Goal: Information Seeking & Learning: Learn about a topic

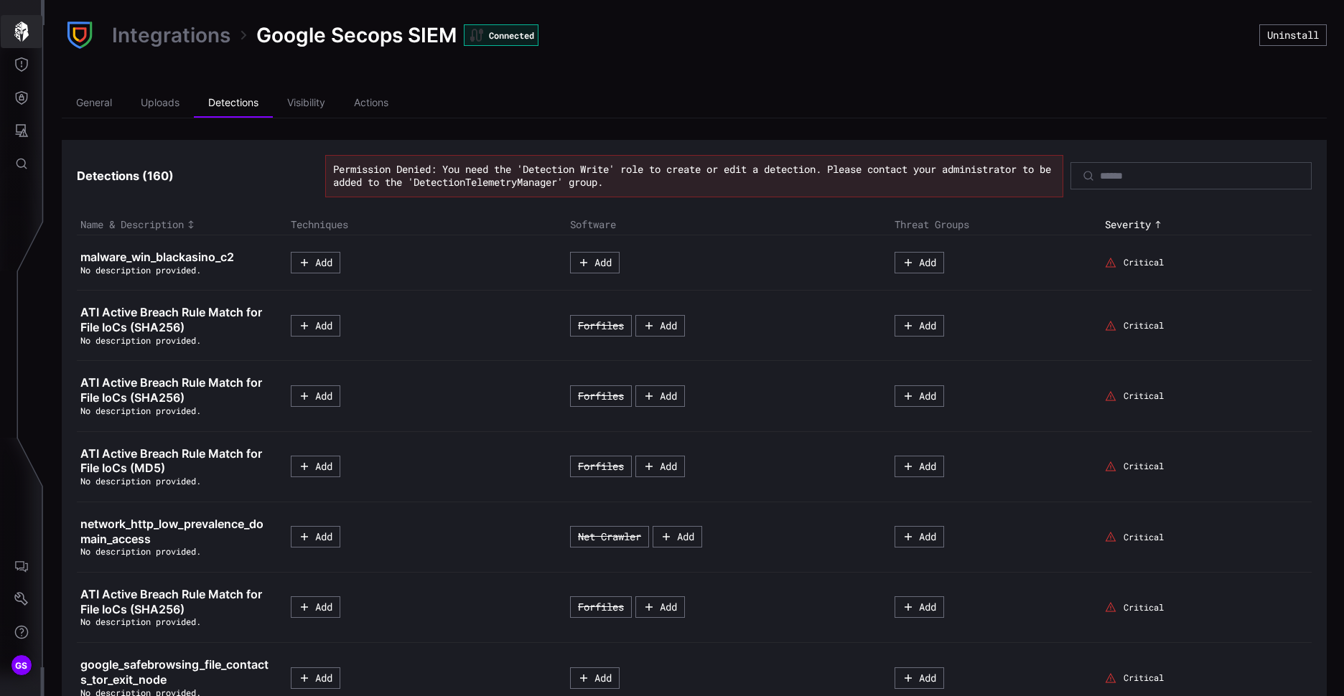
click at [28, 40] on icon "button" at bounding box center [21, 32] width 20 height 20
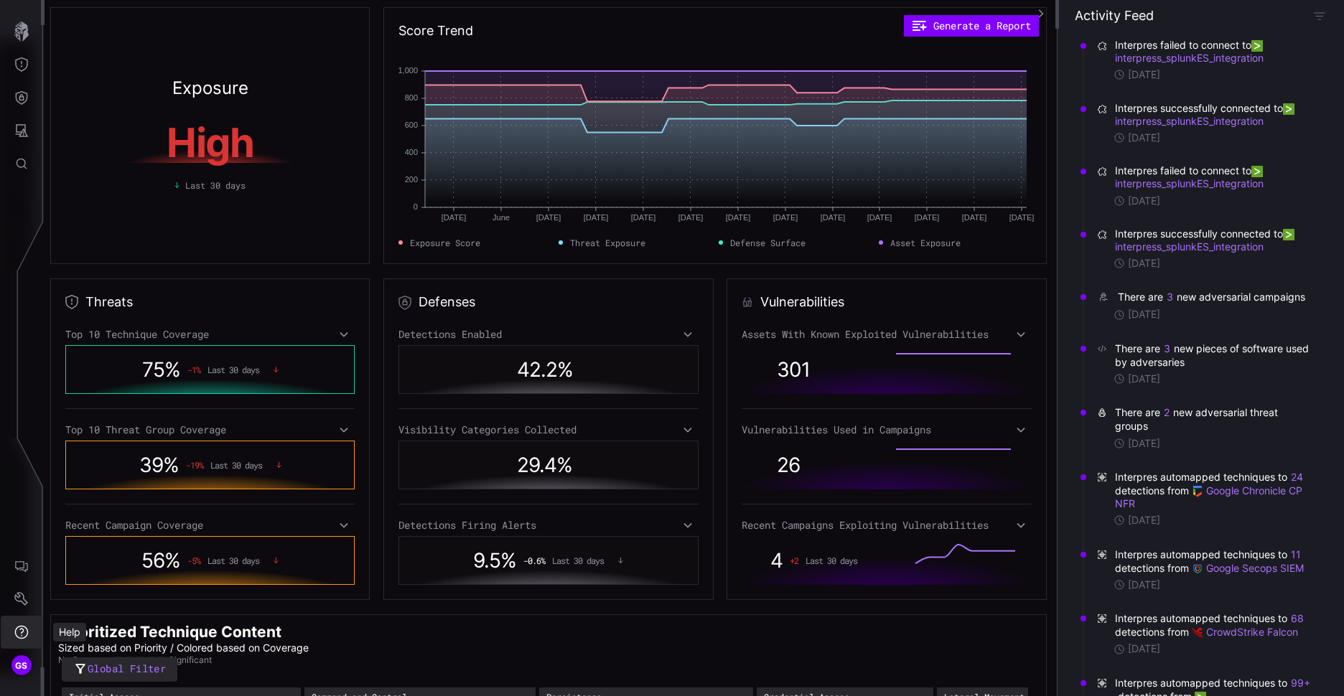
click at [22, 636] on icon "Help" at bounding box center [22, 633] width 14 height 14
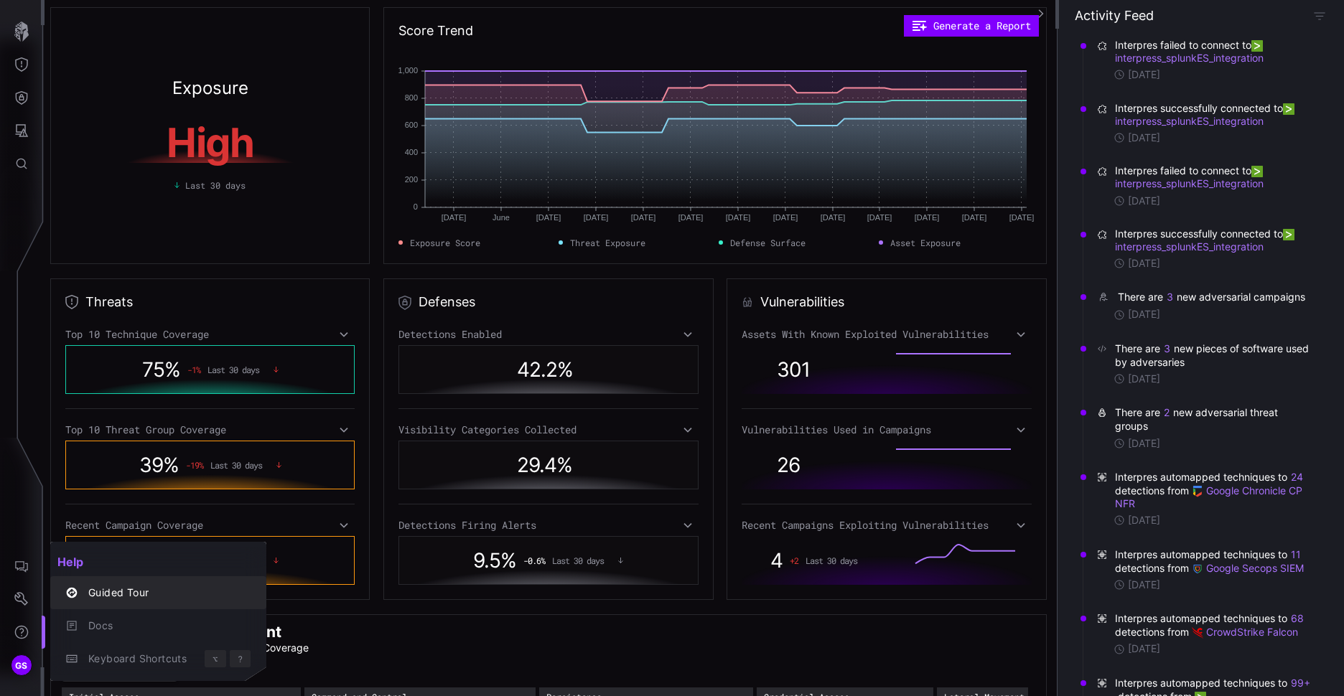
click at [121, 592] on div "Guided Tour" at bounding box center [165, 593] width 169 height 18
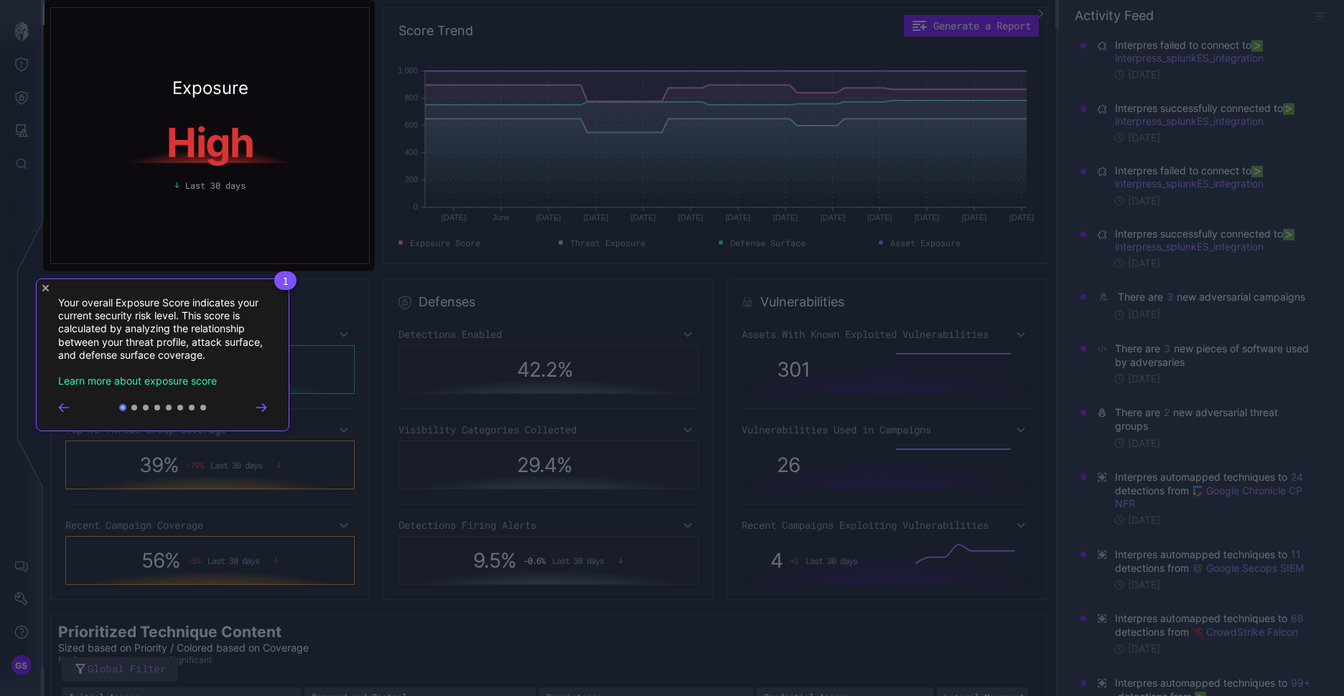
click at [261, 408] on icon "Go to next step" at bounding box center [260, 407] width 9 height 7
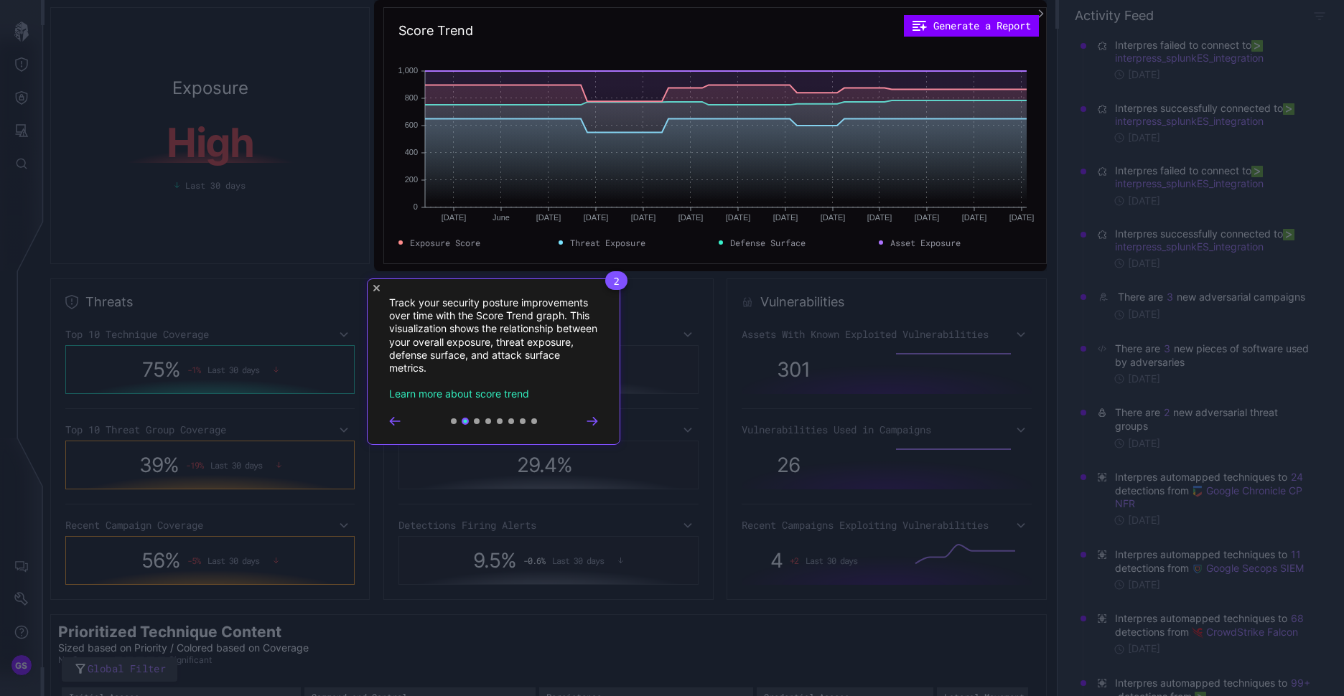
click at [379, 289] on icon "Close Tour" at bounding box center [376, 288] width 6 height 6
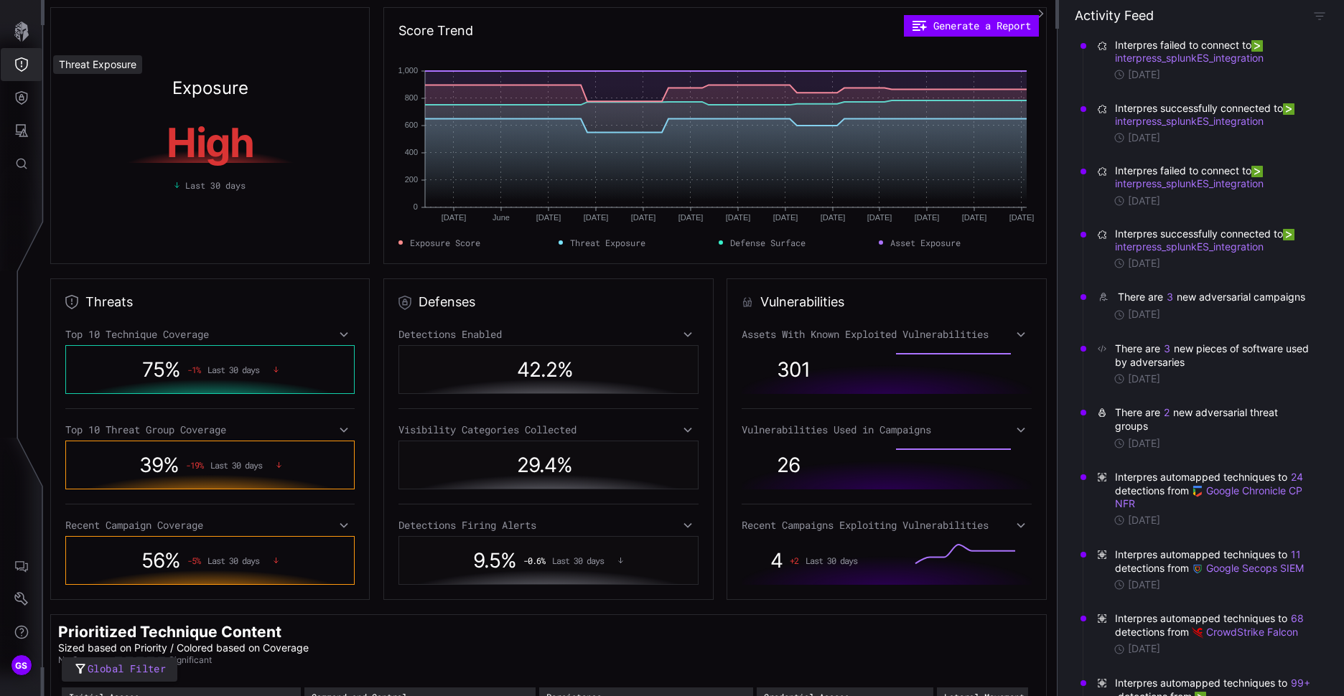
click at [19, 73] on button "Threat Exposure" at bounding box center [22, 64] width 42 height 33
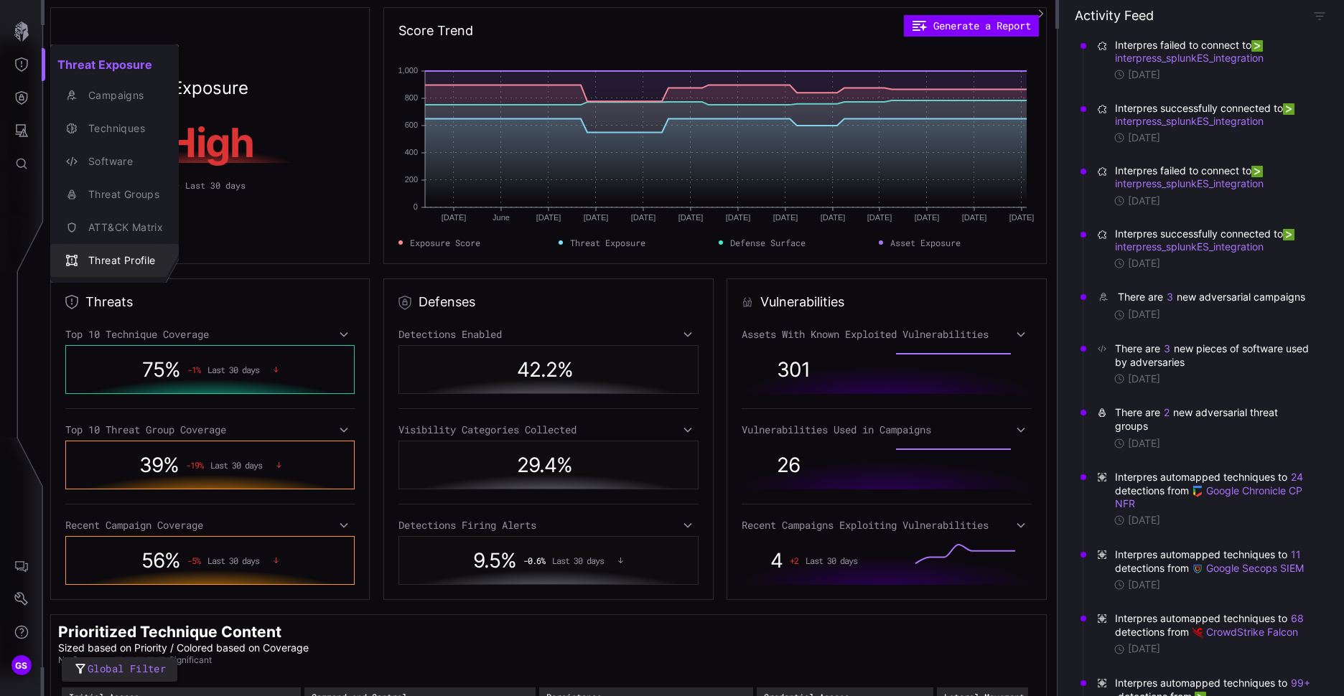
click at [129, 258] on div "Threat Profile" at bounding box center [122, 261] width 82 height 18
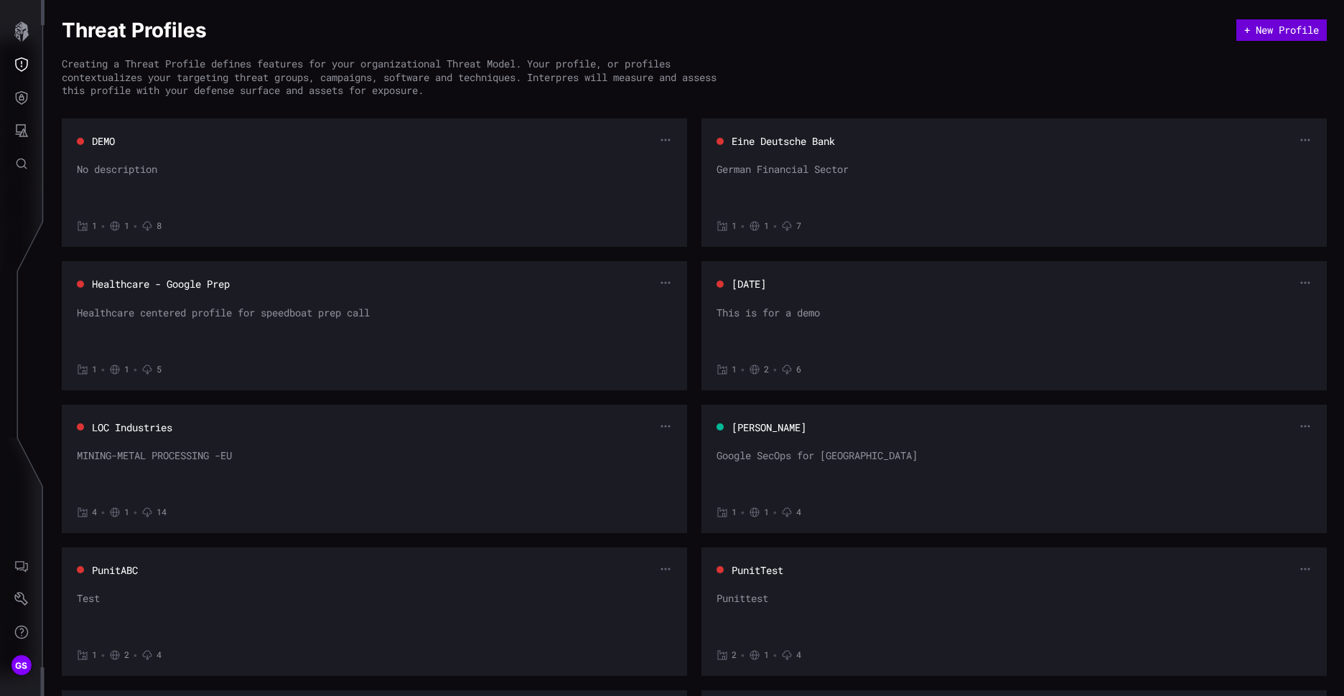
click at [1243, 31] on button "+ New Profile" at bounding box center [1281, 30] width 90 height 22
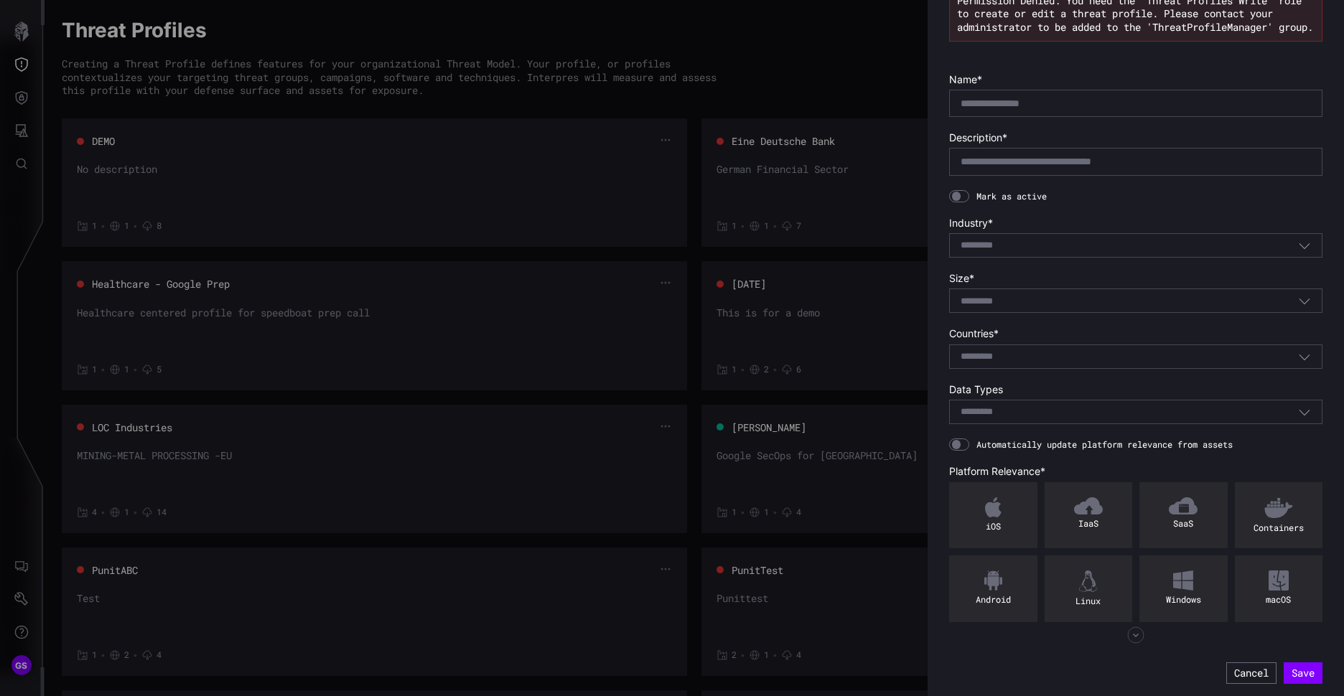
scroll to position [87, 0]
click at [638, 230] on div at bounding box center [672, 348] width 1344 height 696
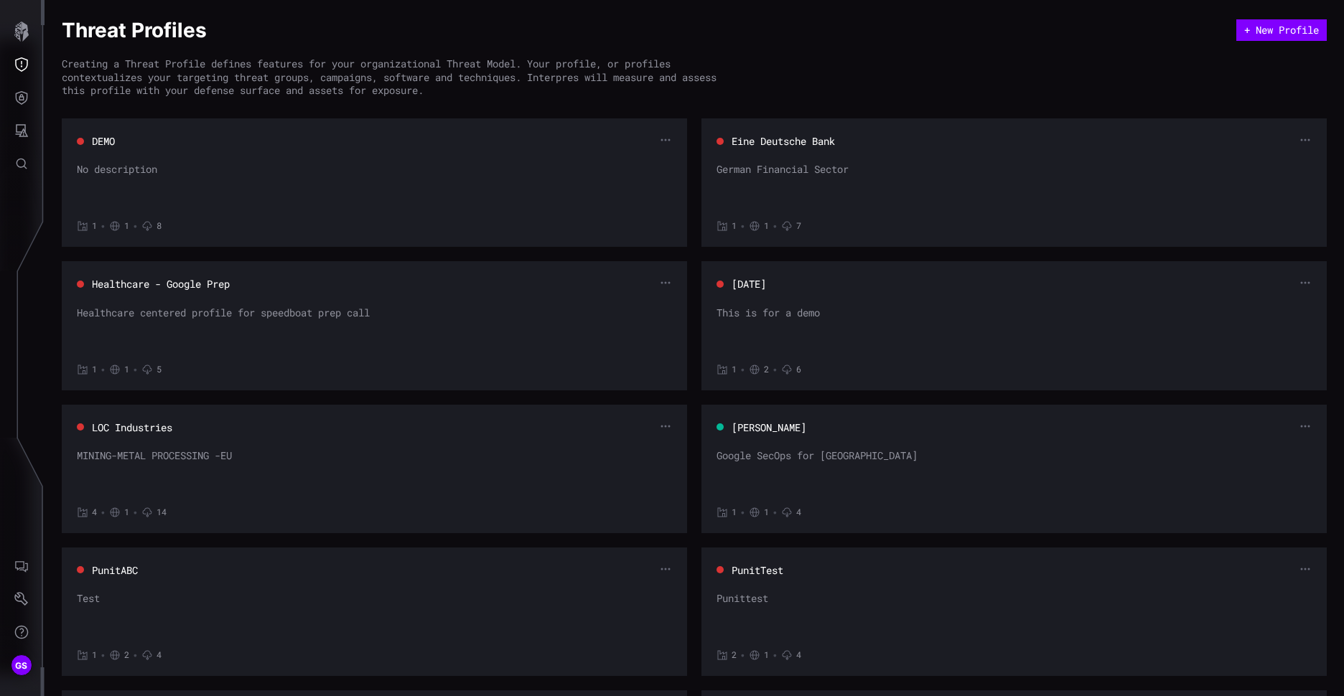
click at [807, 429] on button "[PERSON_NAME]" at bounding box center [769, 428] width 76 height 14
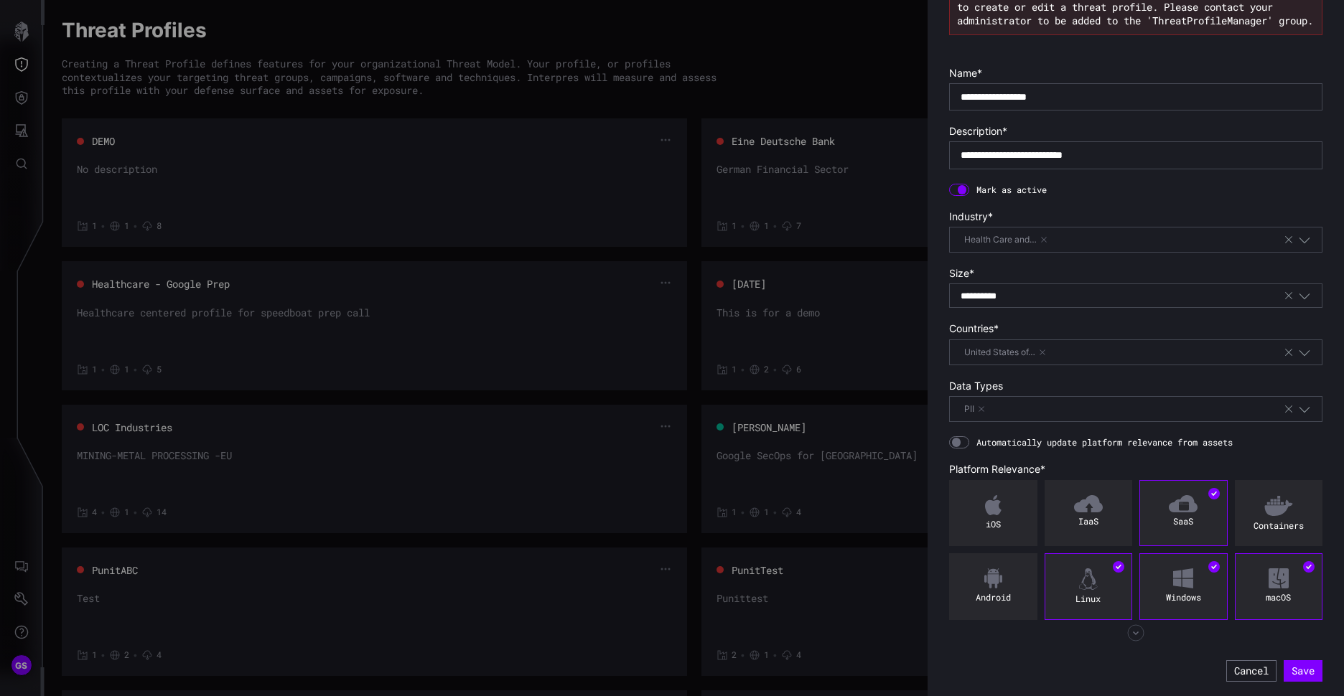
scroll to position [0, 0]
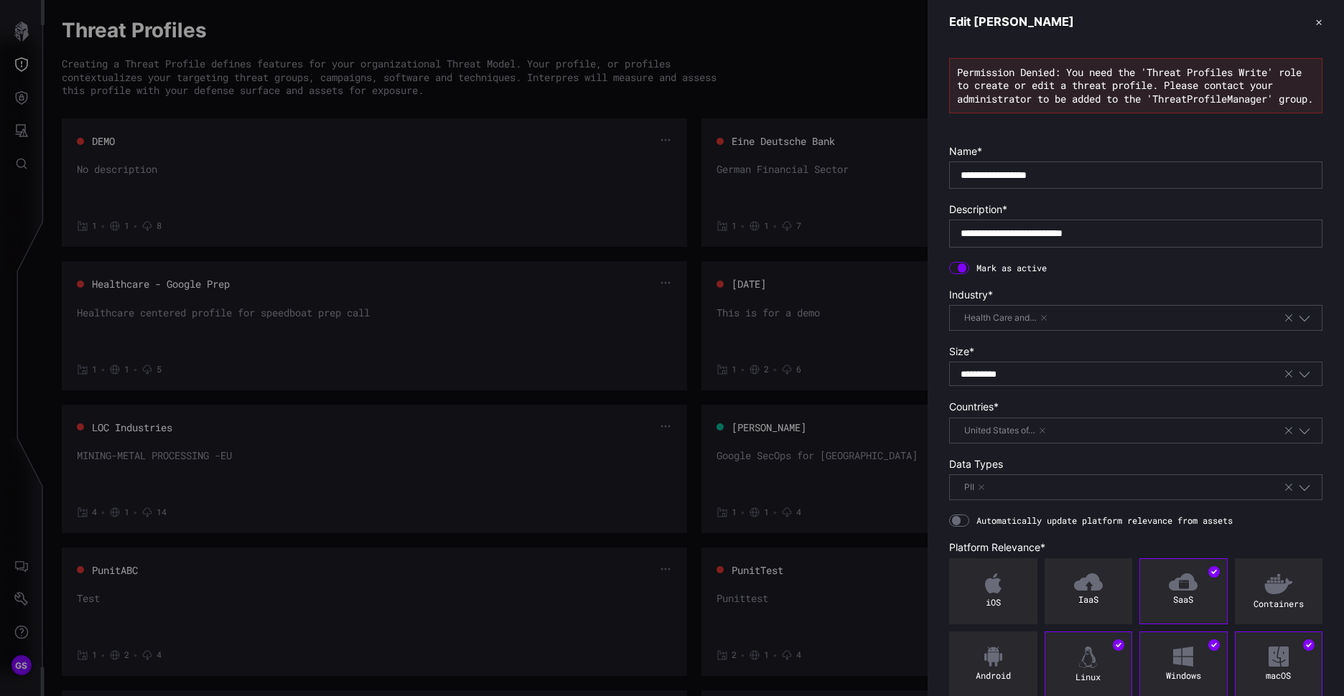
drag, startPoint x: 952, startPoint y: 20, endPoint x: 1119, endPoint y: 26, distance: 167.4
click at [1119, 26] on header "Edit [PERSON_NAME] ✕" at bounding box center [1136, 22] width 416 height 44
click at [1315, 18] on button "✕" at bounding box center [1318, 21] width 7 height 15
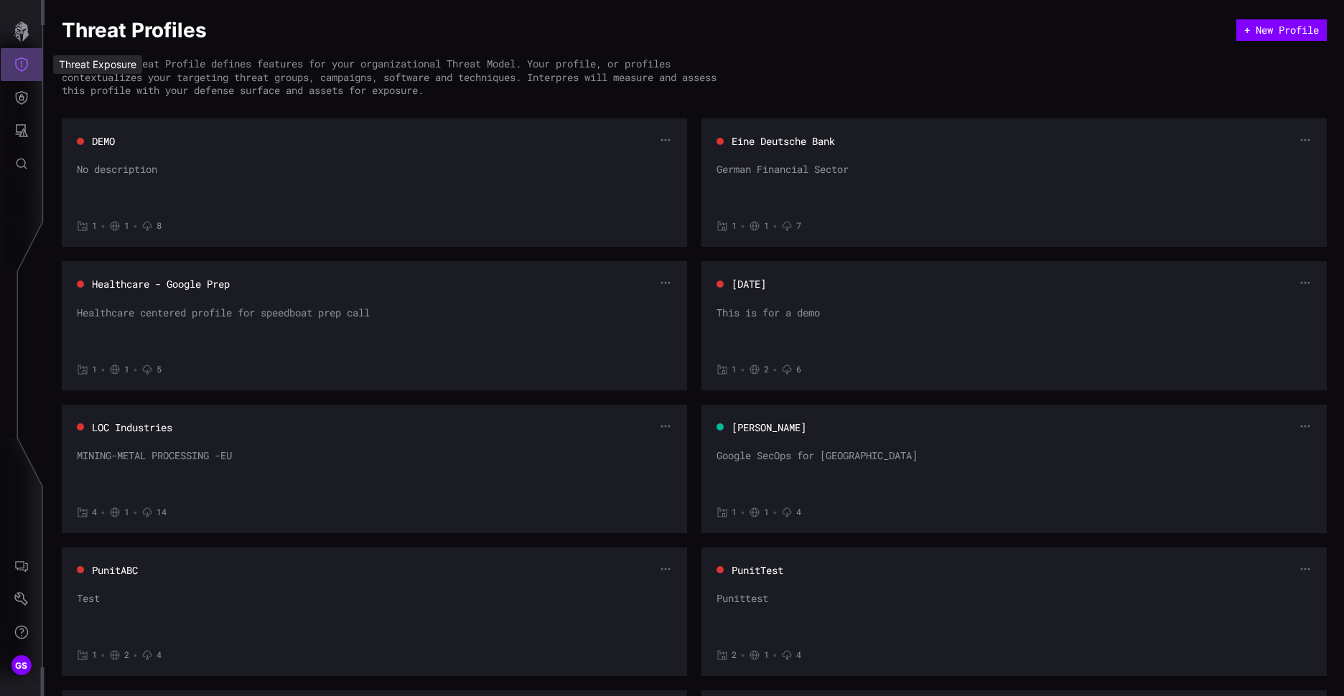
click at [25, 65] on icon "Threat Exposure" at bounding box center [21, 64] width 14 height 14
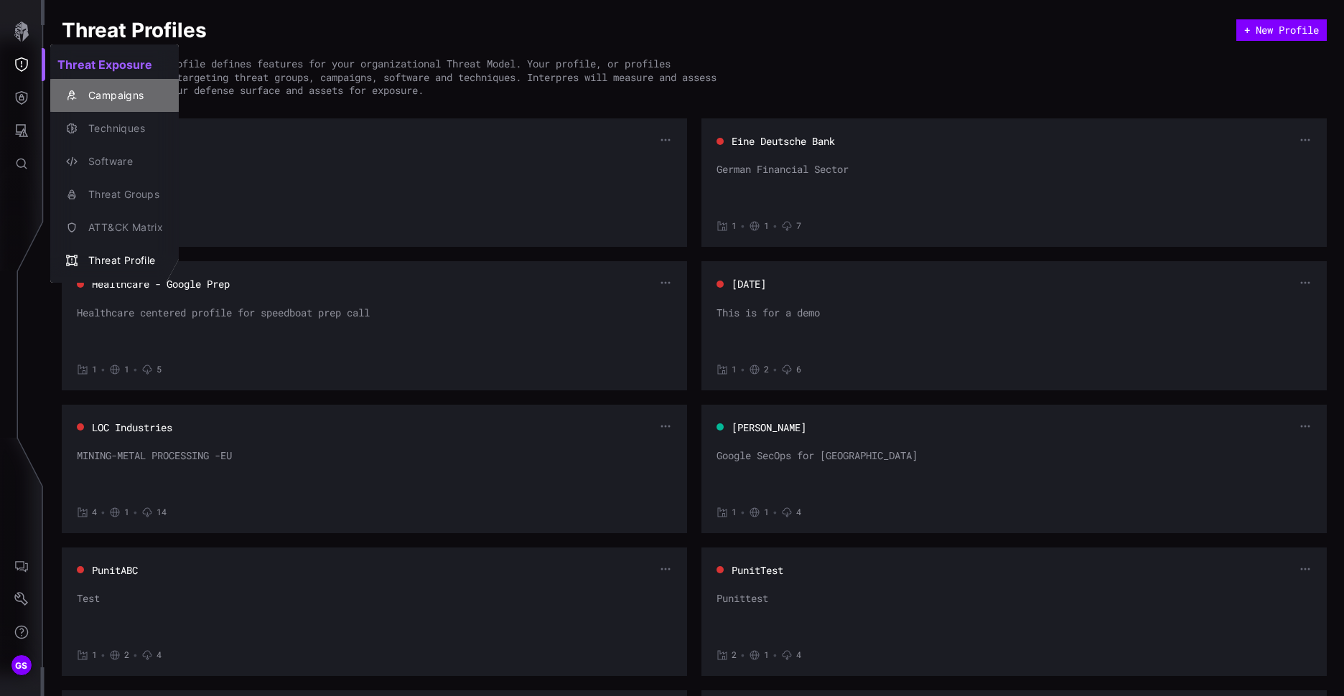
click at [107, 95] on div "Campaigns" at bounding box center [122, 96] width 82 height 18
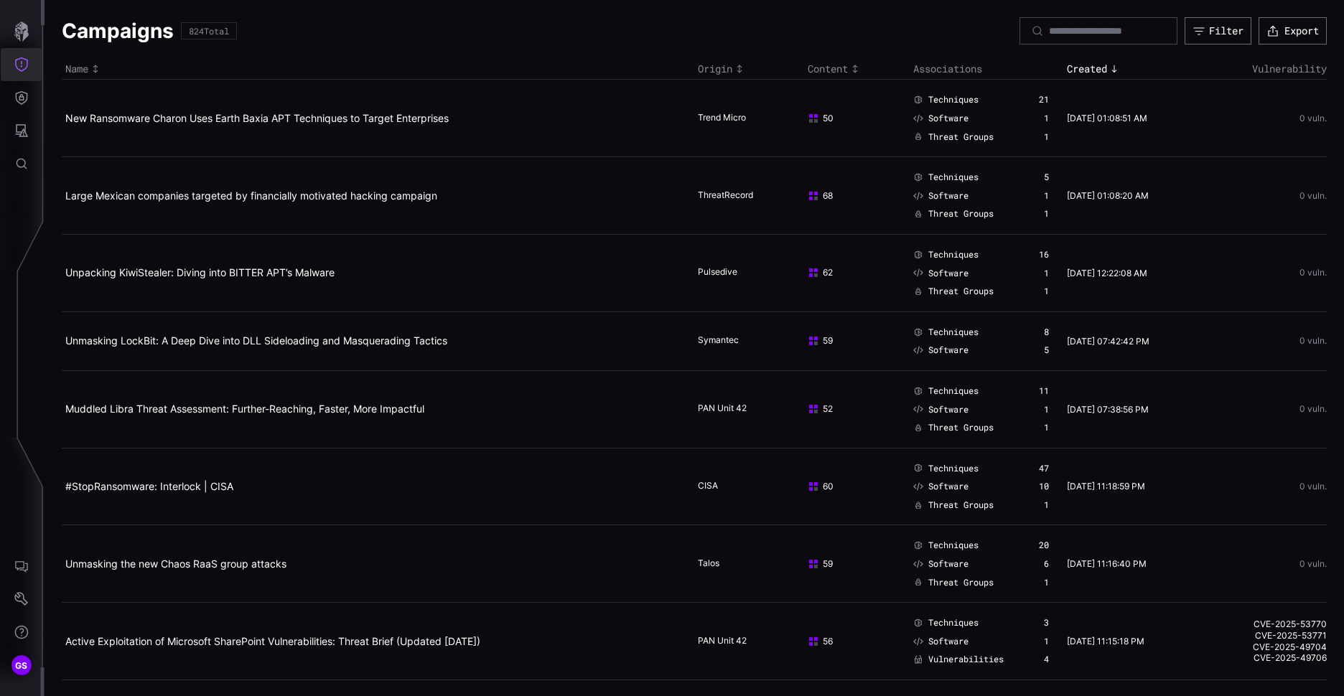
click at [12, 67] on button "Threat Exposure" at bounding box center [22, 64] width 42 height 33
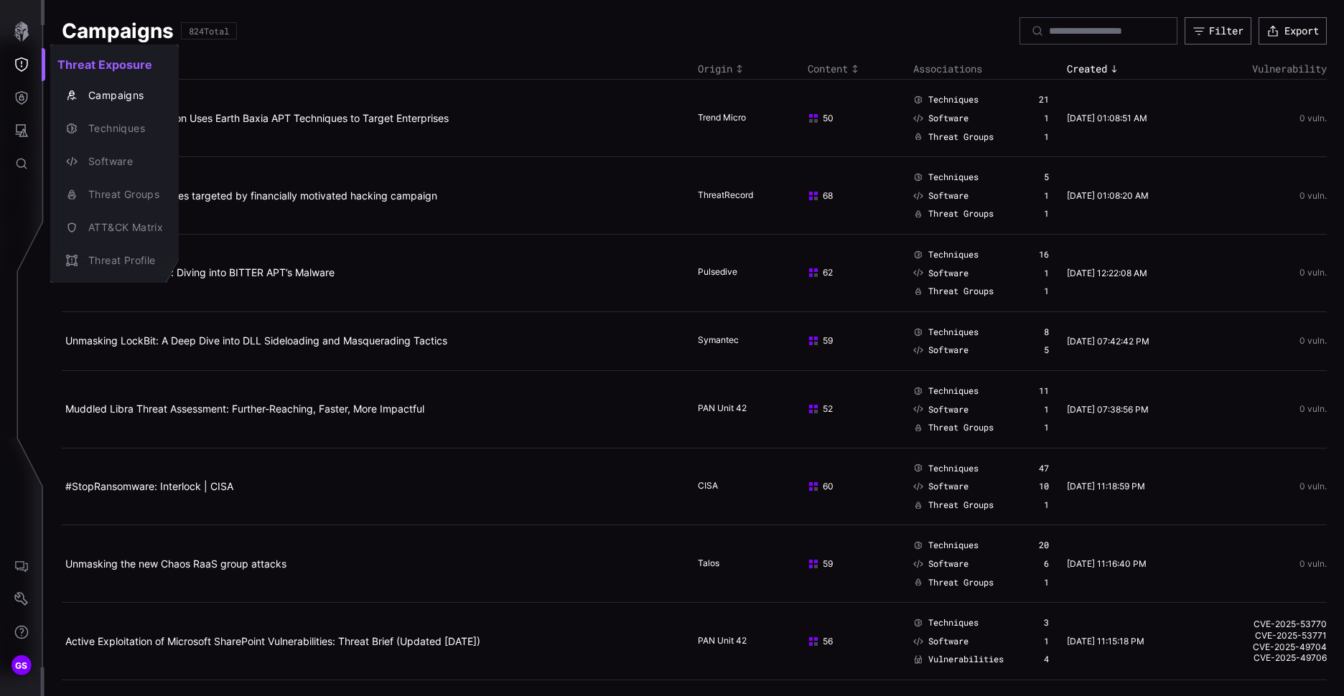
click at [622, 345] on div at bounding box center [672, 348] width 1344 height 696
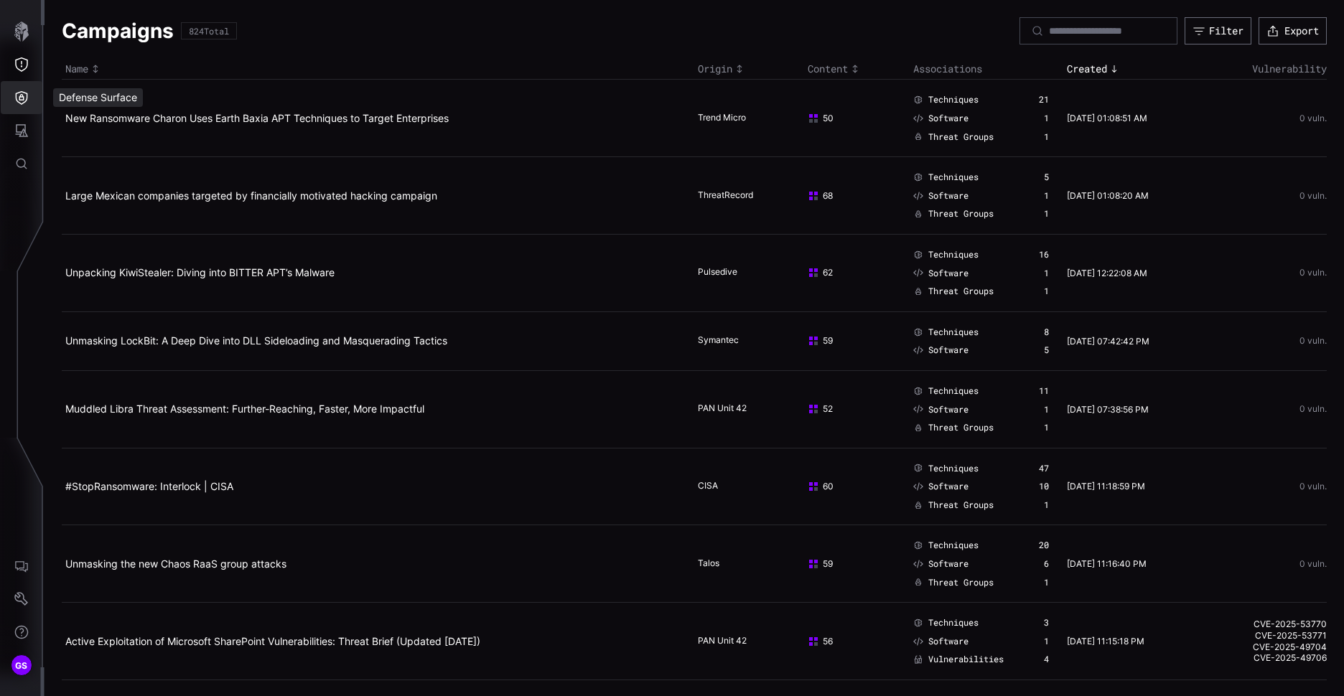
click at [18, 96] on icon "Defense Surface" at bounding box center [21, 97] width 14 height 14
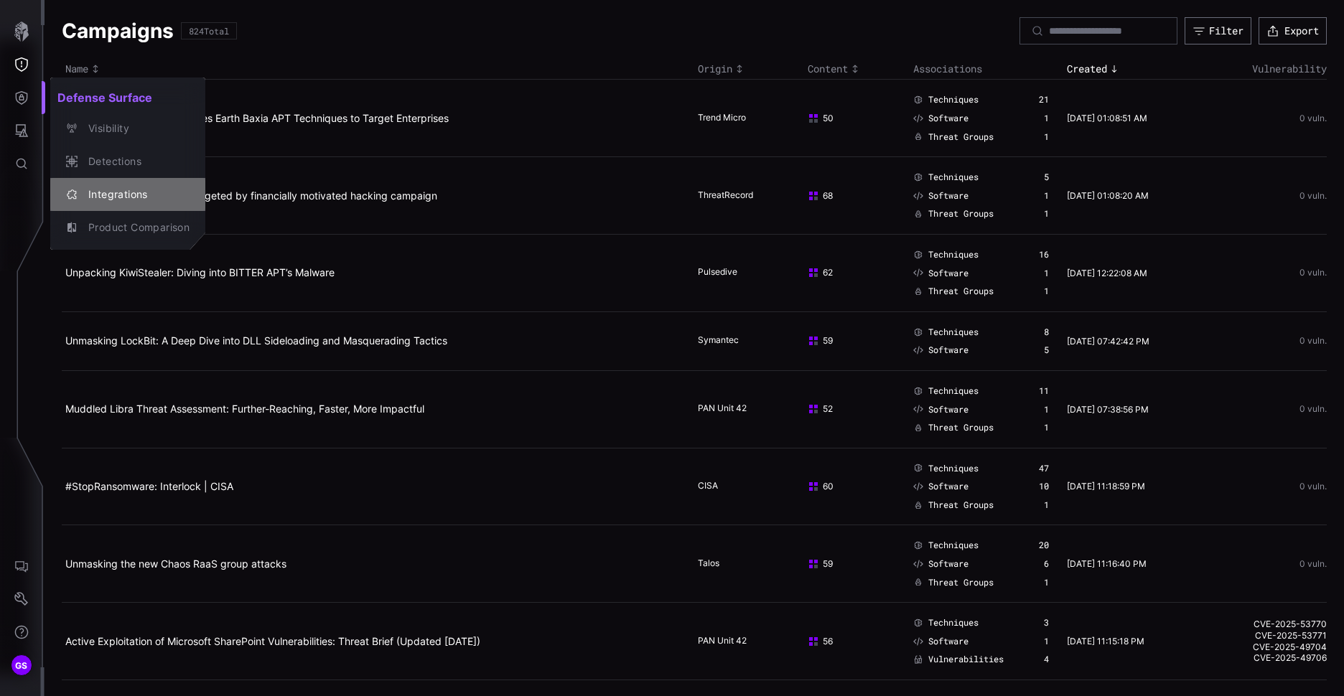
click at [134, 195] on div "Integrations" at bounding box center [135, 195] width 108 height 18
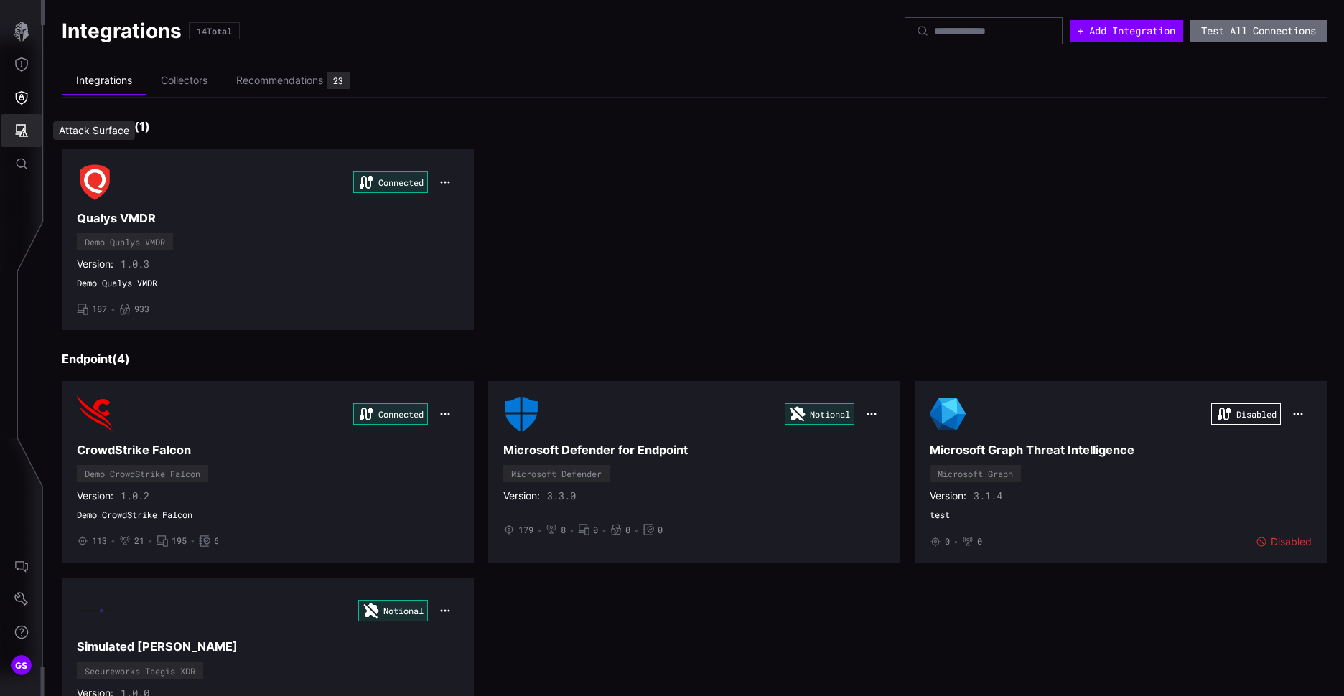
click at [26, 127] on icon "Attack Surface" at bounding box center [21, 130] width 14 height 14
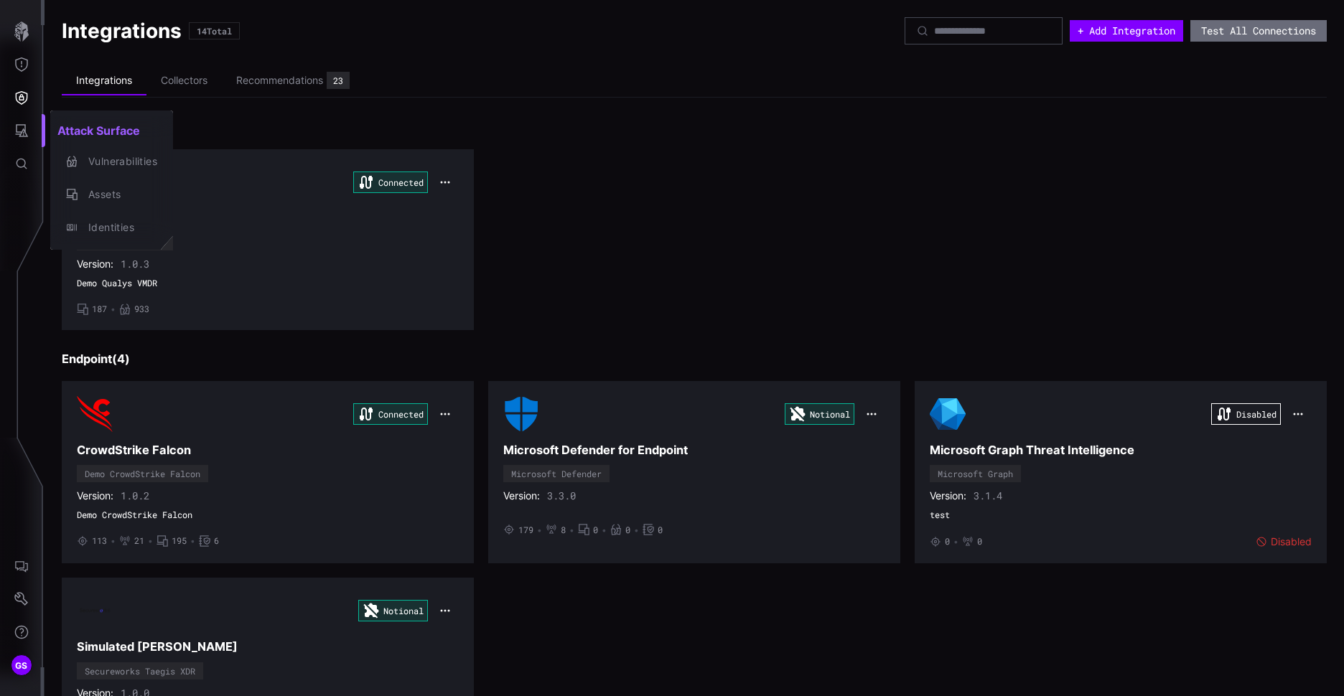
click at [654, 177] on div at bounding box center [672, 348] width 1344 height 696
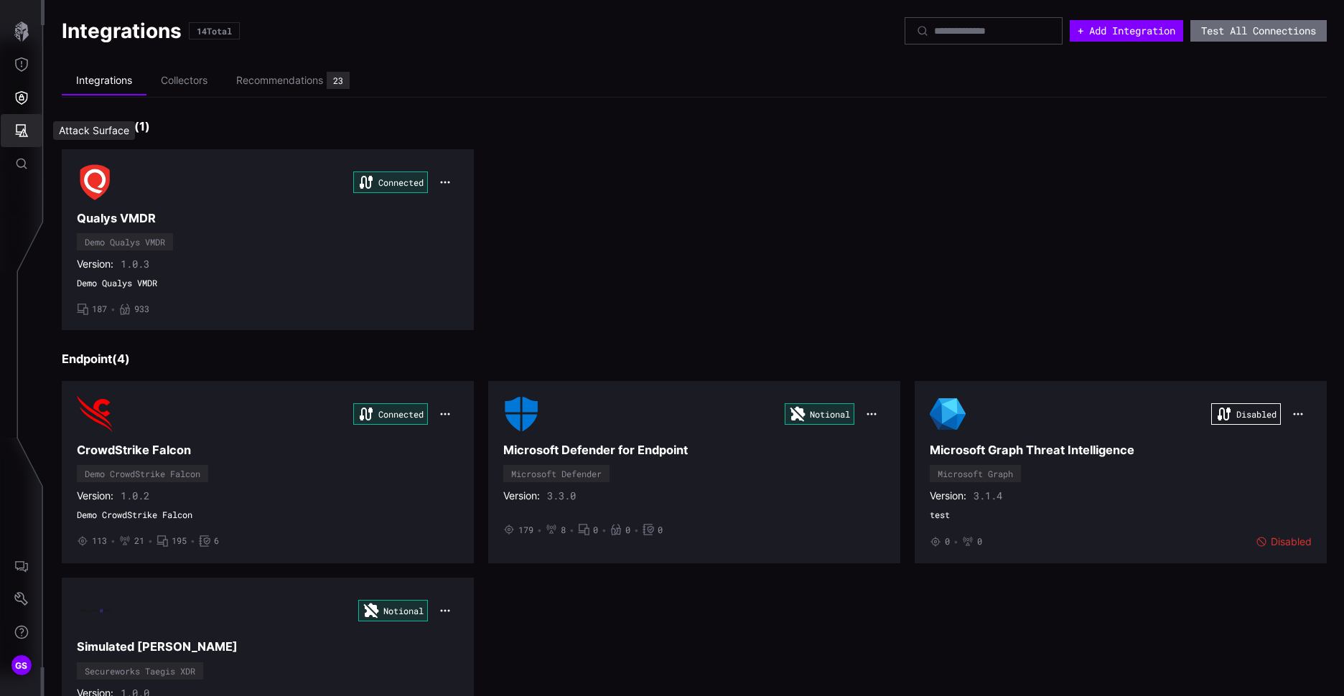
click at [19, 126] on icon "Attack Surface" at bounding box center [21, 130] width 14 height 14
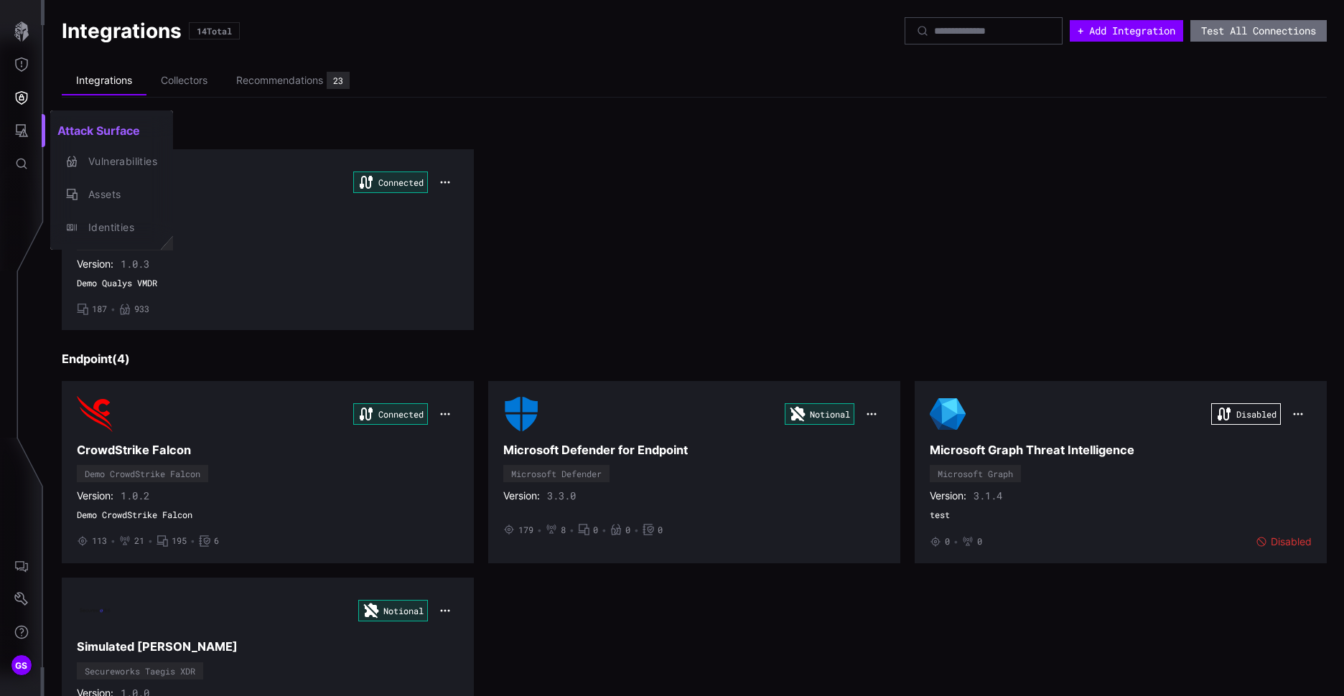
click at [560, 173] on div at bounding box center [672, 348] width 1344 height 696
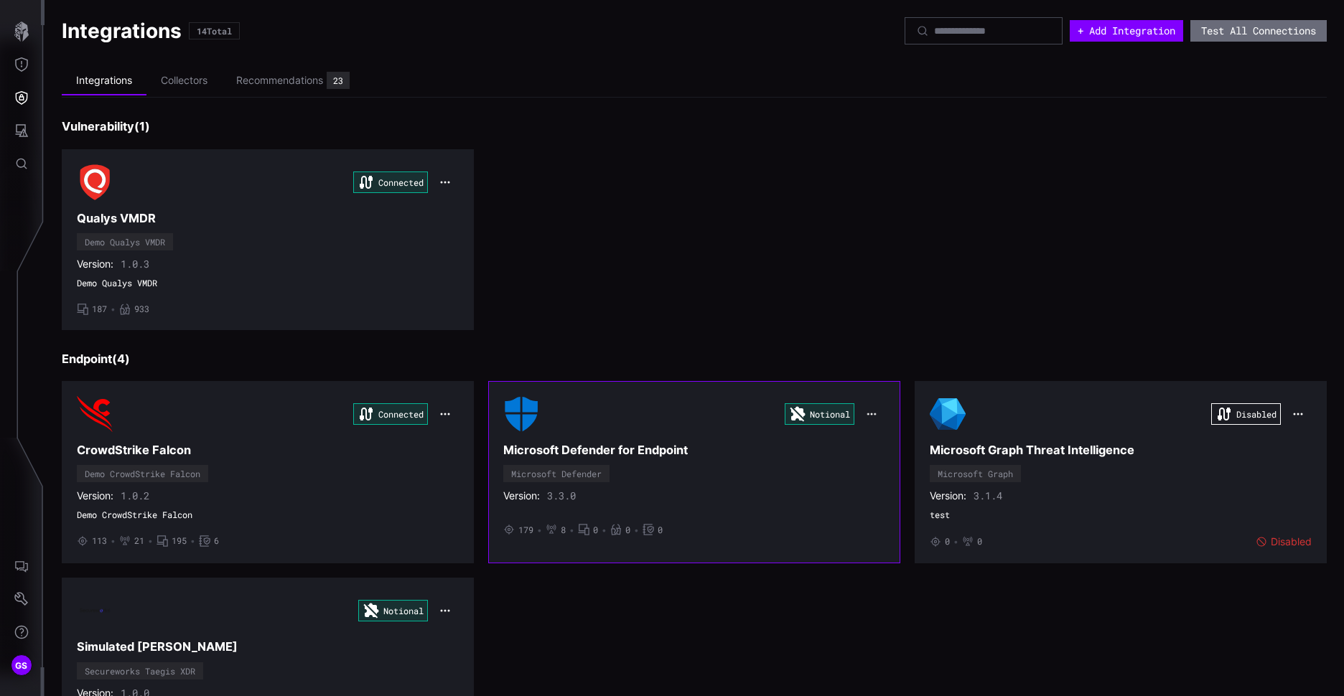
click at [876, 411] on button "button" at bounding box center [872, 414] width 26 height 19
click at [821, 410] on div "Notional" at bounding box center [820, 414] width 70 height 22
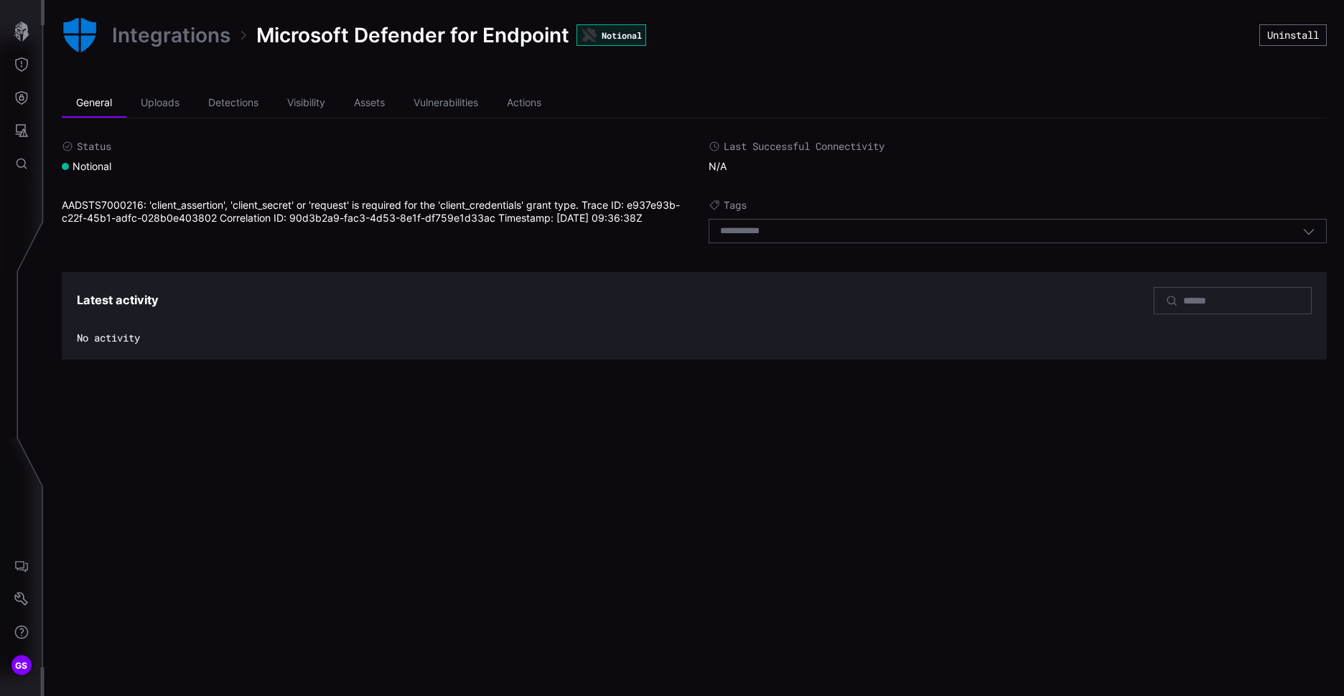
click at [86, 166] on div "Notional" at bounding box center [87, 166] width 50 height 13
drag, startPoint x: 111, startPoint y: 164, endPoint x: 57, endPoint y: 164, distance: 53.8
click at [57, 164] on div "Integrations Microsoft Defender for Endpoint Notional Uninstall General Uploads…" at bounding box center [694, 188] width 1299 height 377
drag, startPoint x: 57, startPoint y: 164, endPoint x: 94, endPoint y: 161, distance: 36.7
copy div "Notional"
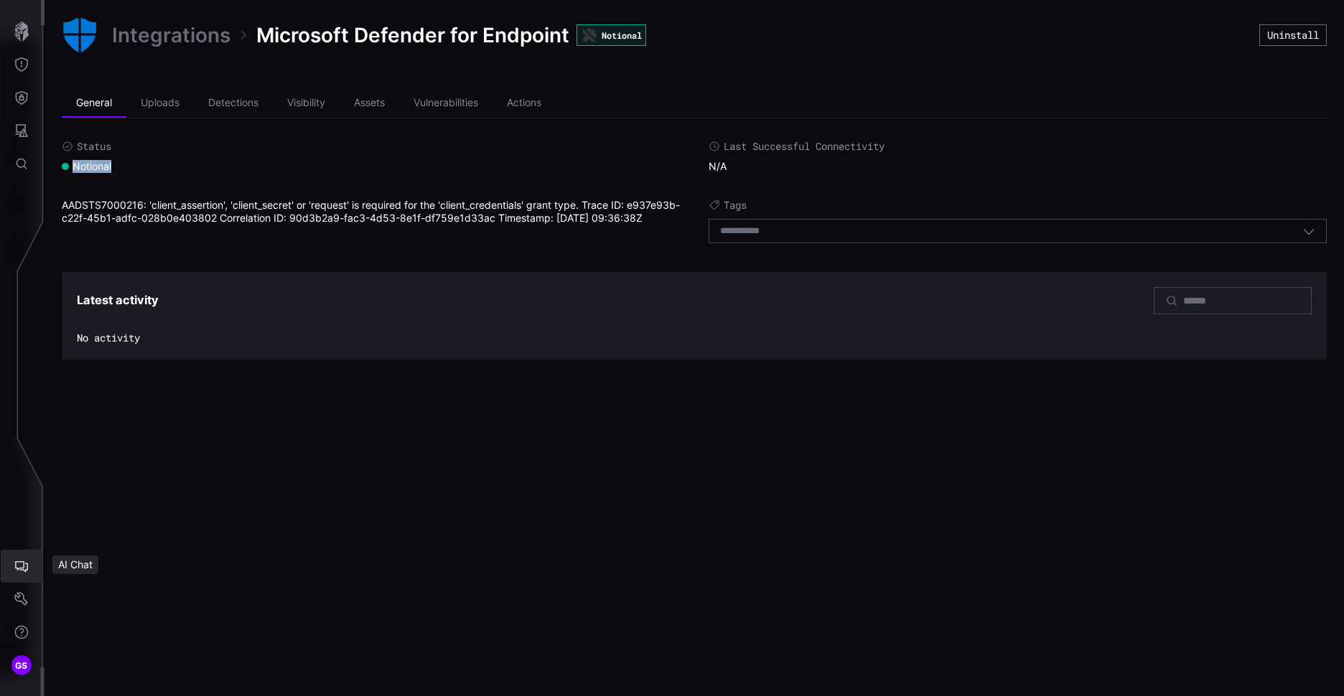
click at [20, 568] on icon "AI Chat" at bounding box center [21, 566] width 13 height 11
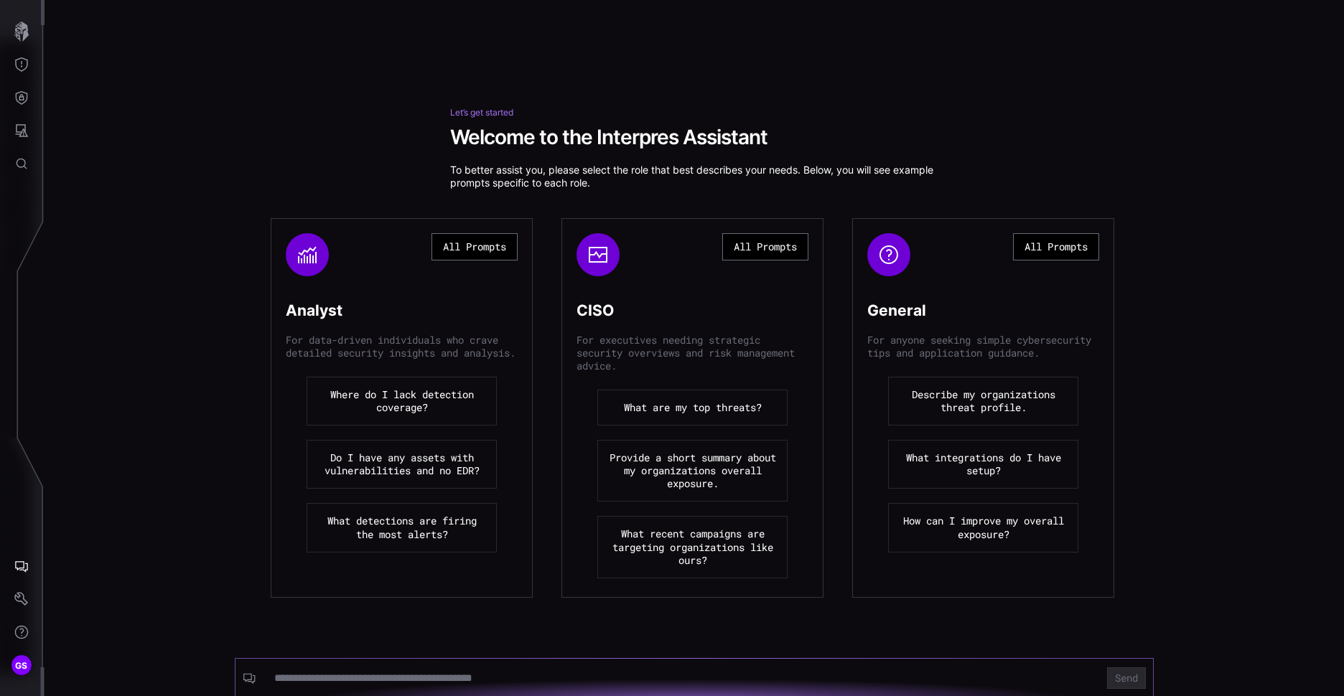
click at [305, 683] on input at bounding box center [682, 678] width 816 height 14
type input "**********"
click button "Send" at bounding box center [1126, 679] width 39 height 22
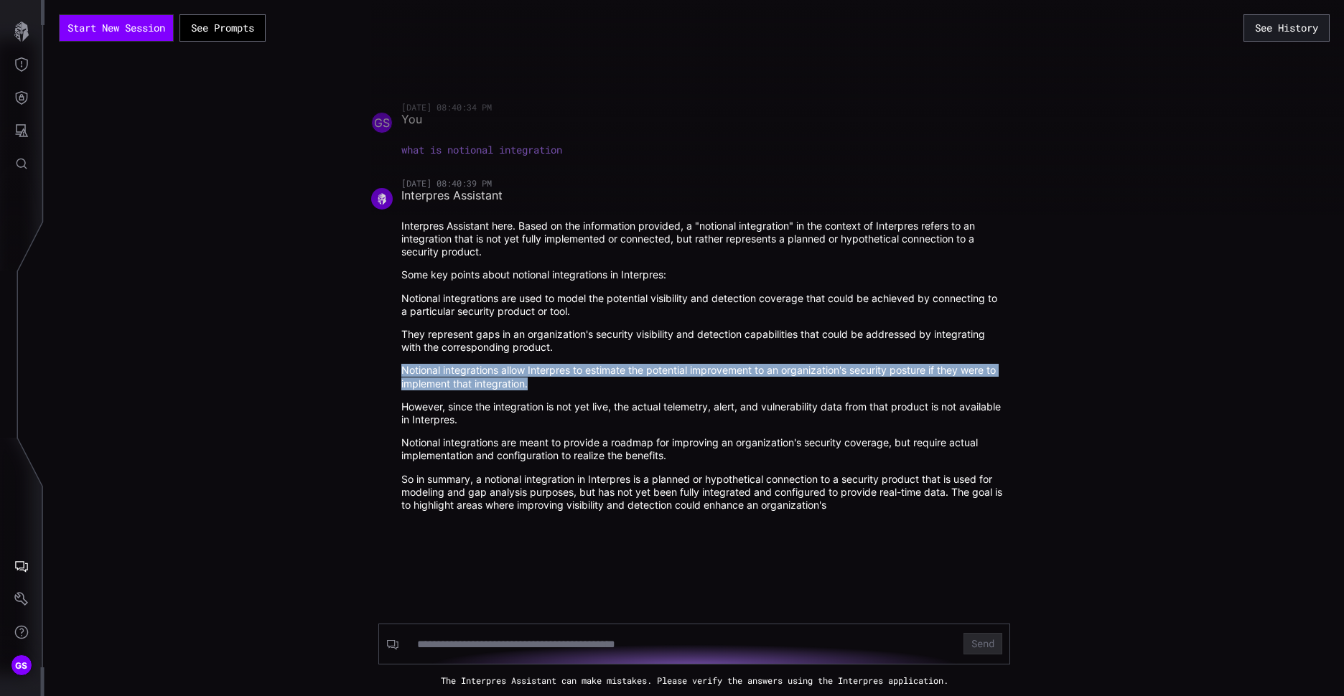
drag, startPoint x: 391, startPoint y: 368, endPoint x: 638, endPoint y: 385, distance: 247.6
click at [638, 385] on div "[DATE] 08:40:39 PM Interpres Assistant Interpres Assistant here. Based on the i…" at bounding box center [694, 345] width 646 height 334
click at [638, 385] on p "Notional integrations allow Interpres to estimate the potential improvement to …" at bounding box center [702, 377] width 602 height 26
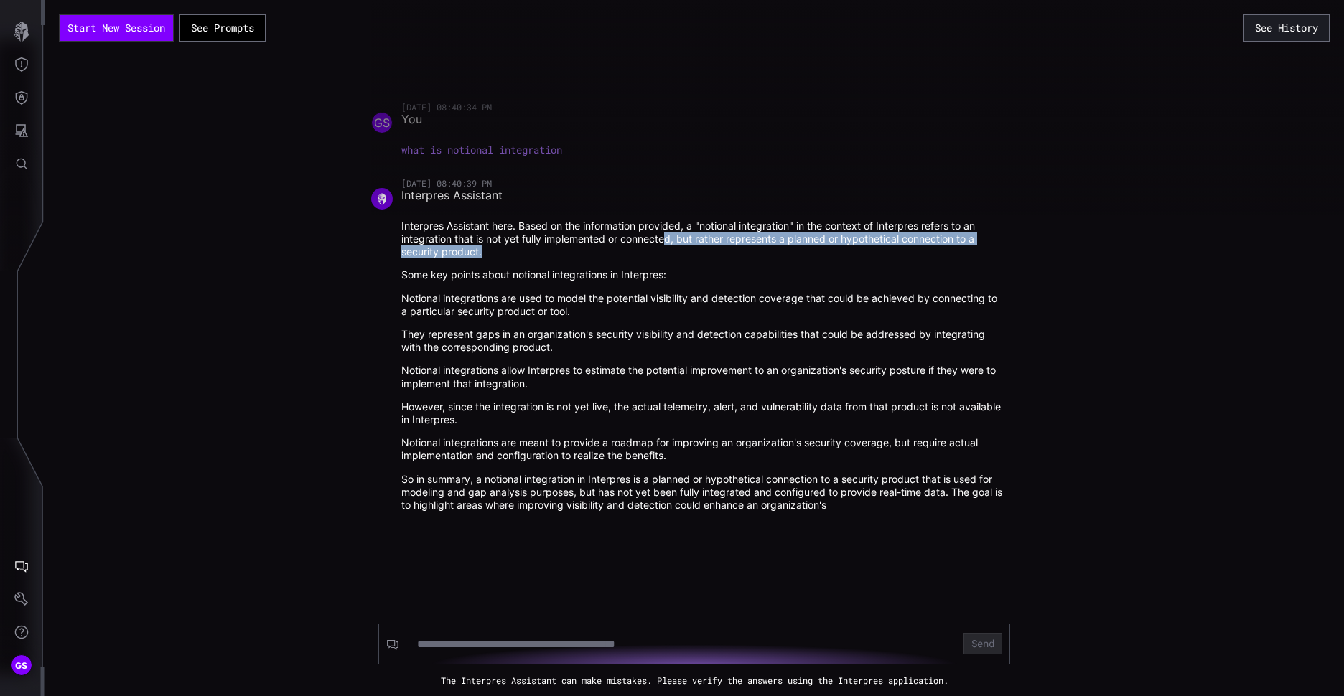
drag, startPoint x: 671, startPoint y: 238, endPoint x: 714, endPoint y: 251, distance: 45.0
click at [714, 251] on p "Interpres Assistant here. Based on the information provided, a "notional integr…" at bounding box center [702, 239] width 602 height 39
click at [21, 34] on icon "button" at bounding box center [21, 32] width 20 height 20
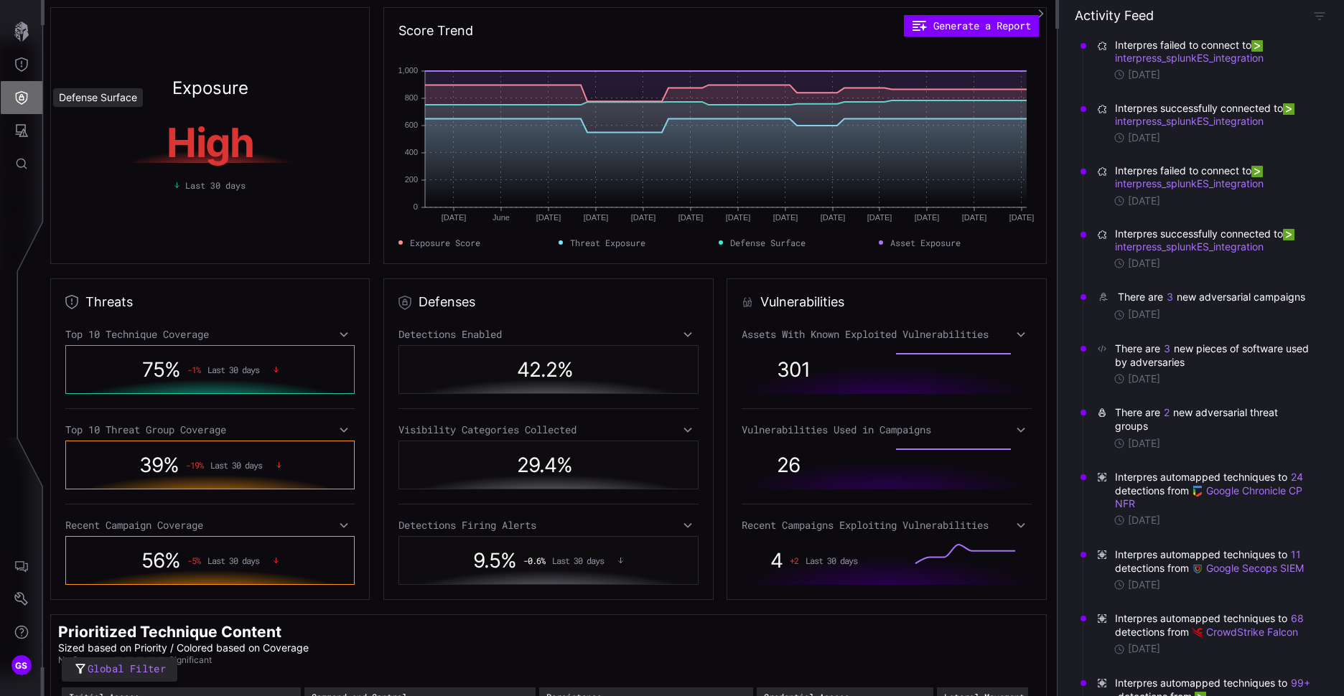
click at [18, 93] on icon "Defense Surface" at bounding box center [22, 98] width 12 height 14
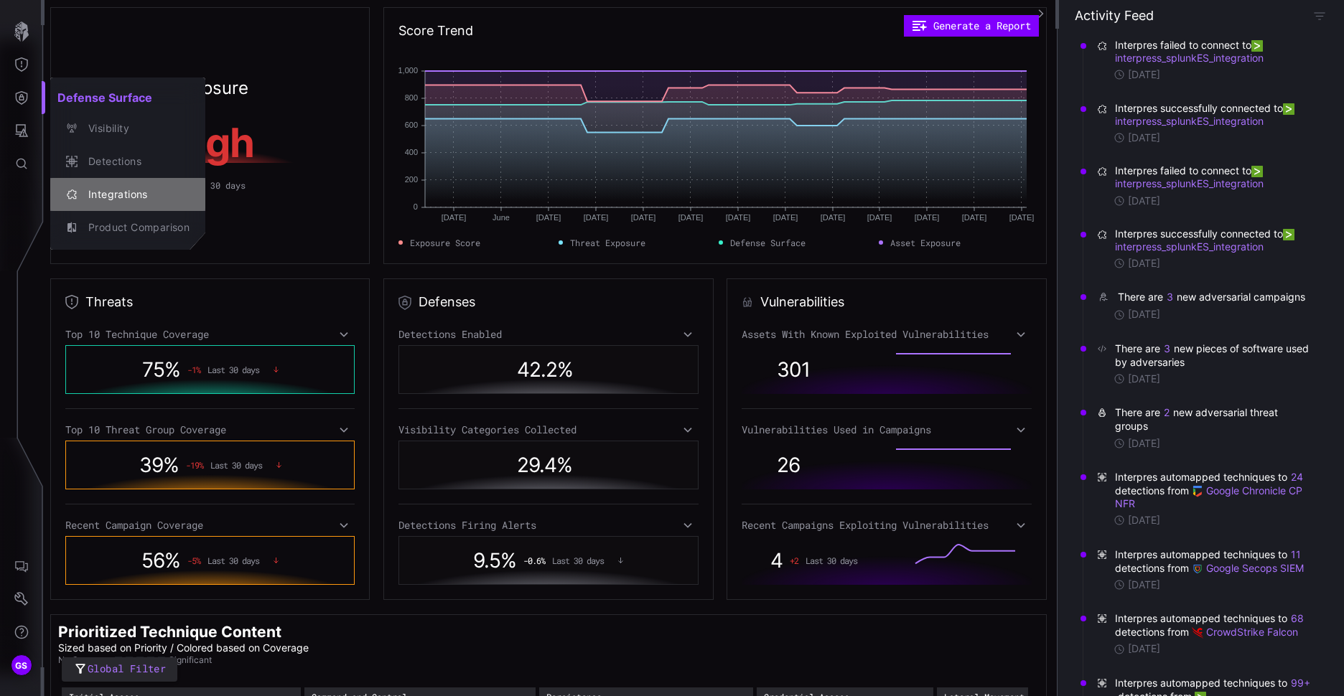
click at [103, 199] on div "Integrations" at bounding box center [135, 195] width 108 height 18
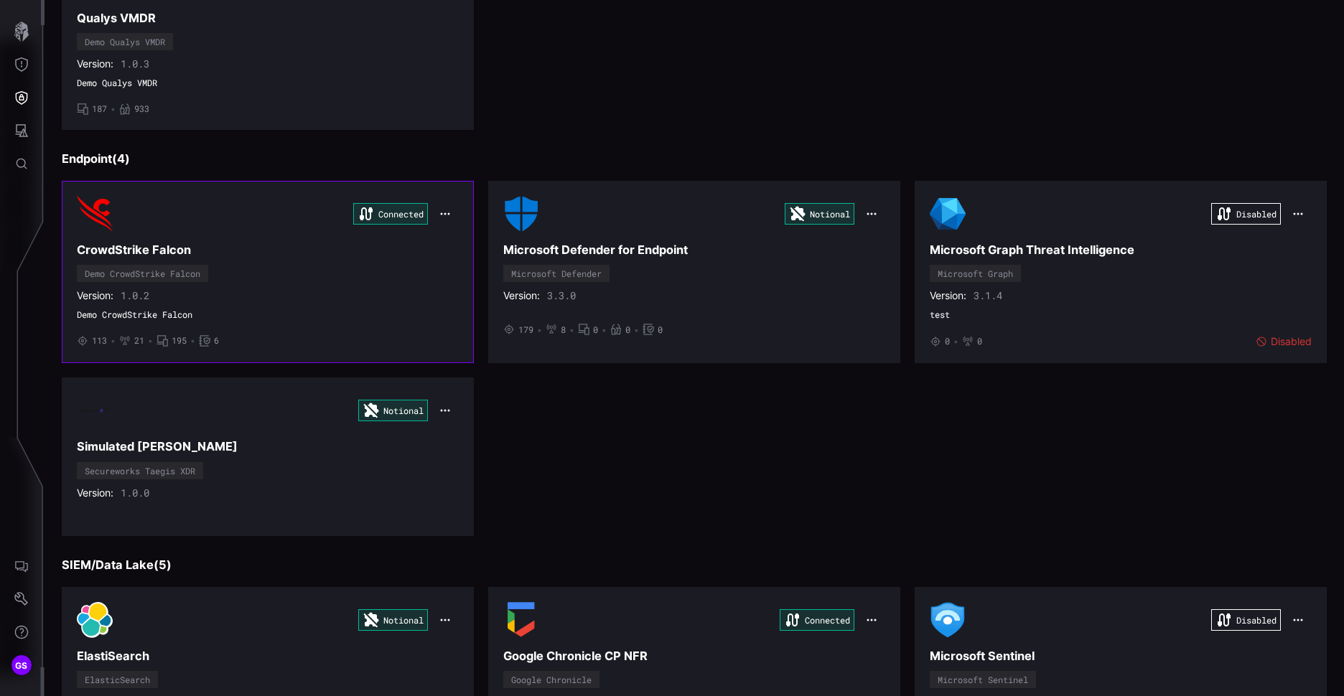
scroll to position [215, 0]
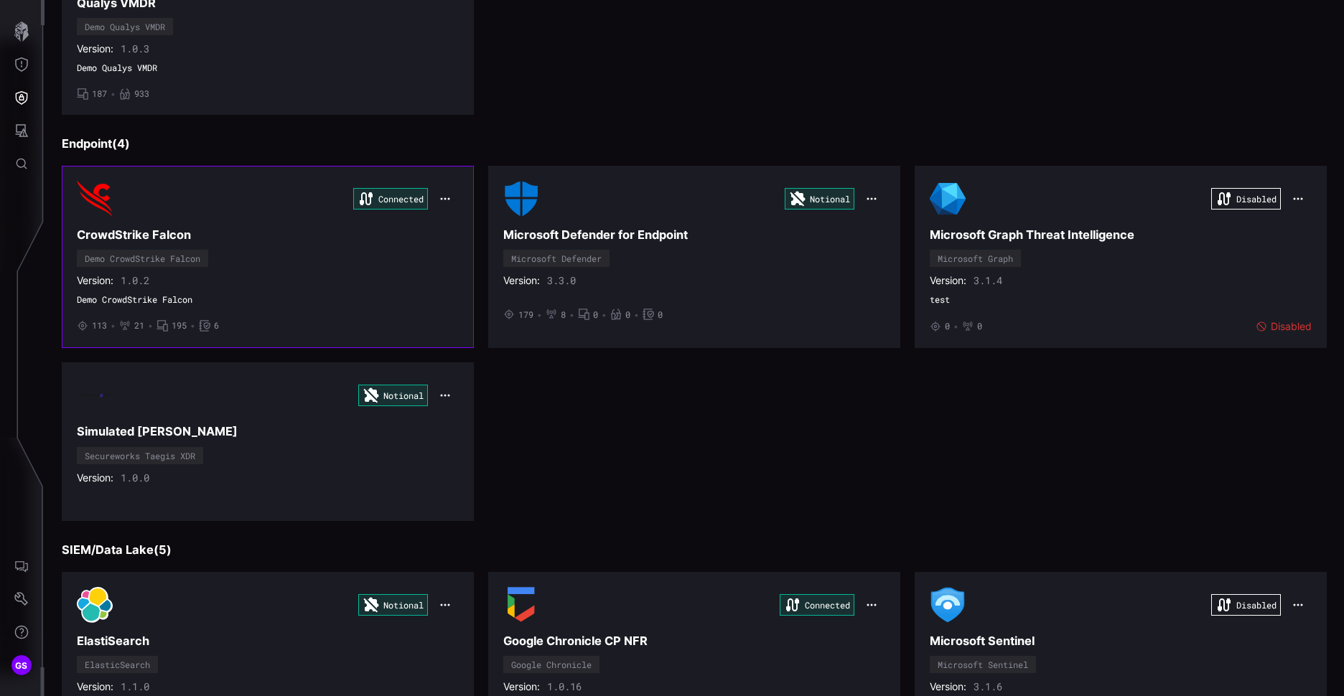
click at [134, 231] on h3 "CrowdStrike Falcon" at bounding box center [268, 235] width 382 height 15
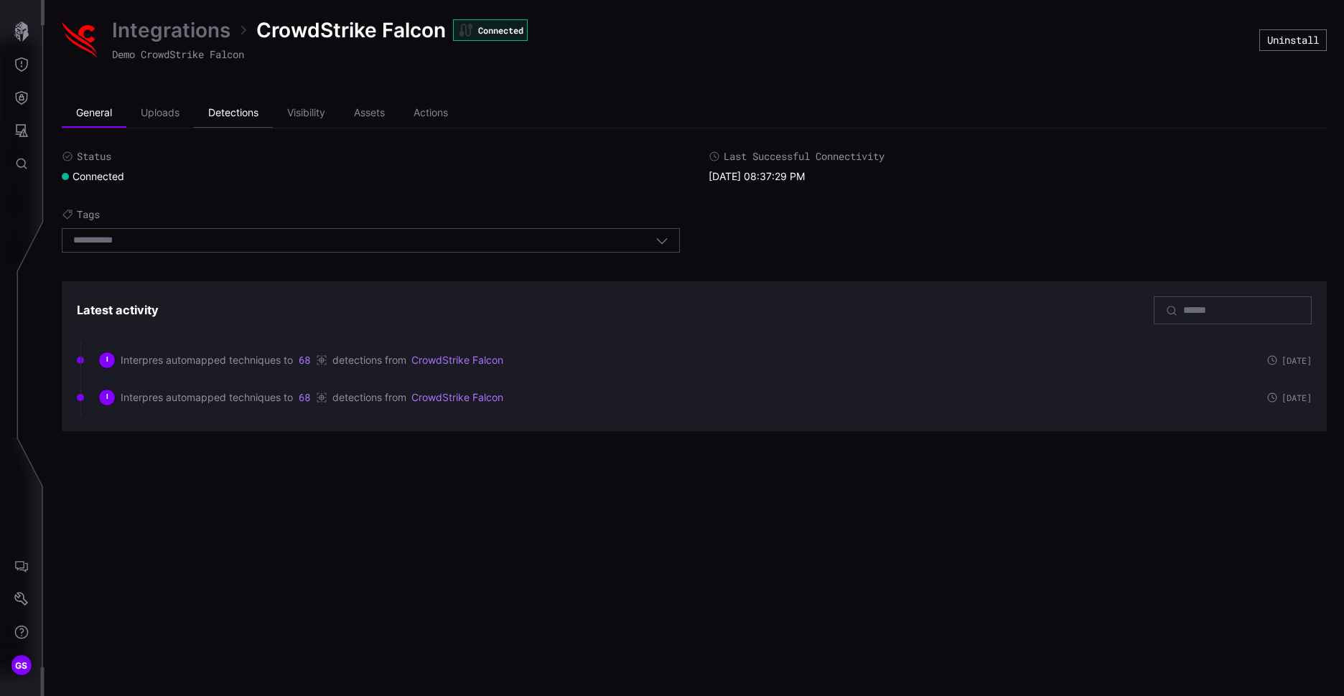
click at [224, 111] on li "Detections" at bounding box center [233, 113] width 79 height 29
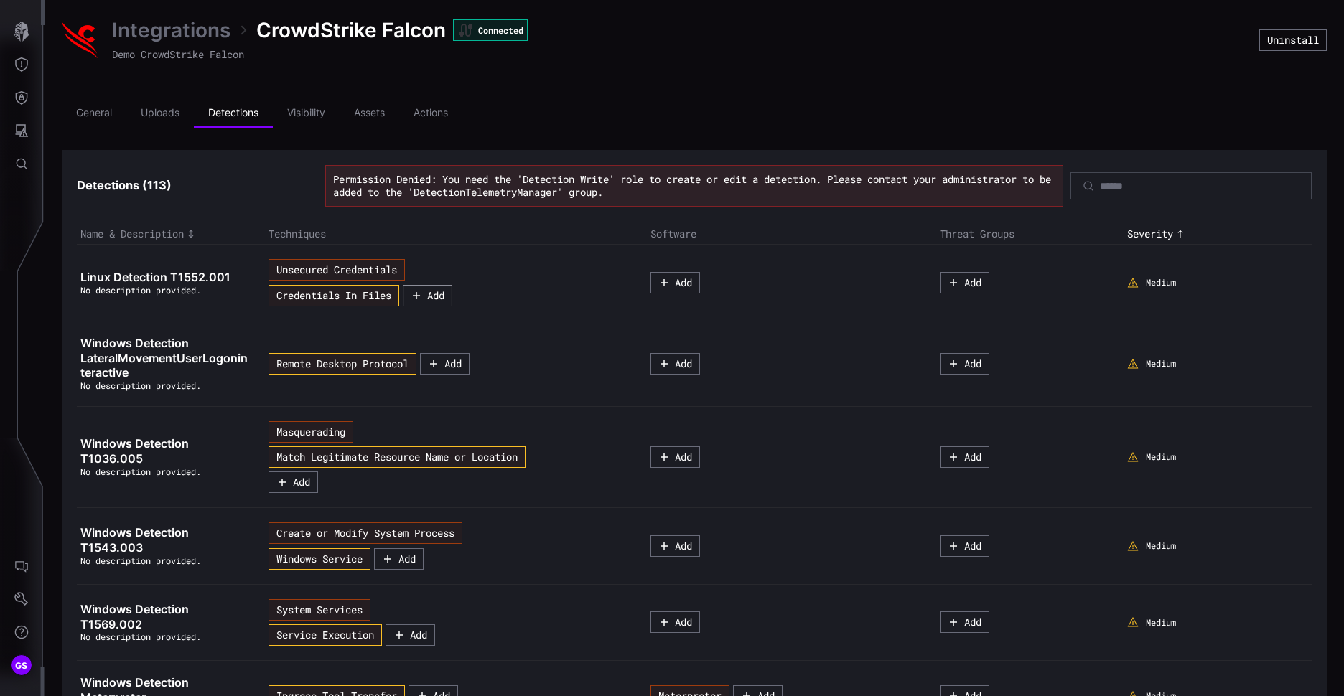
click at [439, 294] on button "Add" at bounding box center [428, 296] width 50 height 22
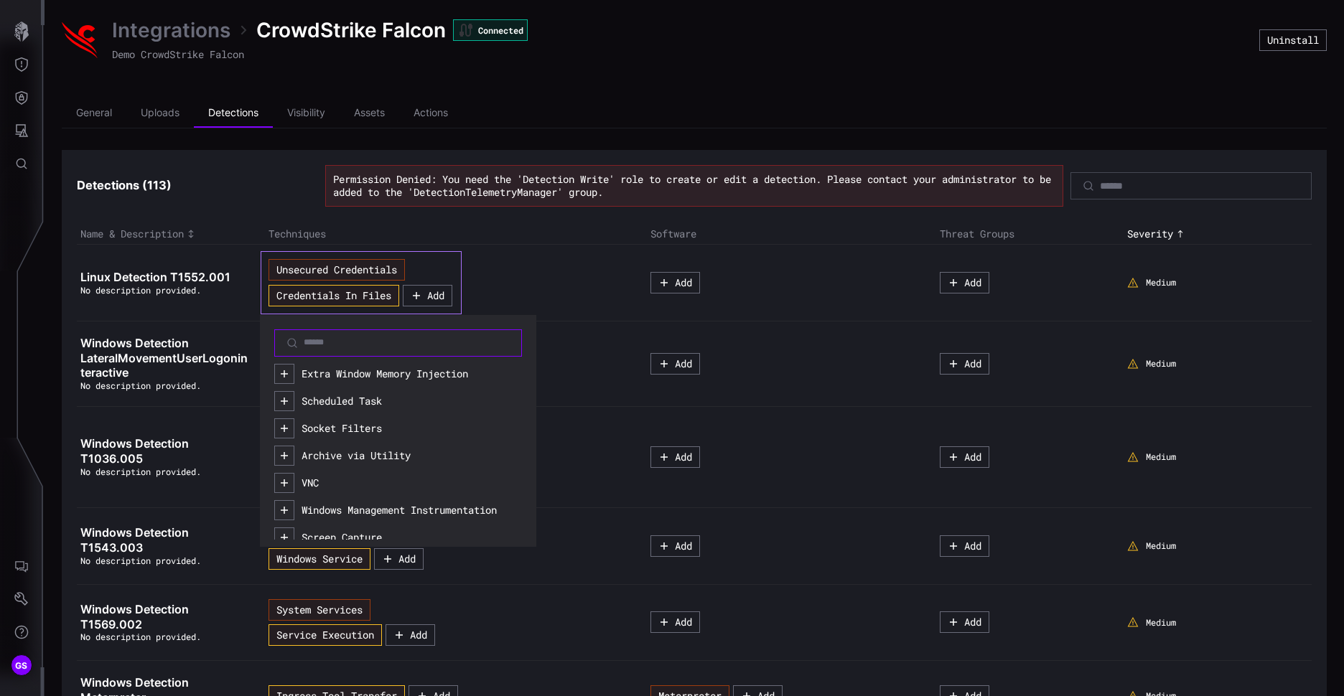
click at [307, 349] on input at bounding box center [399, 342] width 190 height 11
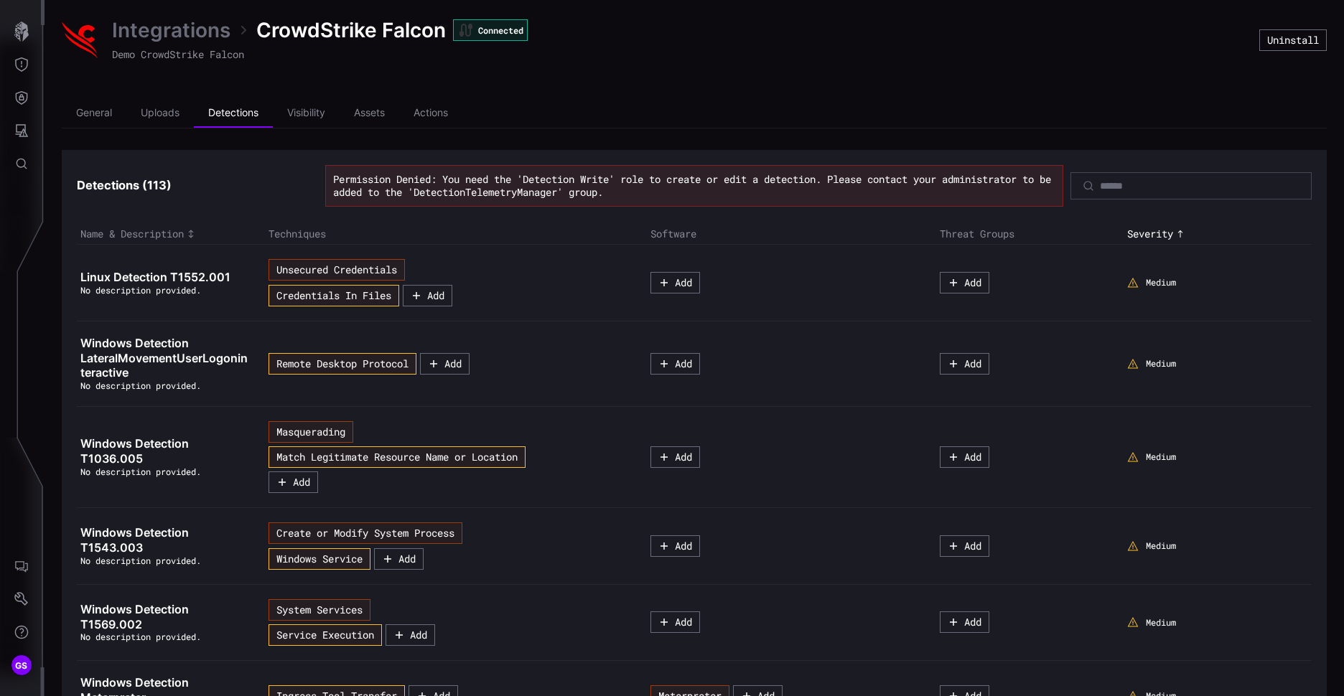
click at [553, 279] on div "Unsecured Credentials Credentials In Files Add" at bounding box center [450, 282] width 364 height 47
click at [436, 294] on button "Add" at bounding box center [428, 296] width 50 height 22
click at [520, 284] on div "Unsecured Credentials Credentials In Files Add" at bounding box center [450, 282] width 364 height 47
click at [111, 113] on li "General" at bounding box center [94, 113] width 65 height 29
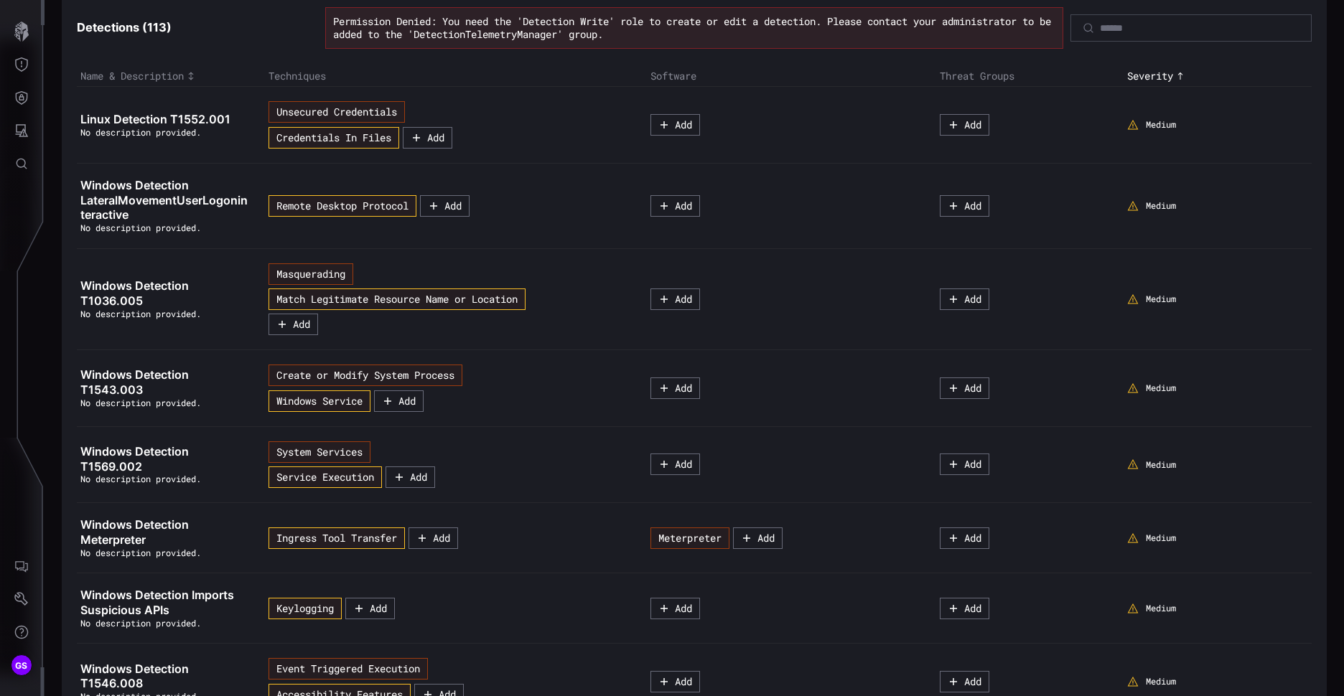
scroll to position [224, 0]
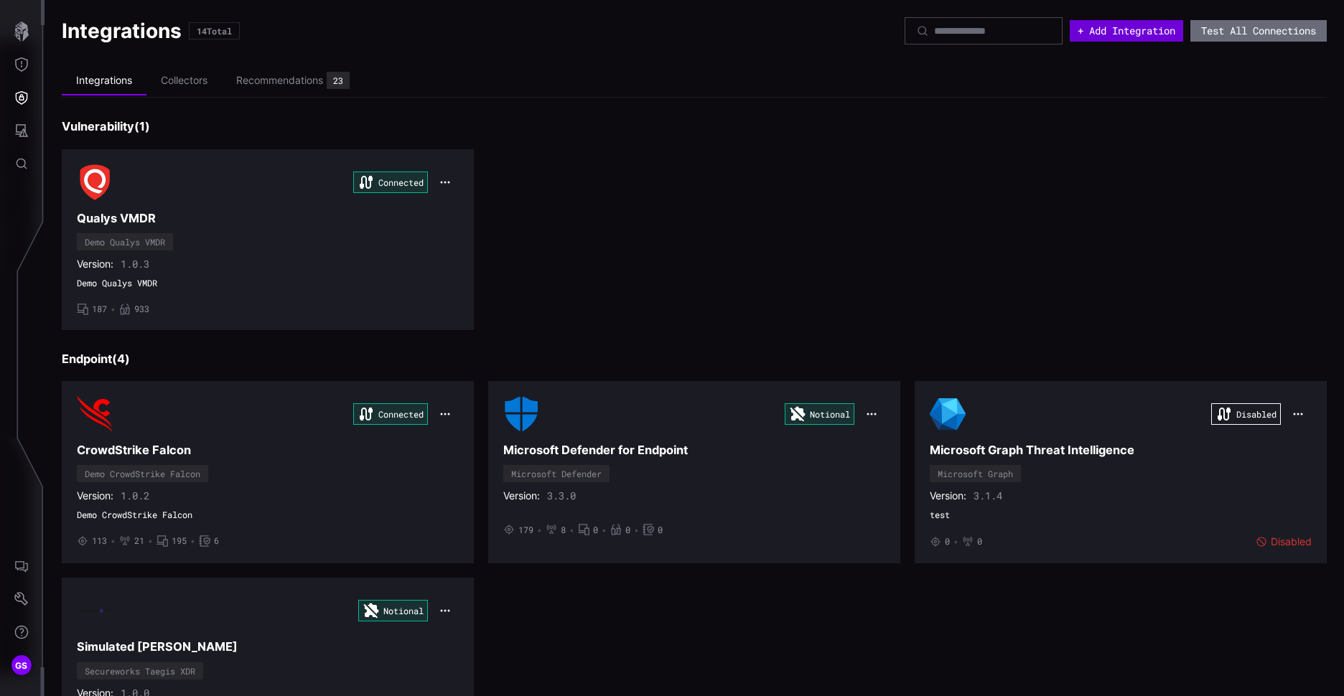
click at [1116, 21] on button "+ Add Integration" at bounding box center [1126, 31] width 113 height 22
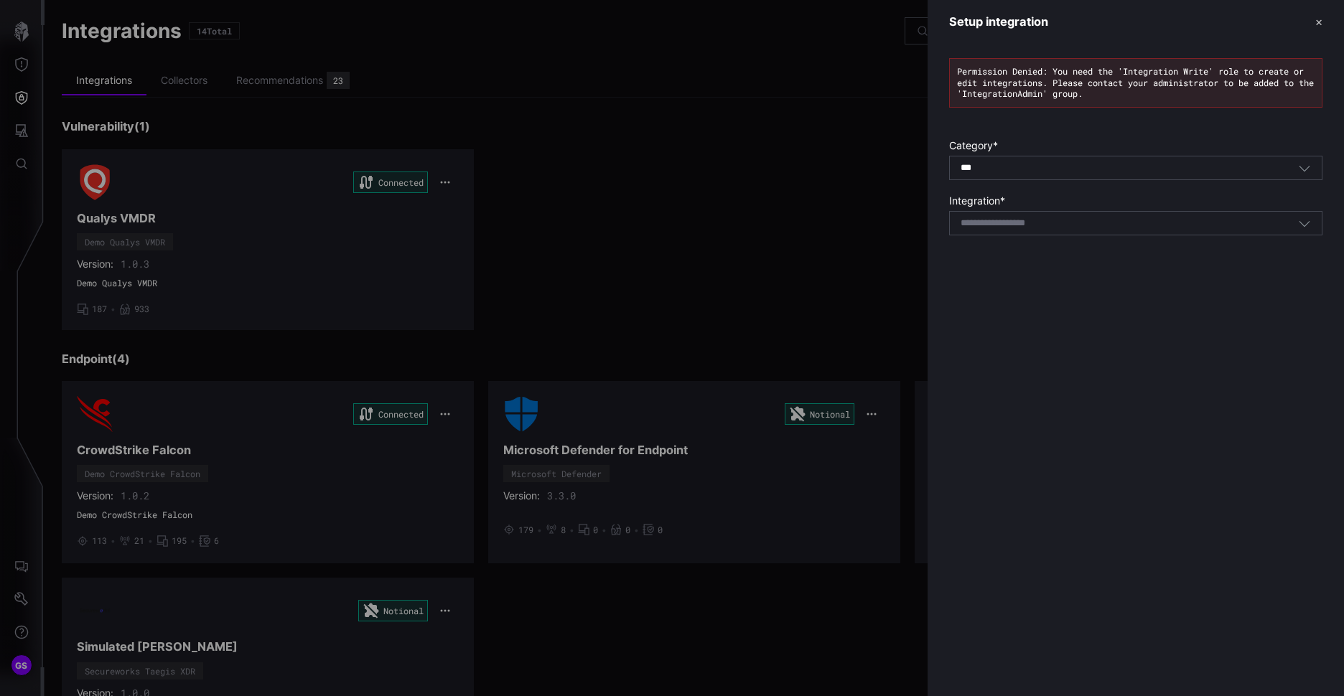
click at [16, 140] on div at bounding box center [672, 348] width 1344 height 696
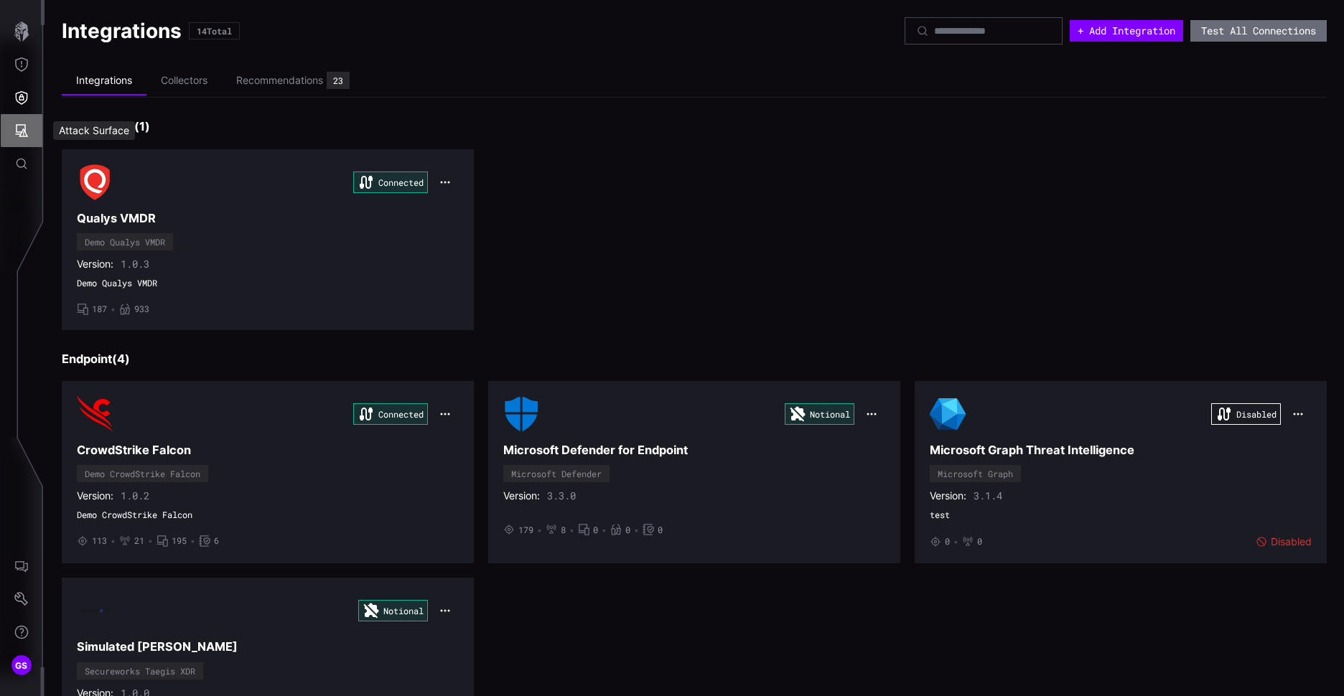
click at [19, 135] on icon "Attack Surface" at bounding box center [21, 130] width 14 height 14
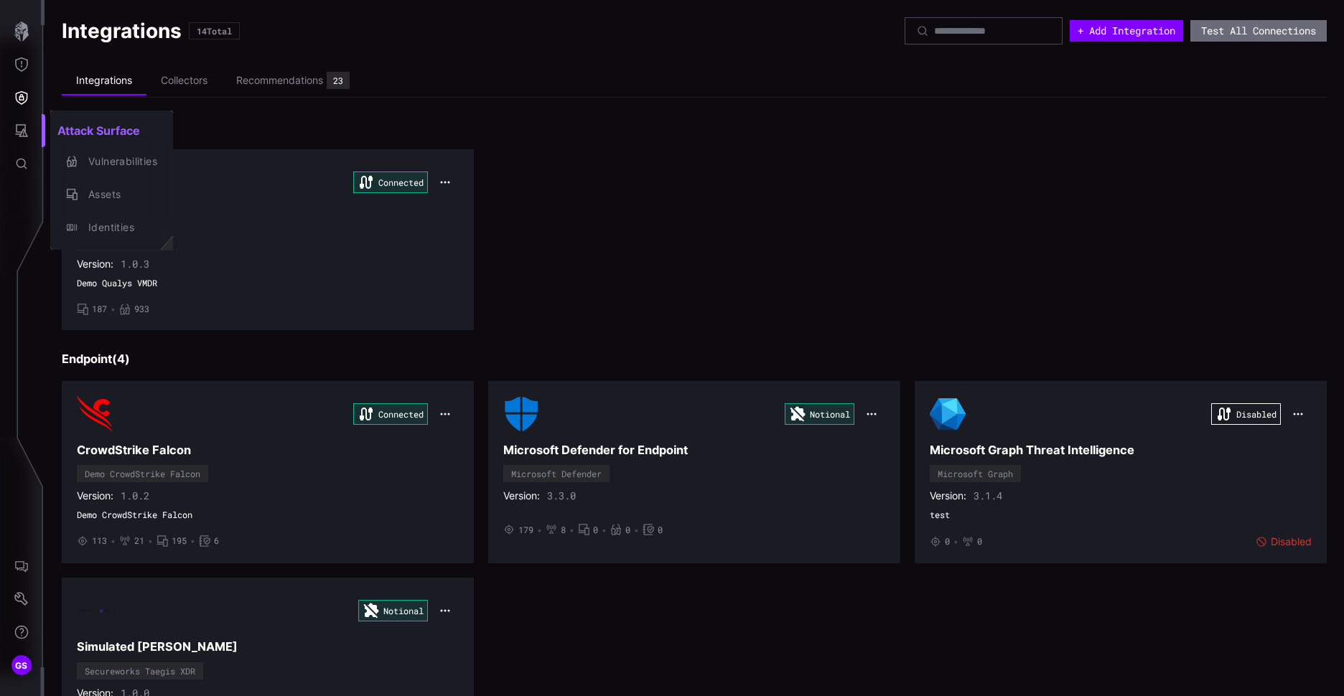
click at [22, 571] on div at bounding box center [672, 348] width 1344 height 696
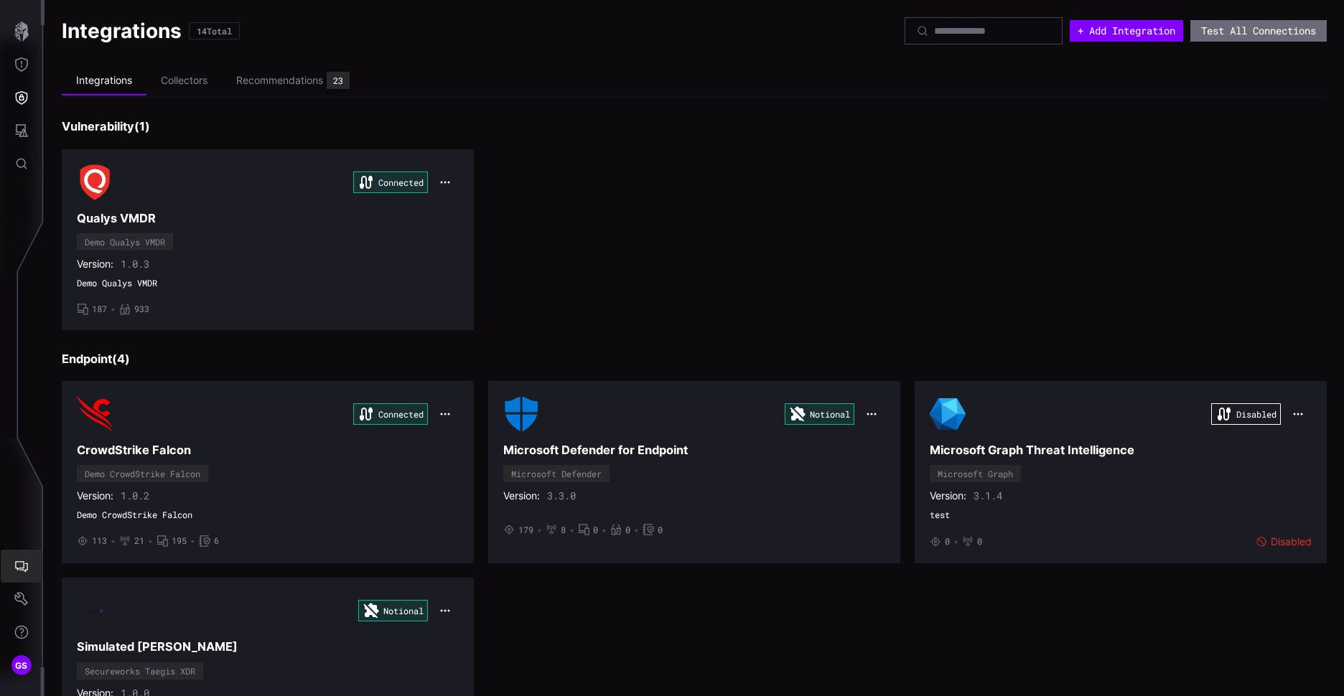
click at [22, 567] on icon "AI Chat" at bounding box center [21, 566] width 14 height 14
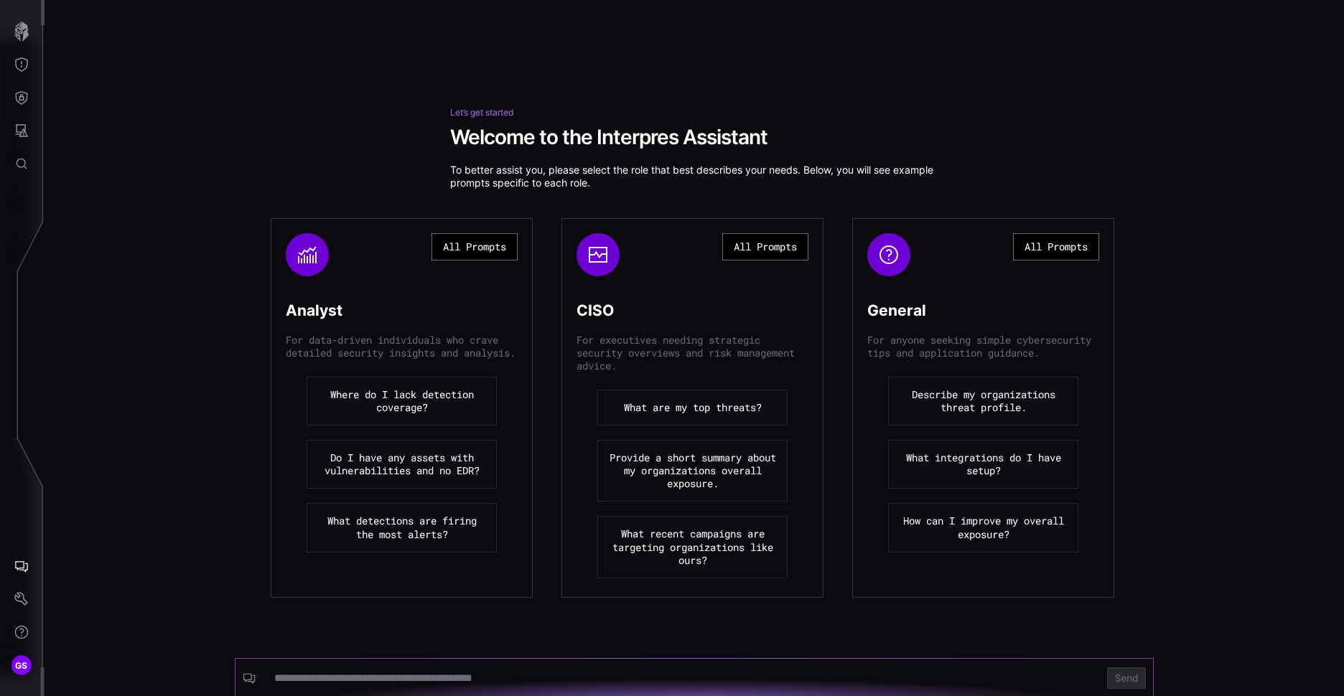
click at [333, 673] on input at bounding box center [682, 678] width 816 height 14
type input "**********"
click button "Send" at bounding box center [1126, 679] width 39 height 22
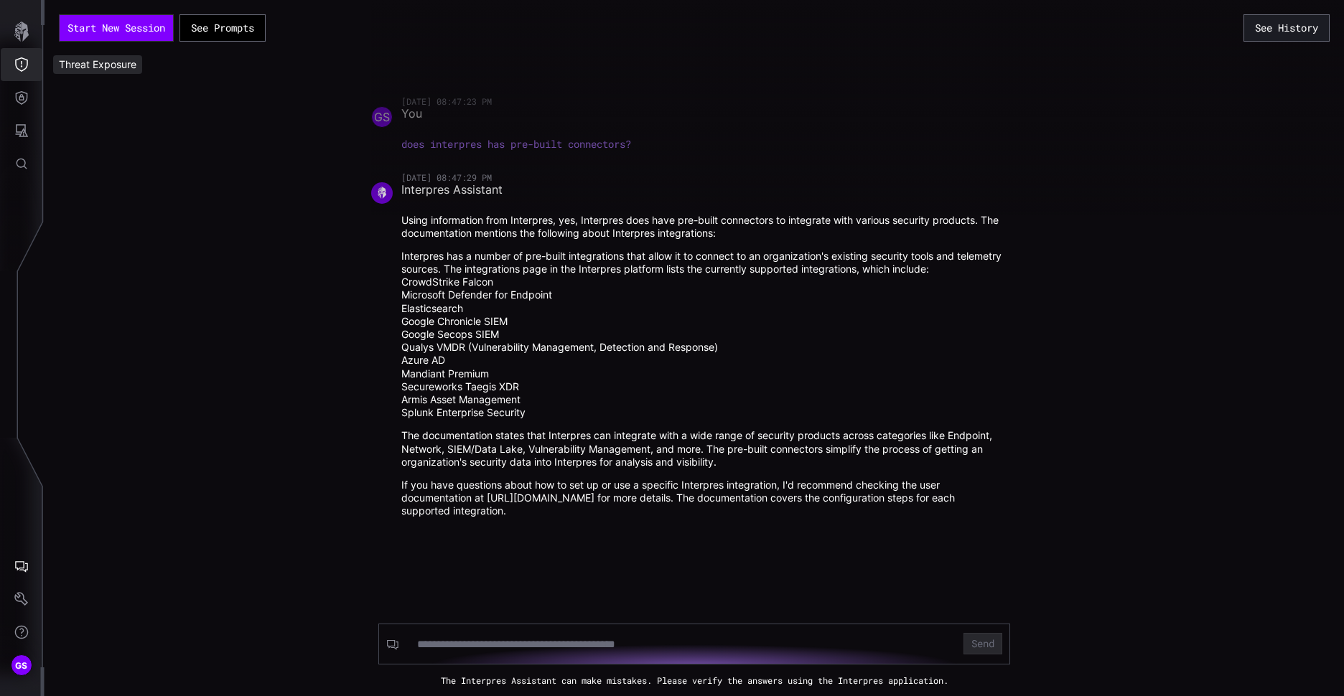
click at [20, 73] on button "Threat Exposure" at bounding box center [22, 64] width 42 height 33
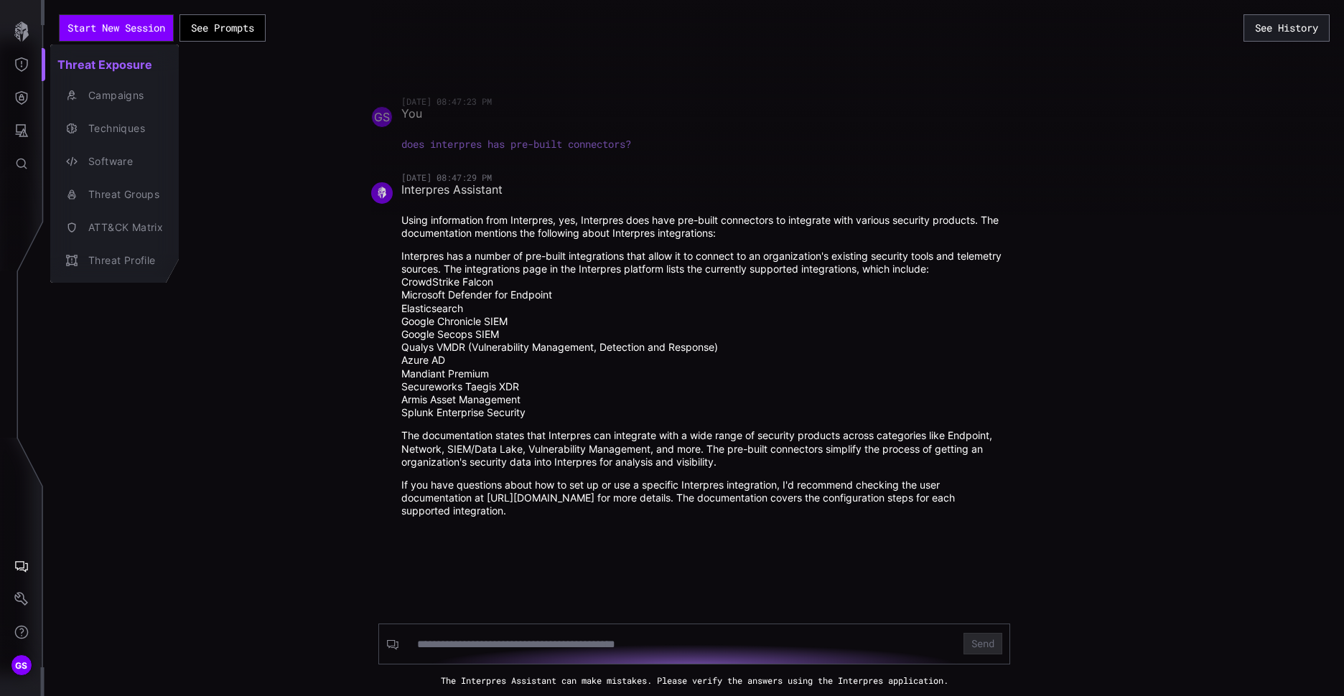
click at [432, 648] on div at bounding box center [672, 348] width 1344 height 696
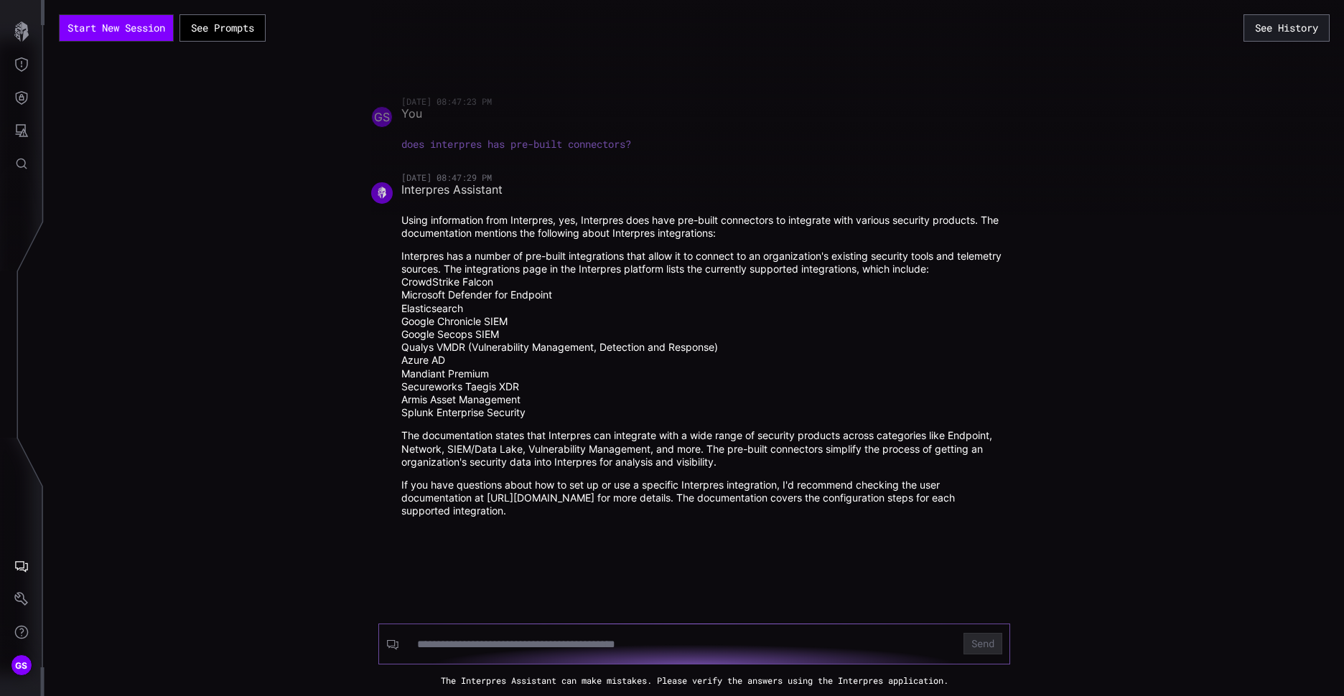
click at [419, 642] on input at bounding box center [681, 644] width 528 height 14
type input "**********"
click at [963, 633] on button "Send" at bounding box center [982, 644] width 39 height 22
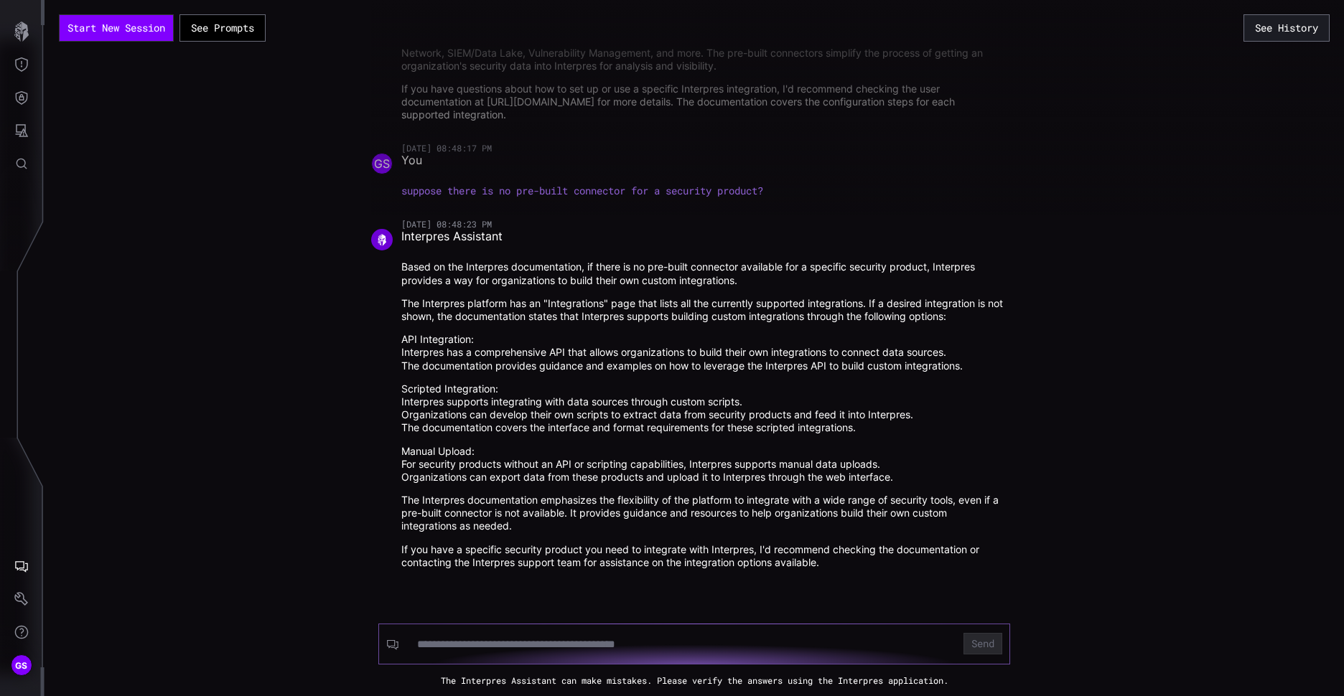
scroll to position [345, 0]
click at [24, 29] on icon "button" at bounding box center [21, 32] width 14 height 20
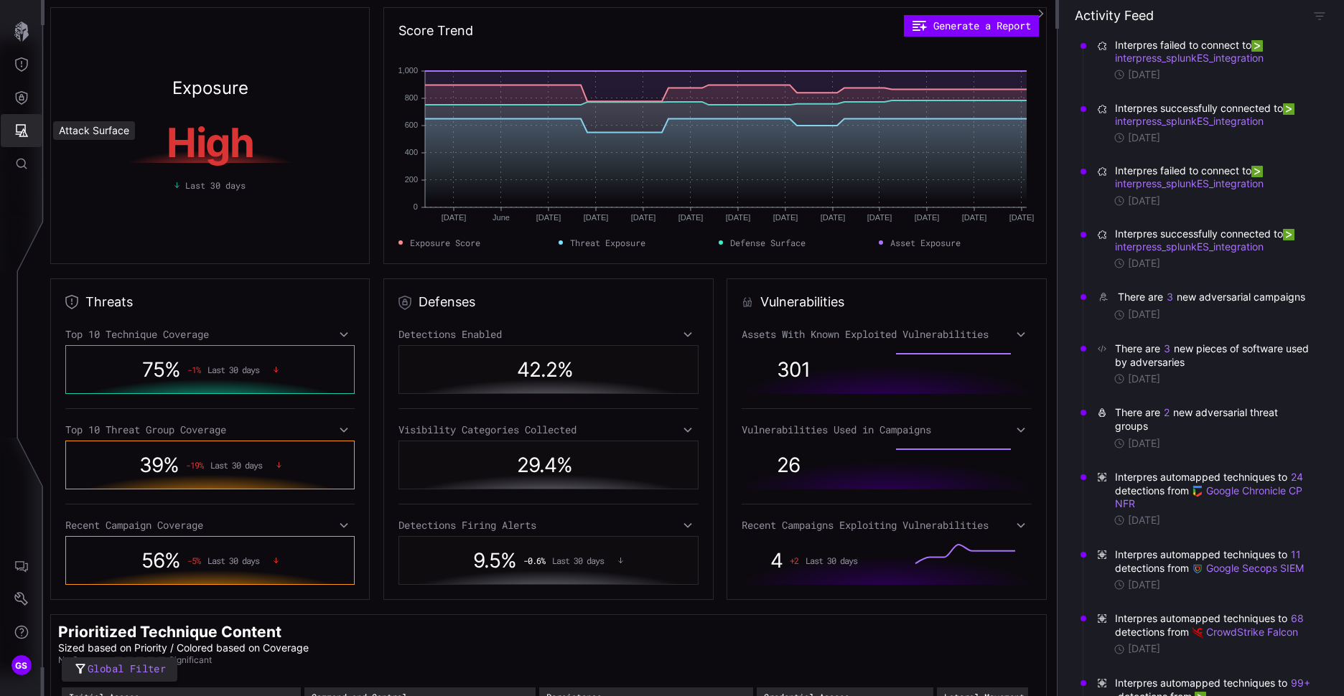
click at [20, 125] on icon "Attack Surface" at bounding box center [22, 130] width 13 height 13
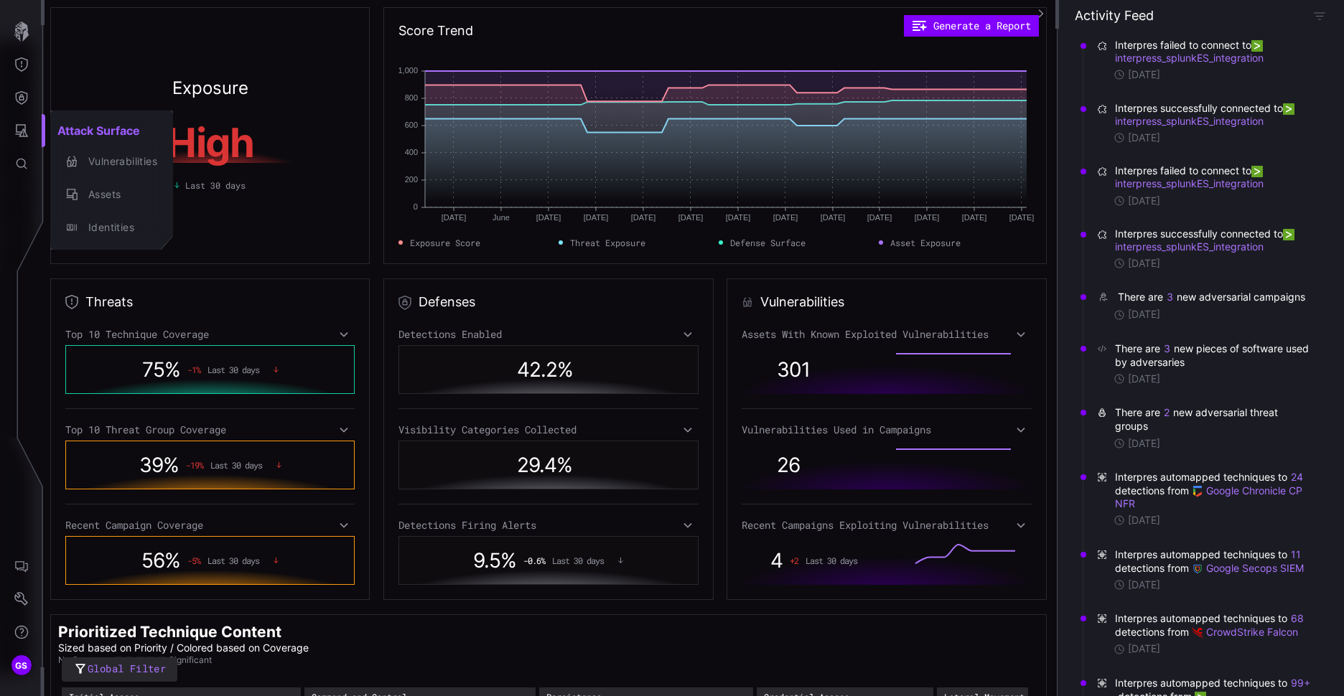
click at [24, 95] on div at bounding box center [672, 348] width 1344 height 696
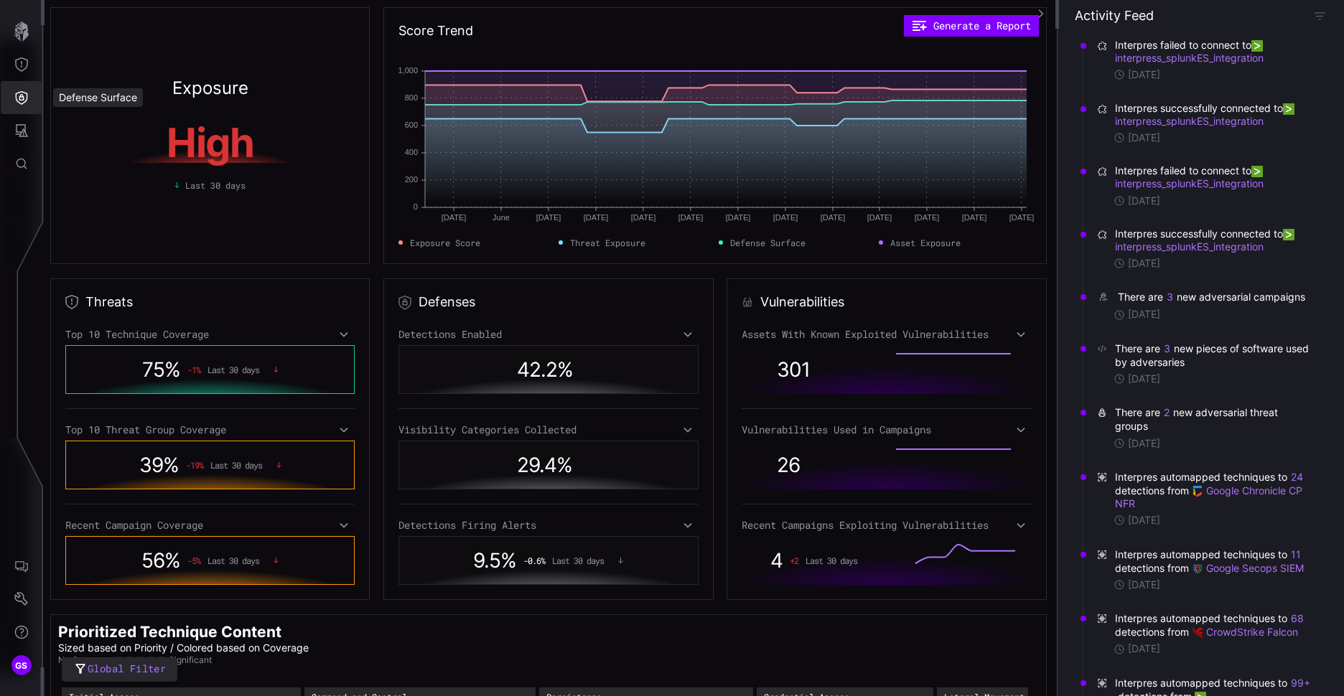
click at [21, 94] on icon "Defense Surface" at bounding box center [21, 97] width 14 height 14
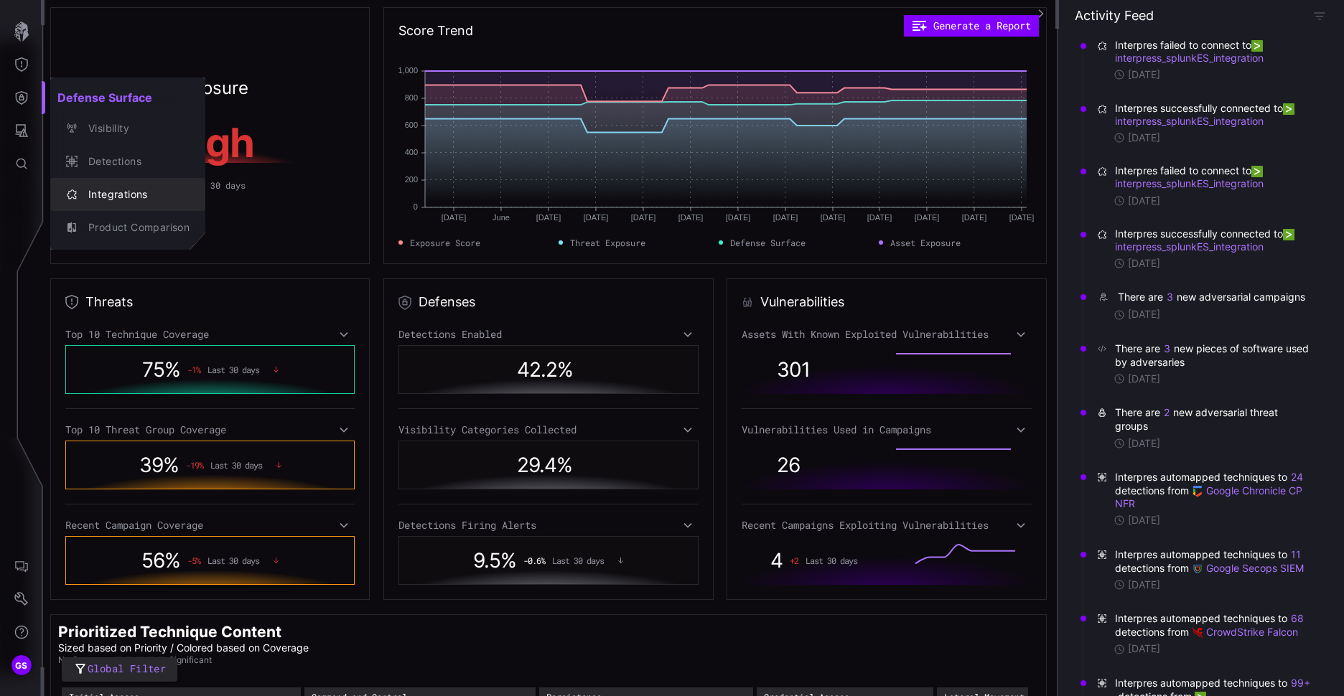
click at [117, 191] on div "Integrations" at bounding box center [135, 195] width 108 height 18
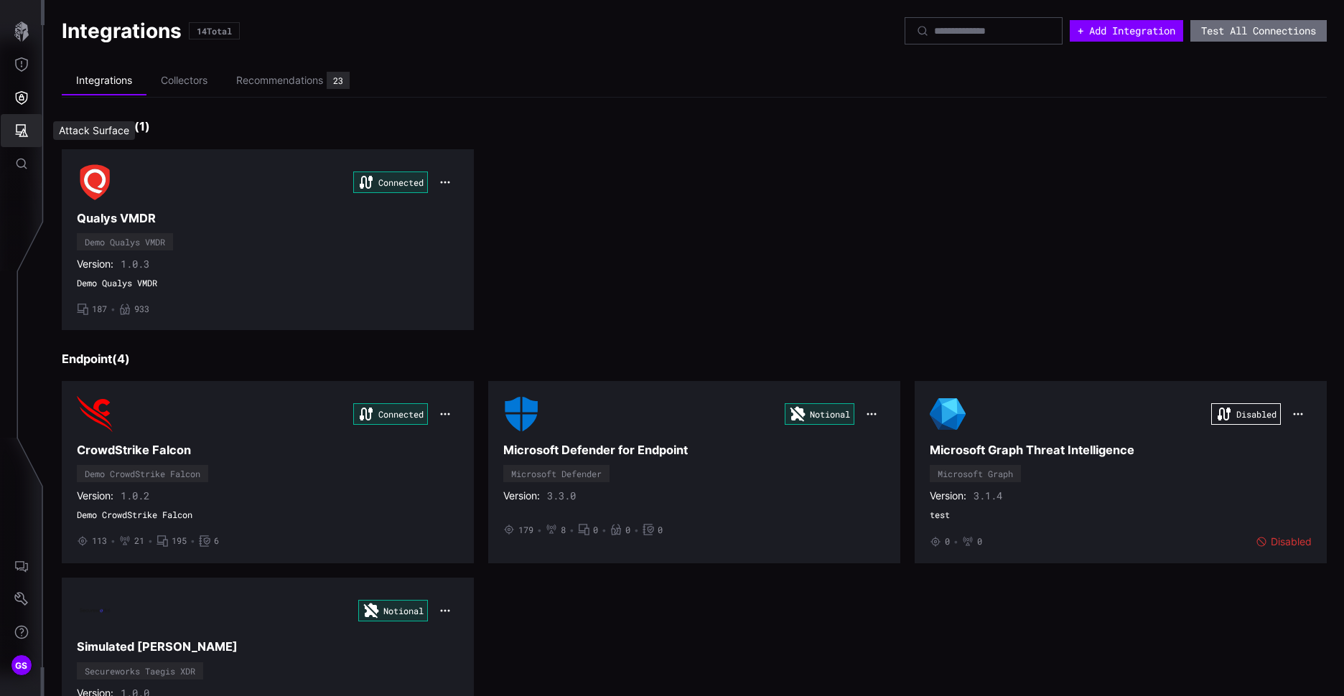
click at [25, 133] on icon "Attack Surface" at bounding box center [22, 130] width 13 height 13
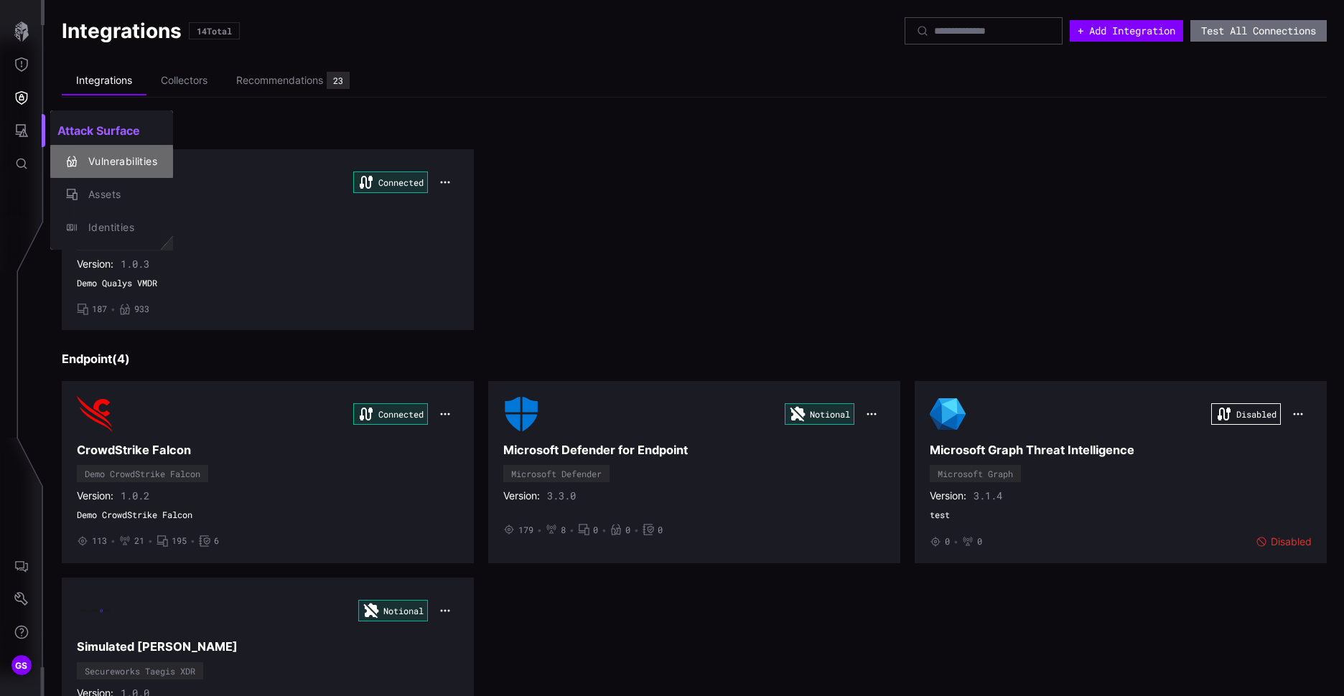
click at [126, 160] on div "Vulnerabilities" at bounding box center [119, 162] width 76 height 18
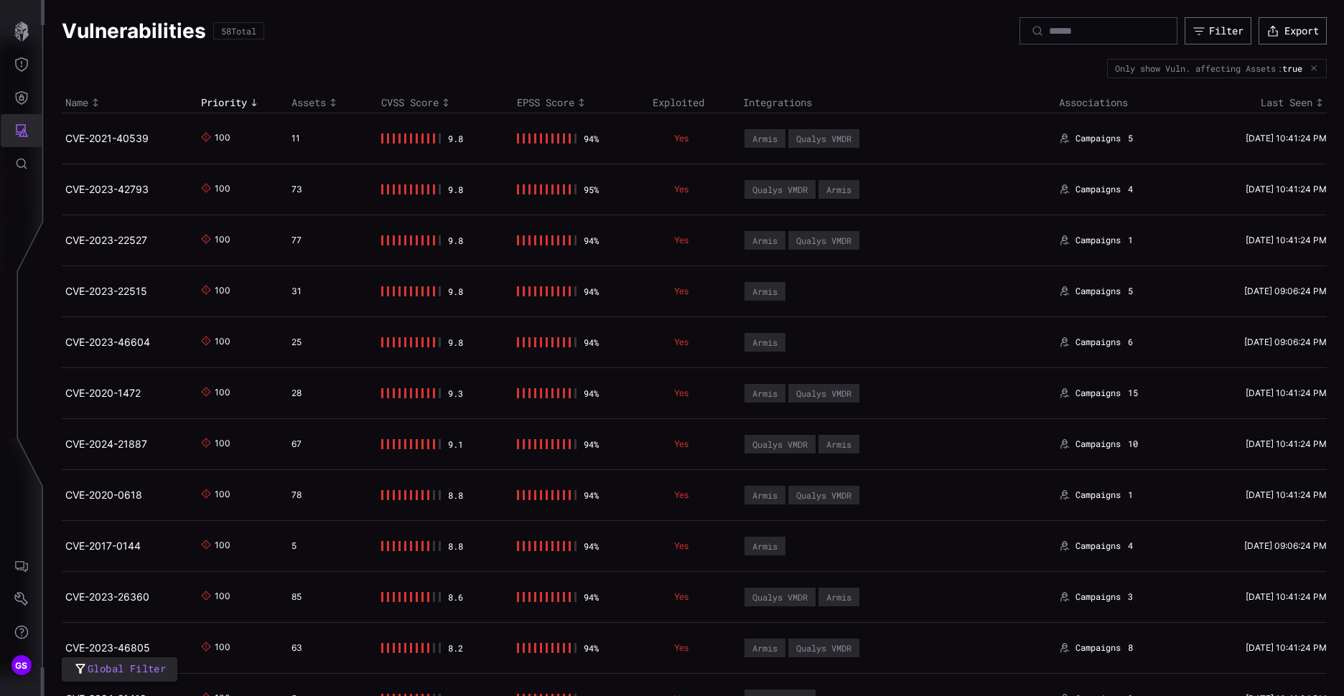
click at [17, 130] on icon "Attack Surface" at bounding box center [22, 130] width 13 height 13
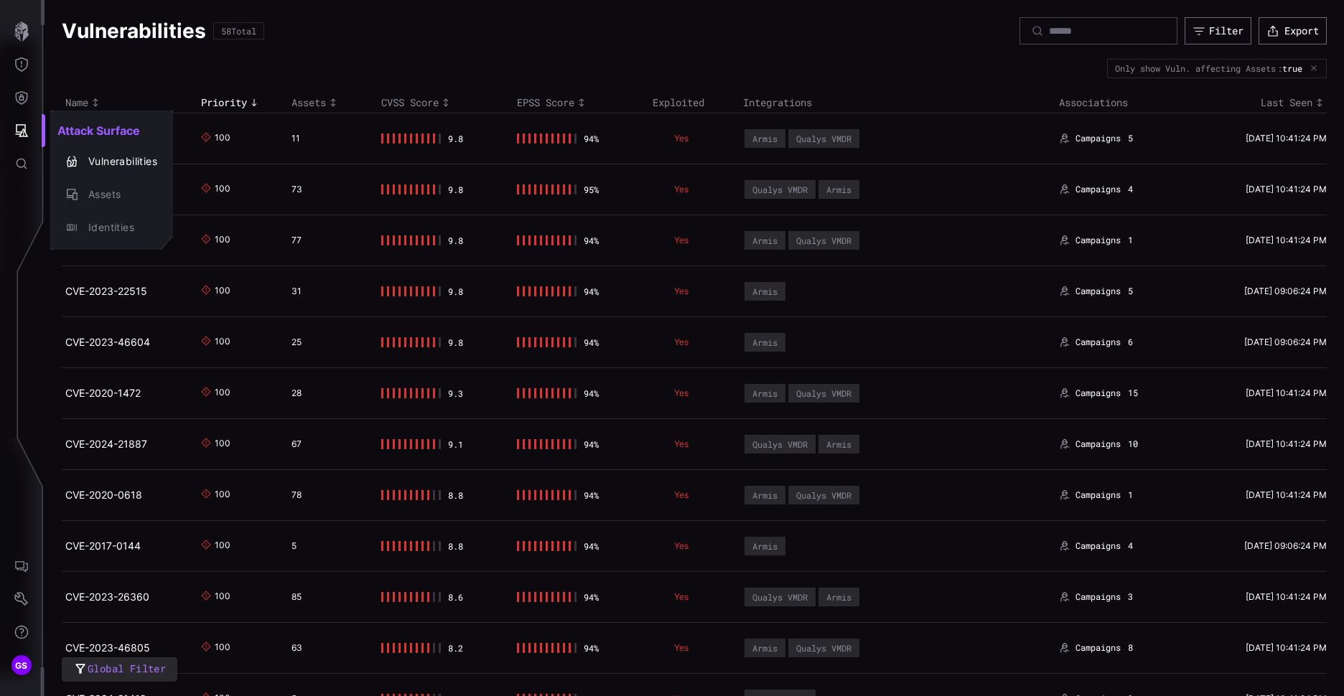
click at [21, 568] on div at bounding box center [672, 348] width 1344 height 696
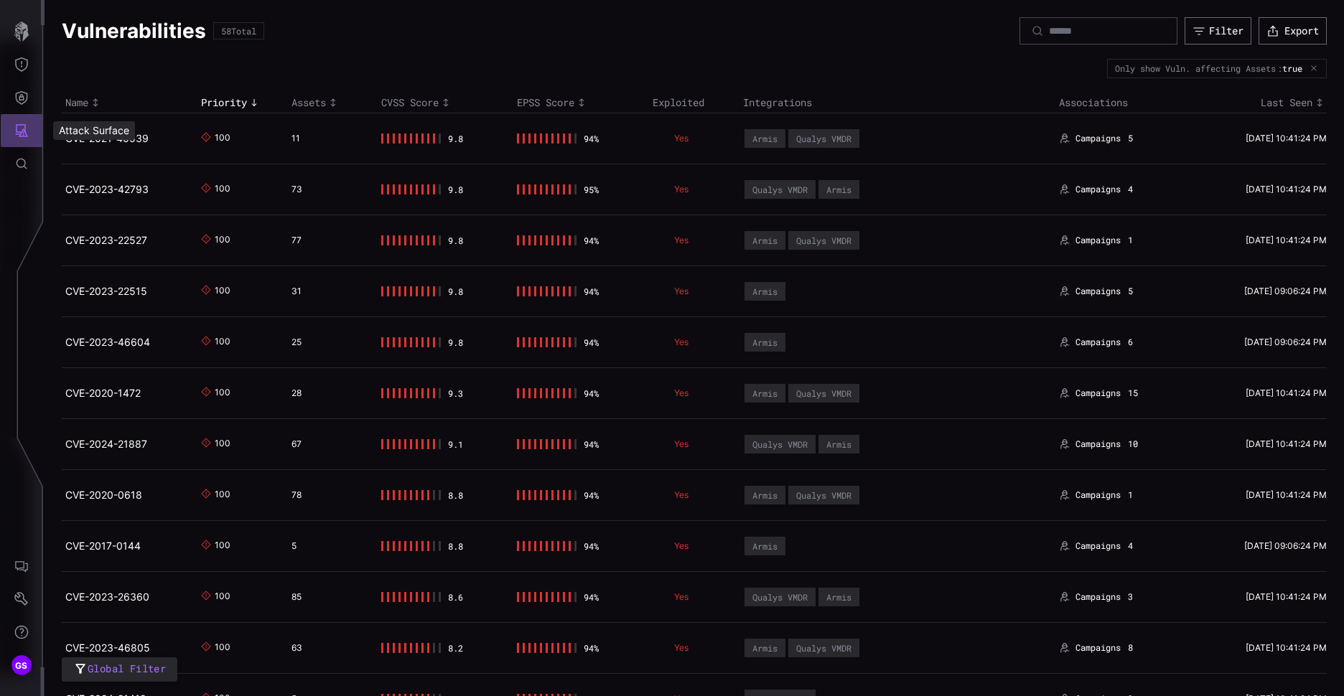
click at [12, 141] on button "Attack Surface" at bounding box center [22, 130] width 42 height 33
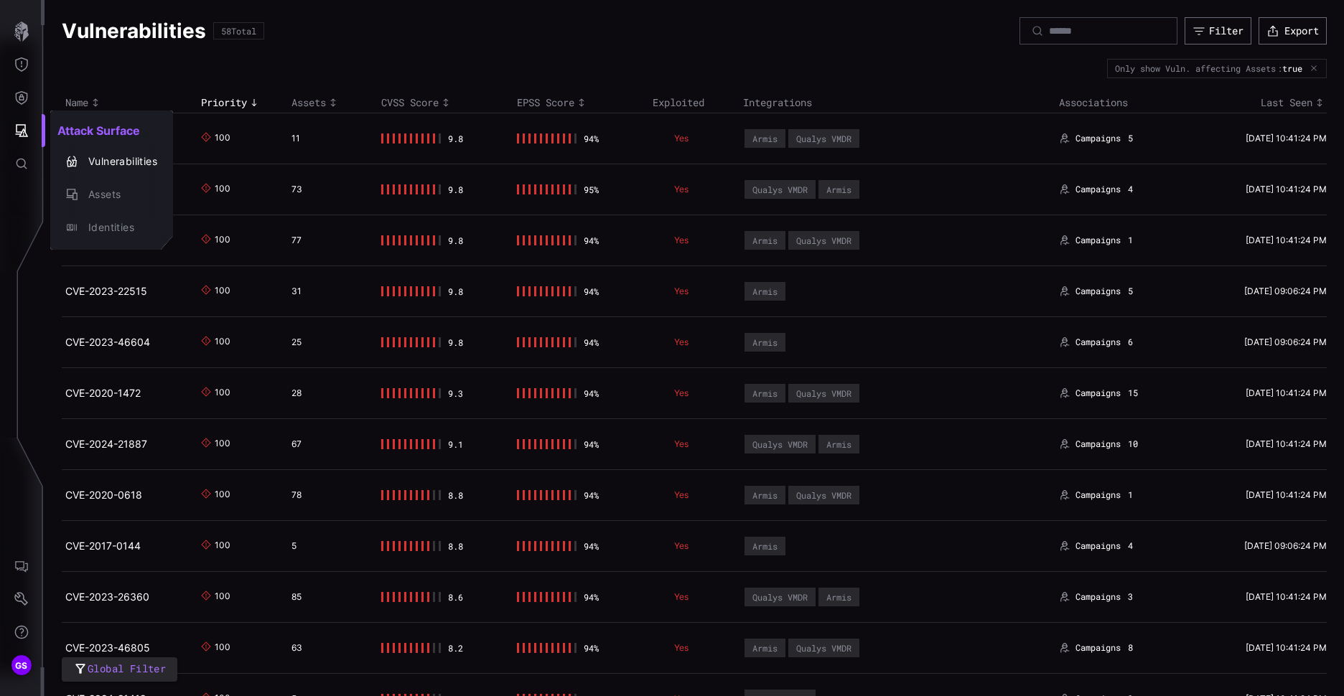
click at [37, 360] on div at bounding box center [672, 348] width 1344 height 696
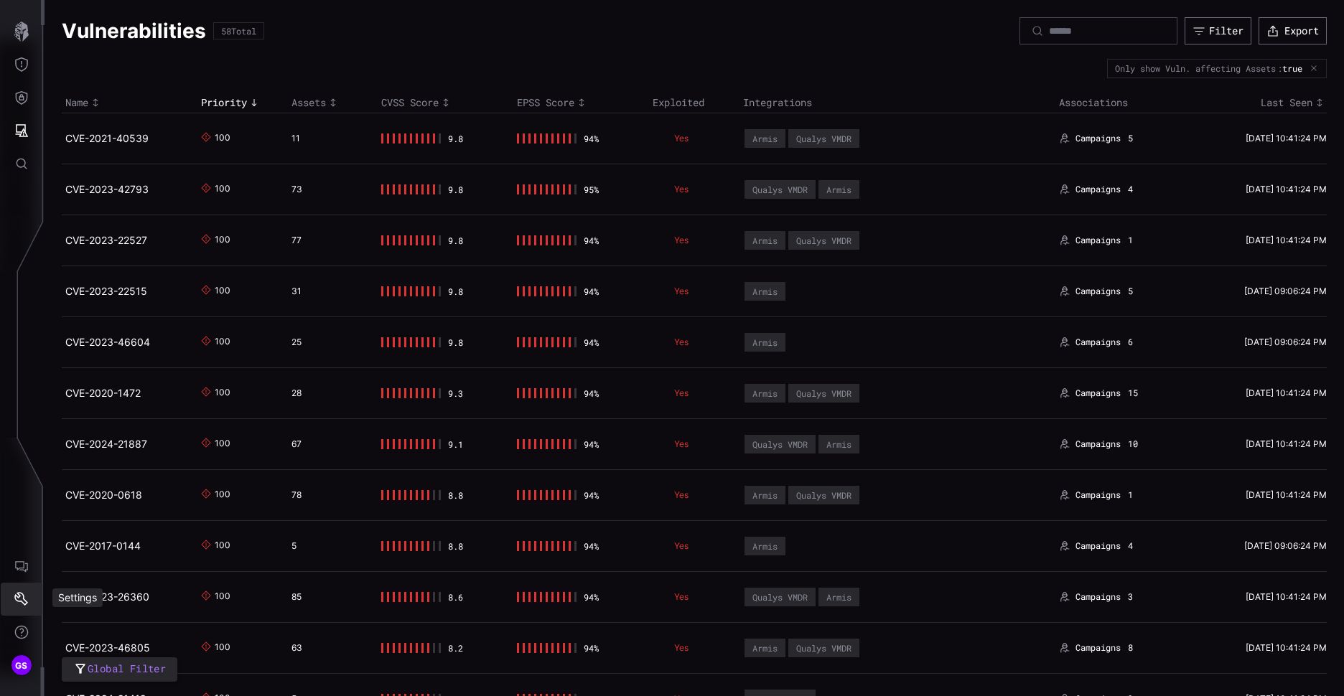
click at [21, 607] on button "Settings" at bounding box center [22, 599] width 42 height 33
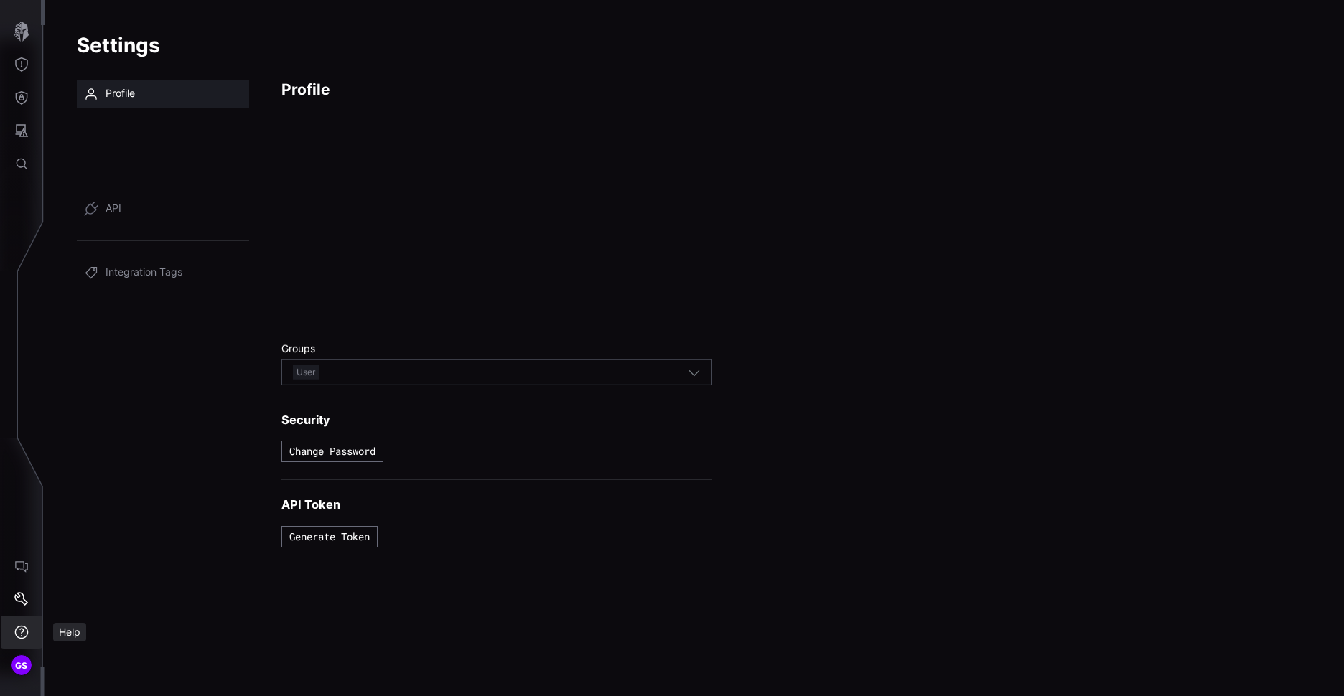
click at [26, 637] on icon "Help" at bounding box center [22, 633] width 14 height 14
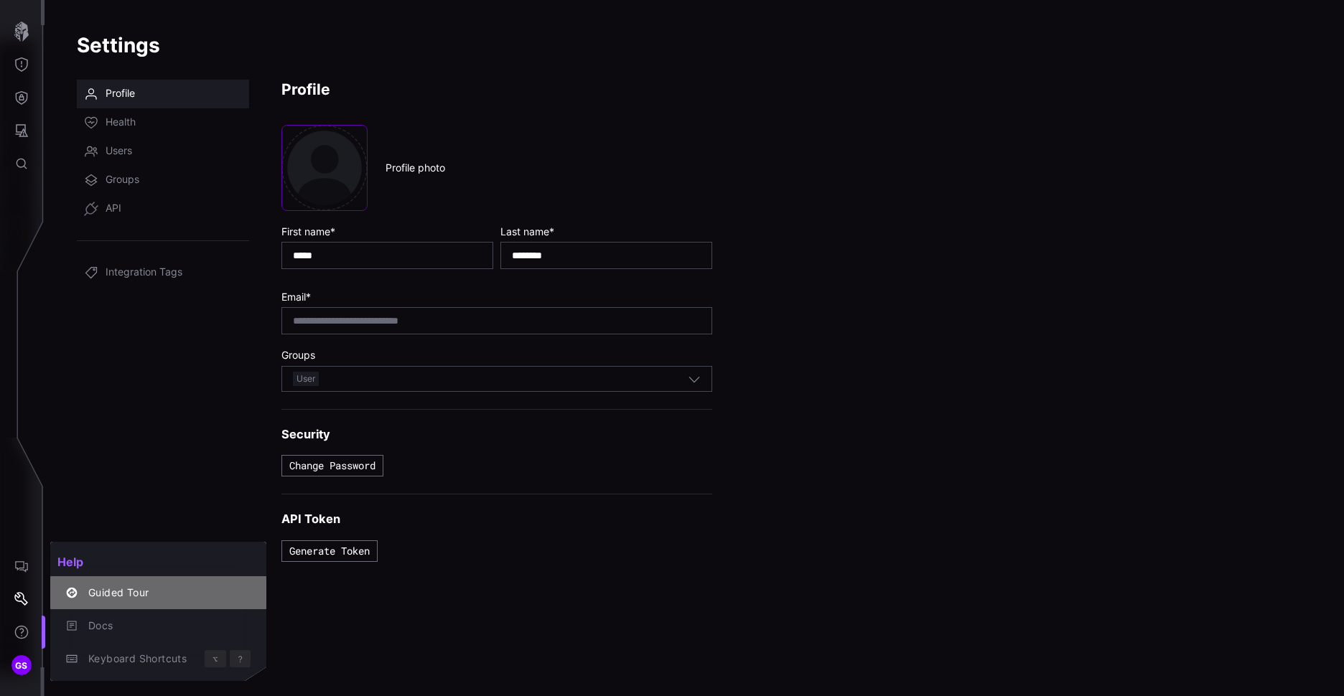
click at [123, 602] on div "Guided Tour" at bounding box center [165, 593] width 169 height 18
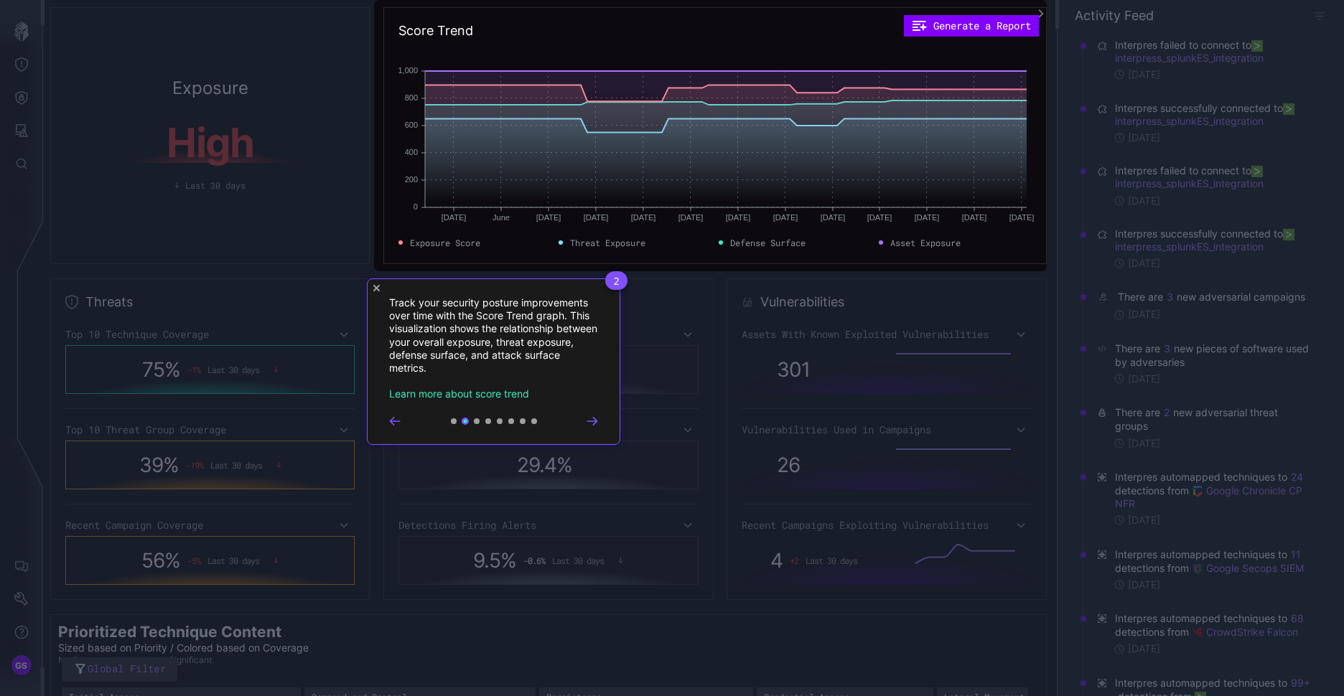
click at [592, 421] on icon "Go to next step" at bounding box center [591, 420] width 9 height 7
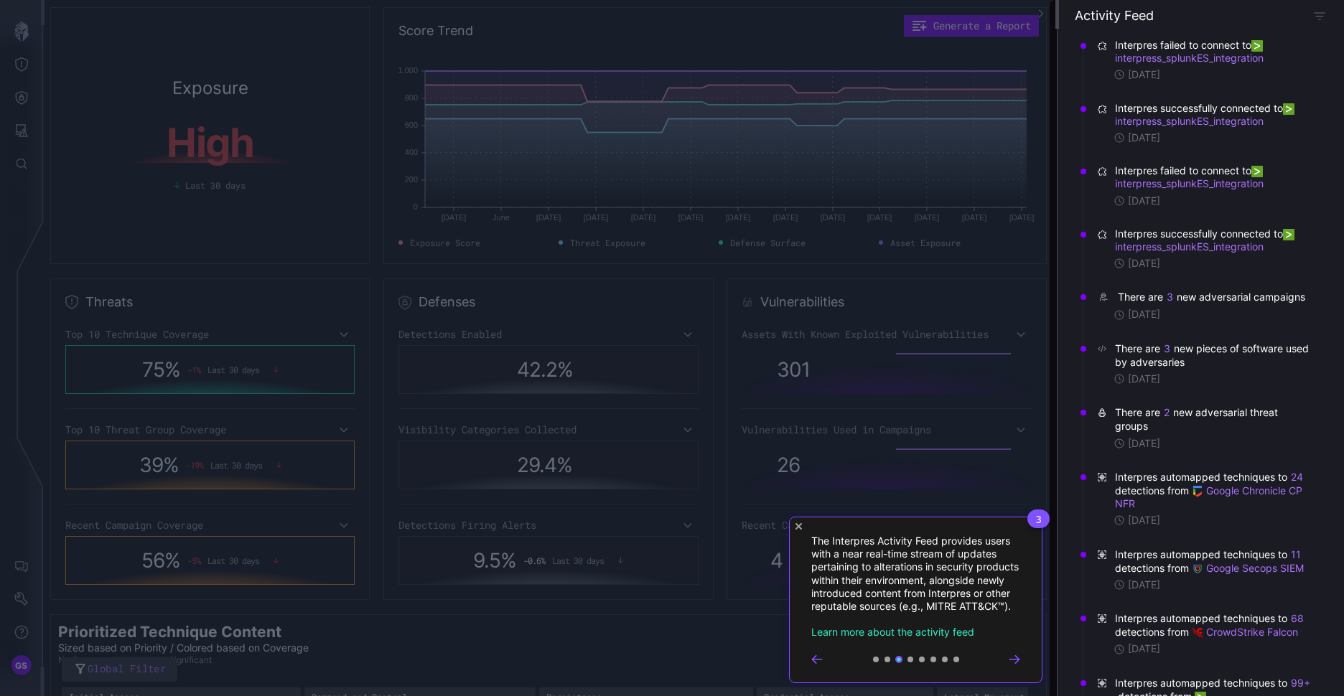
click at [1017, 663] on icon "Go to next step" at bounding box center [1013, 658] width 9 height 7
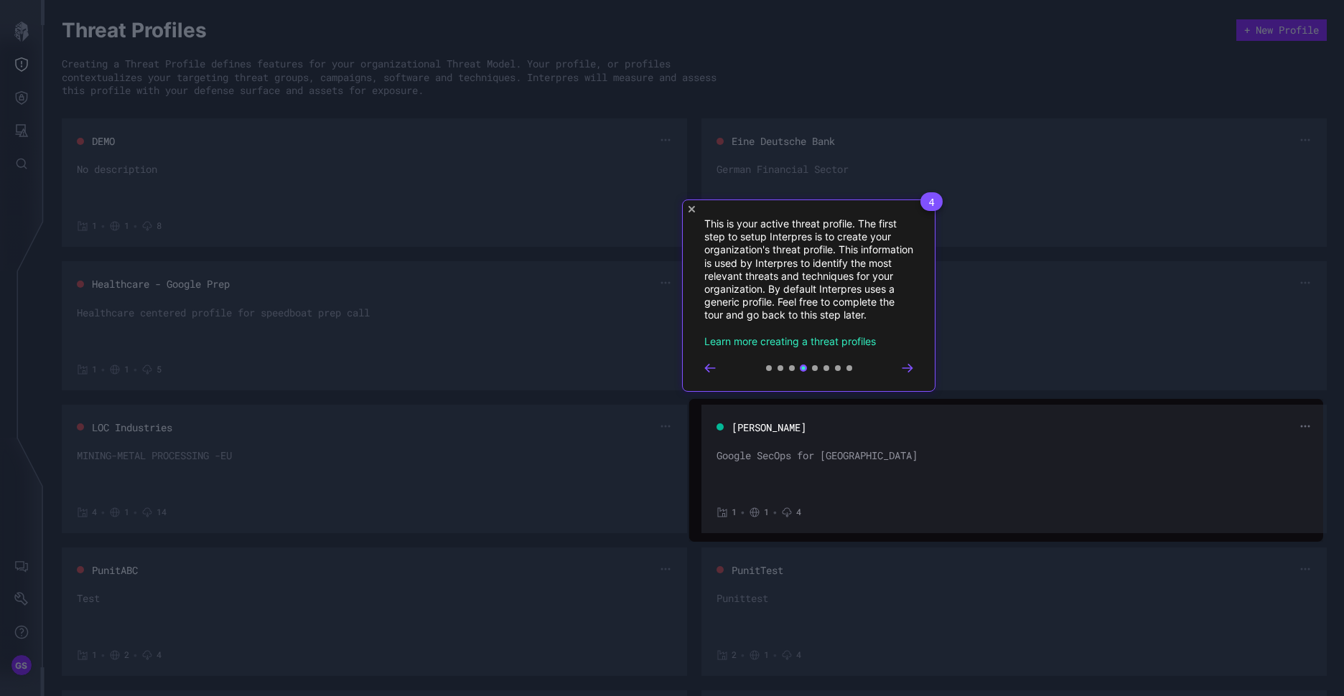
click at [900, 370] on div at bounding box center [808, 368] width 209 height 11
click at [907, 370] on icon "Go to next step" at bounding box center [907, 368] width 11 height 9
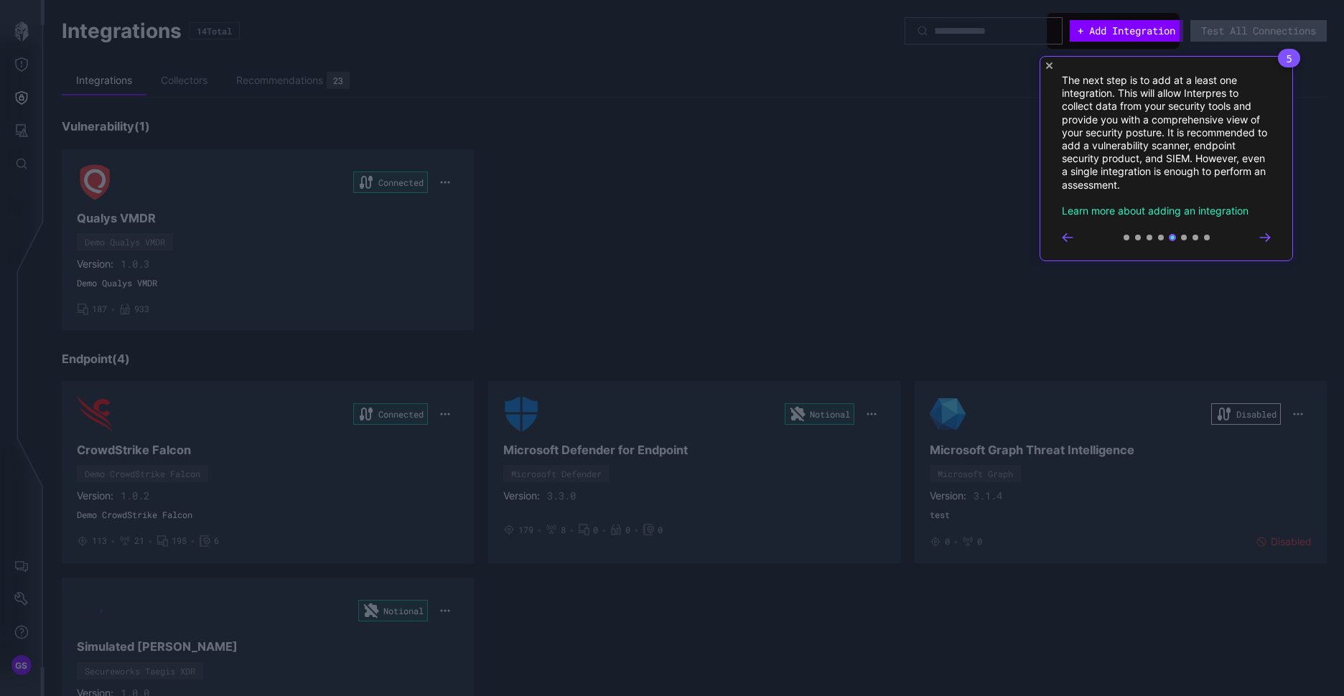
click at [1263, 233] on icon "Go to next step" at bounding box center [1264, 237] width 11 height 9
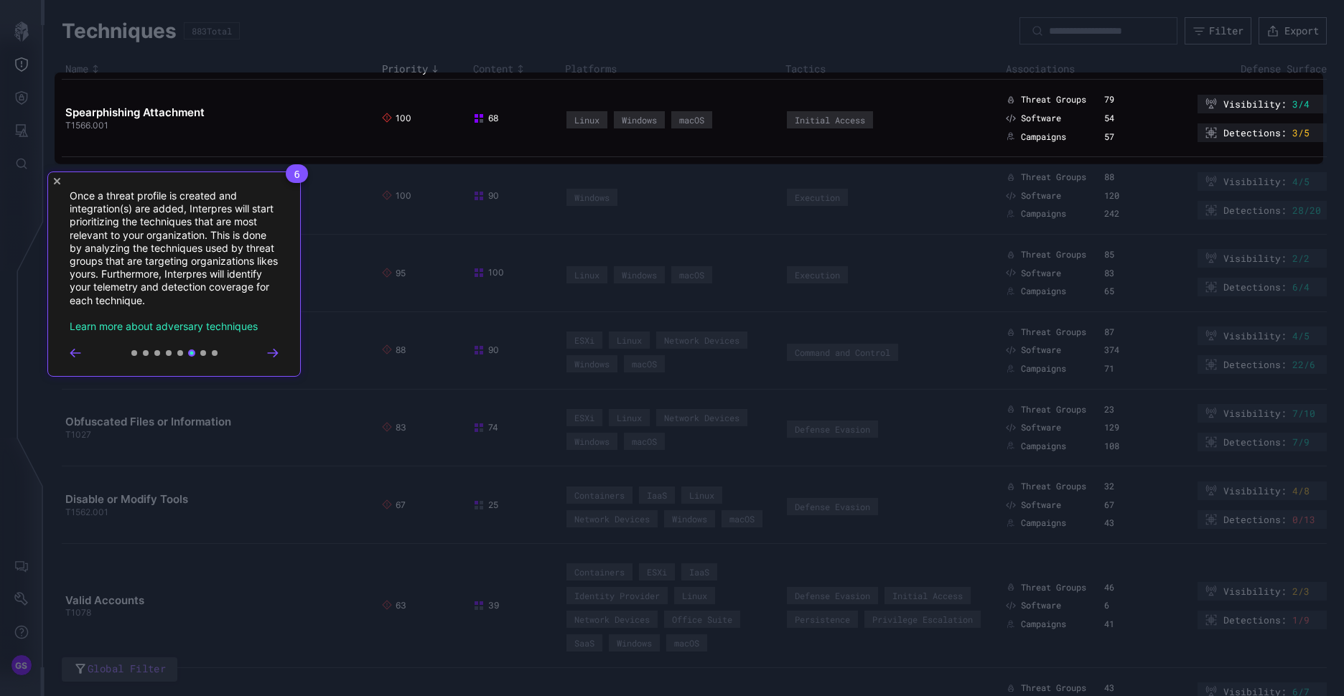
click at [268, 352] on icon "Go to next step" at bounding box center [272, 353] width 11 height 9
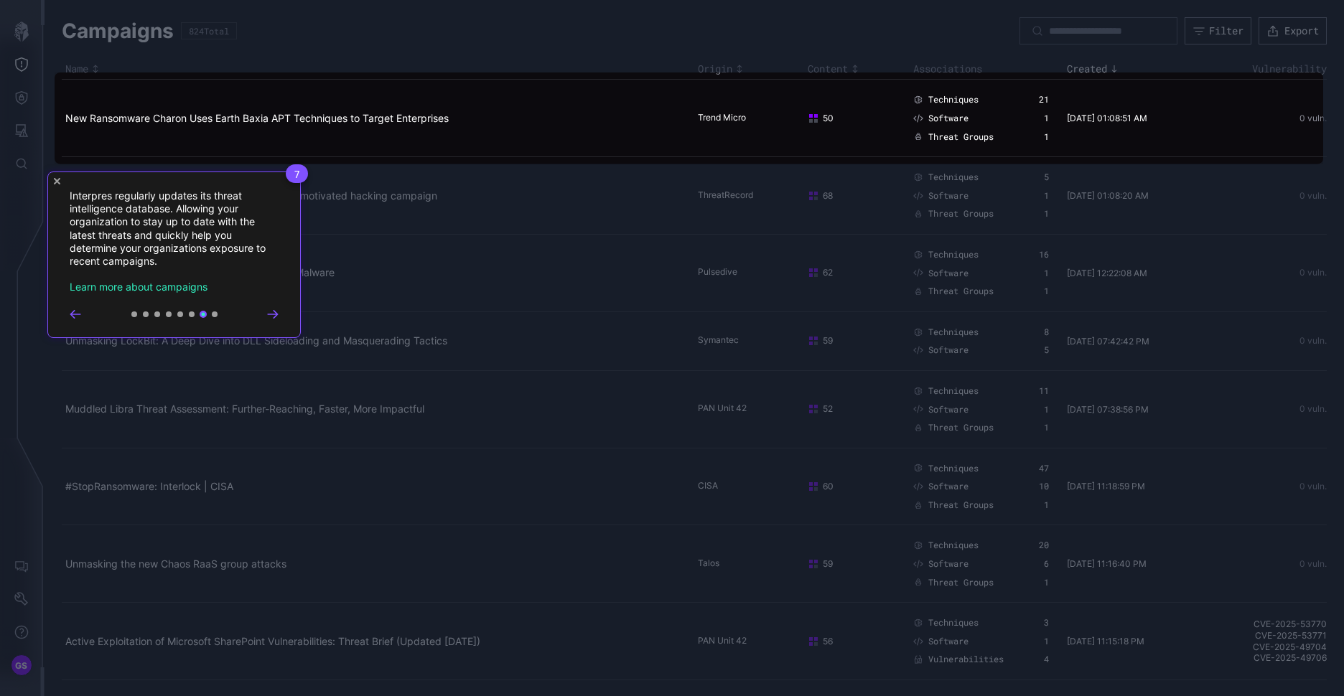
click at [279, 314] on div "7 Interpres regularly updates its threat intelligence database. Allowing your o…" at bounding box center [173, 255] width 253 height 167
click at [274, 314] on icon "Go to next step" at bounding box center [272, 313] width 9 height 7
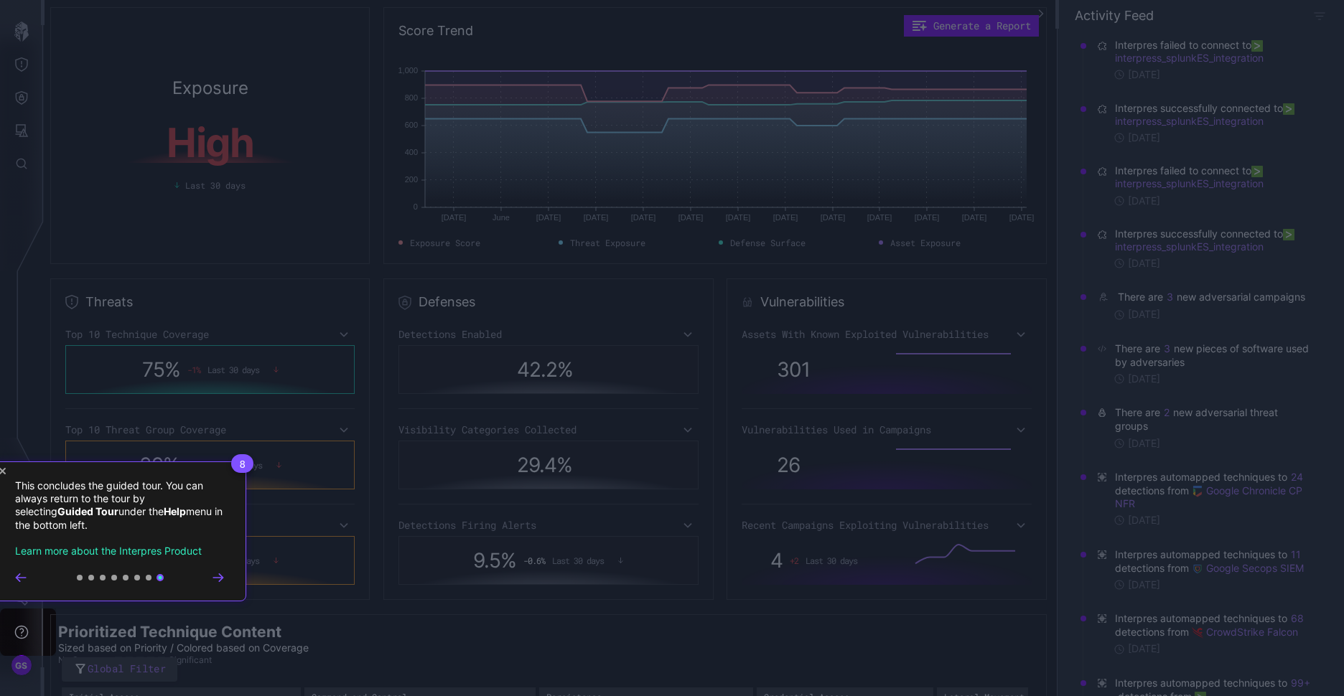
click at [6, 470] on div "8 This concludes the guided tour. You can always return to the tour by selectin…" at bounding box center [119, 532] width 253 height 140
click at [0, 467] on html "GS Exposure High Last 30 days Score Trend Generate a Report [DATE] May [DATE] J…" at bounding box center [672, 348] width 1344 height 696
click at [4, 473] on icon "Close Tour" at bounding box center [2, 471] width 6 height 6
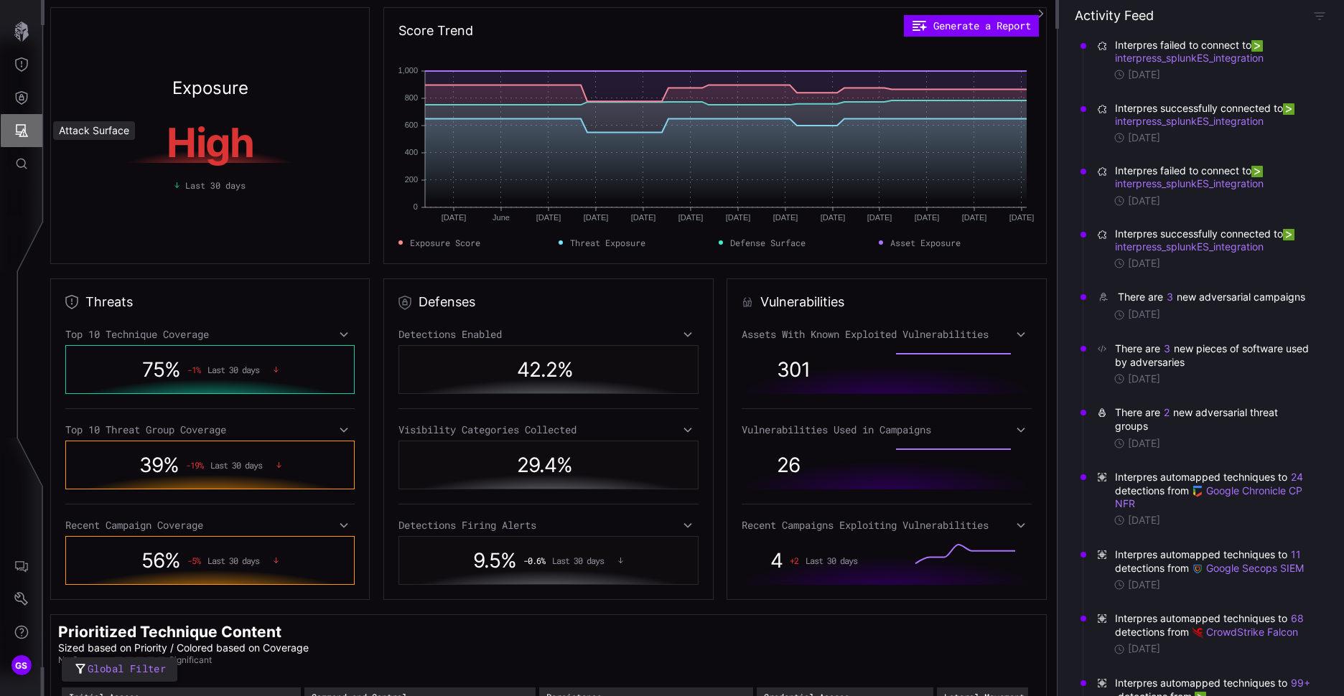
click at [20, 129] on icon "Attack Surface" at bounding box center [21, 130] width 14 height 14
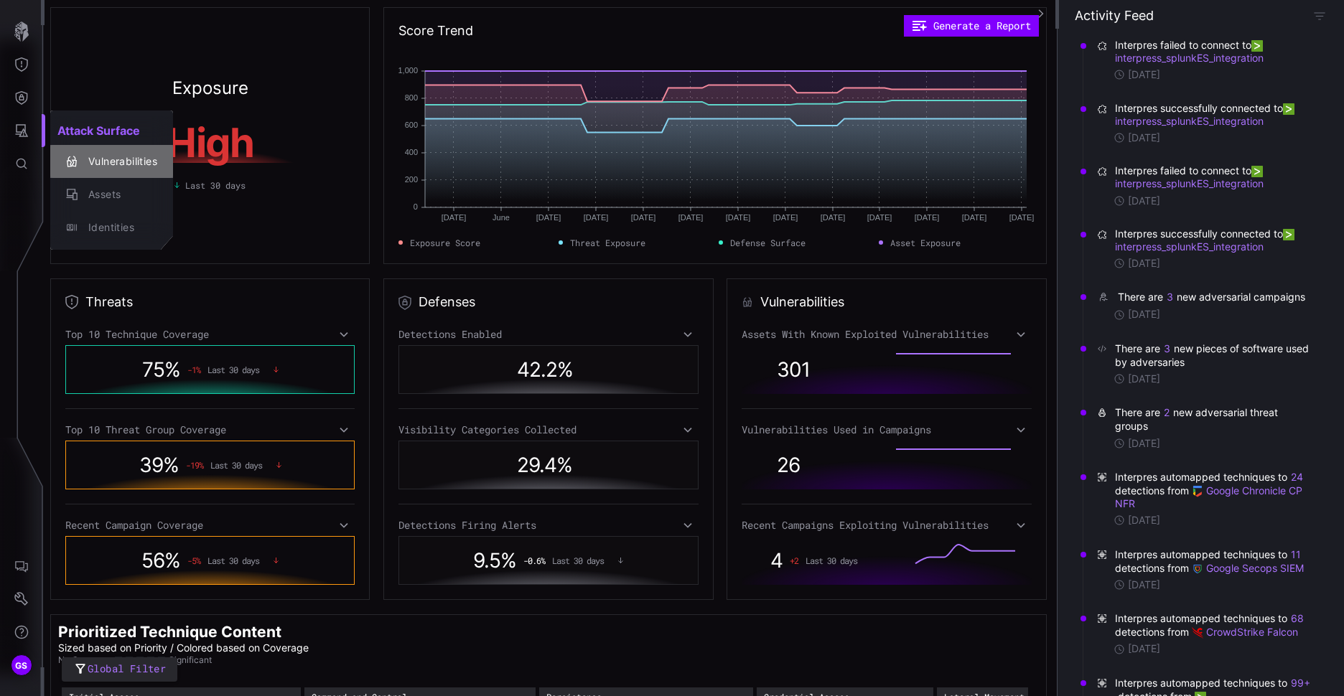
click at [100, 157] on div "Vulnerabilities" at bounding box center [119, 162] width 76 height 18
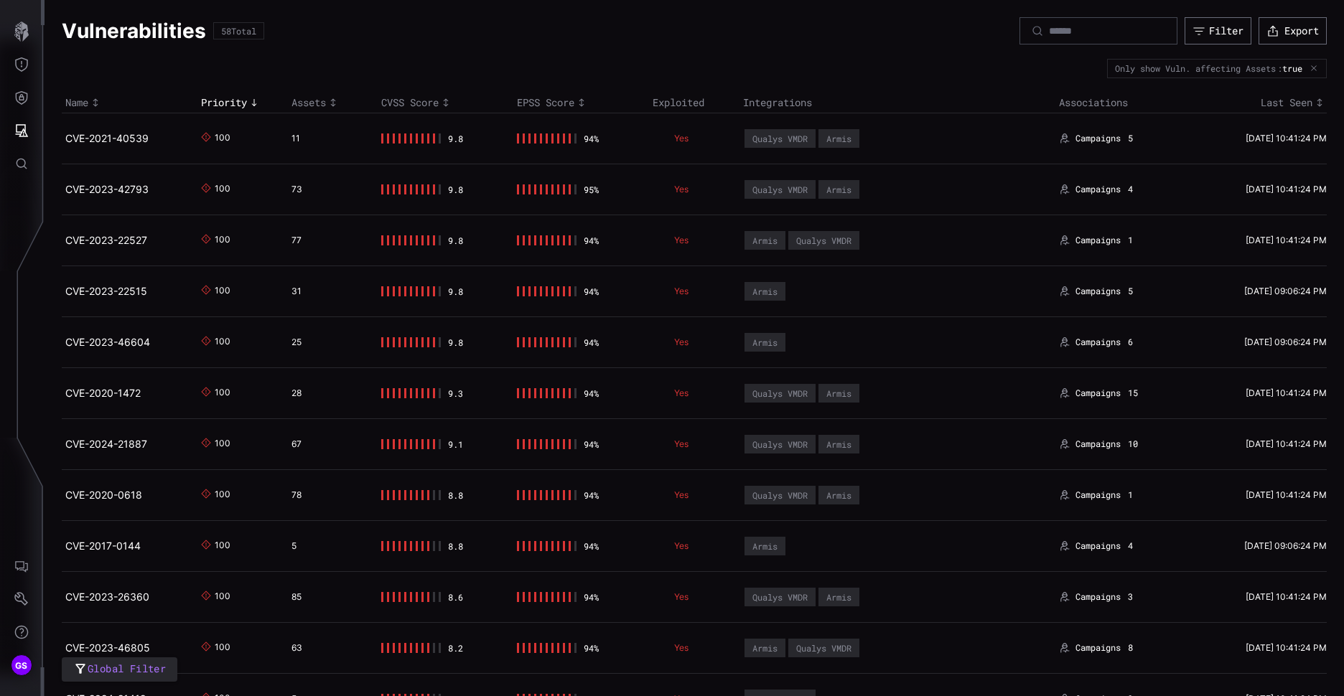
click at [203, 139] on icon at bounding box center [206, 137] width 10 height 10
drag, startPoint x: 270, startPoint y: 667, endPoint x: 515, endPoint y: 667, distance: 245.5
click at [515, 667] on tr "CVE-2023-46805 100 63 8.2 94 % Yes Armis Qualys VMDR Campaigns 8 [DATE] 10:41:2…" at bounding box center [694, 647] width 1265 height 51
drag, startPoint x: 1126, startPoint y: 136, endPoint x: 1116, endPoint y: 136, distance: 10.1
click at [1116, 136] on div "Campaigns 5" at bounding box center [1118, 138] width 118 height 11
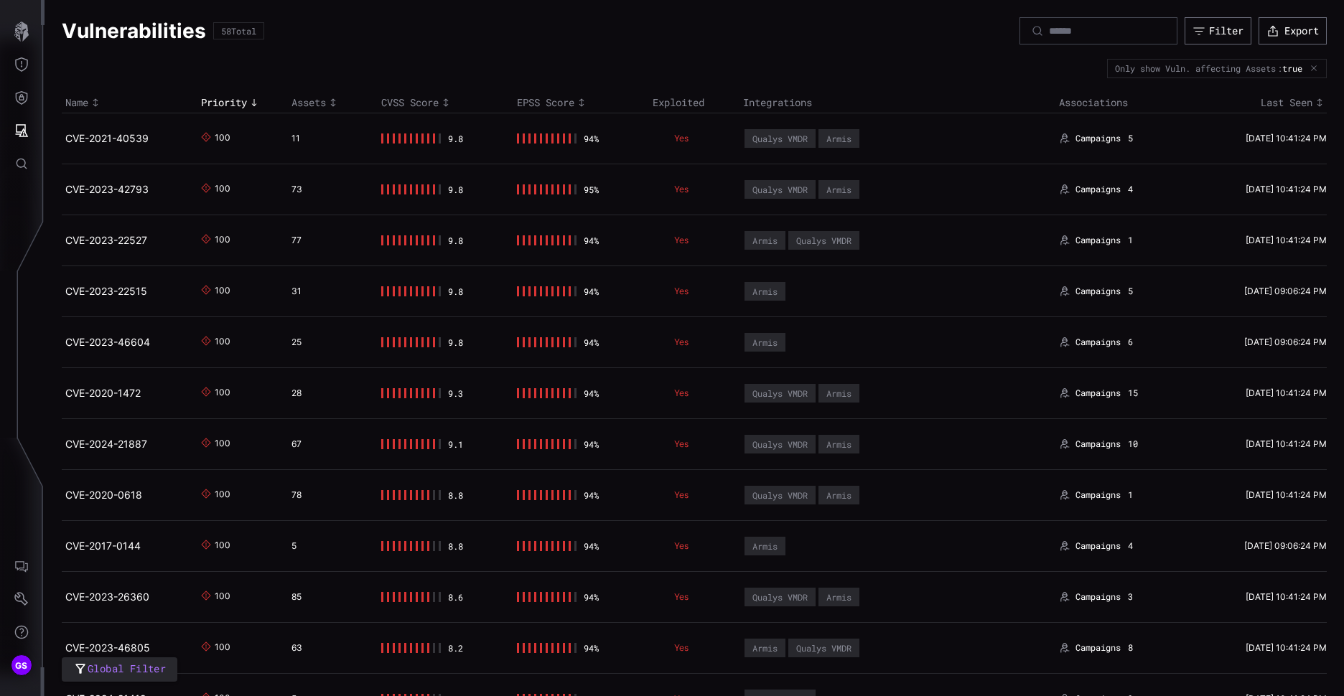
click at [520, 23] on div "Vulnerabilities 58 Total Filter Export" at bounding box center [694, 30] width 1265 height 27
click at [113, 140] on link "CVE-2021-40539" at bounding box center [106, 138] width 83 height 12
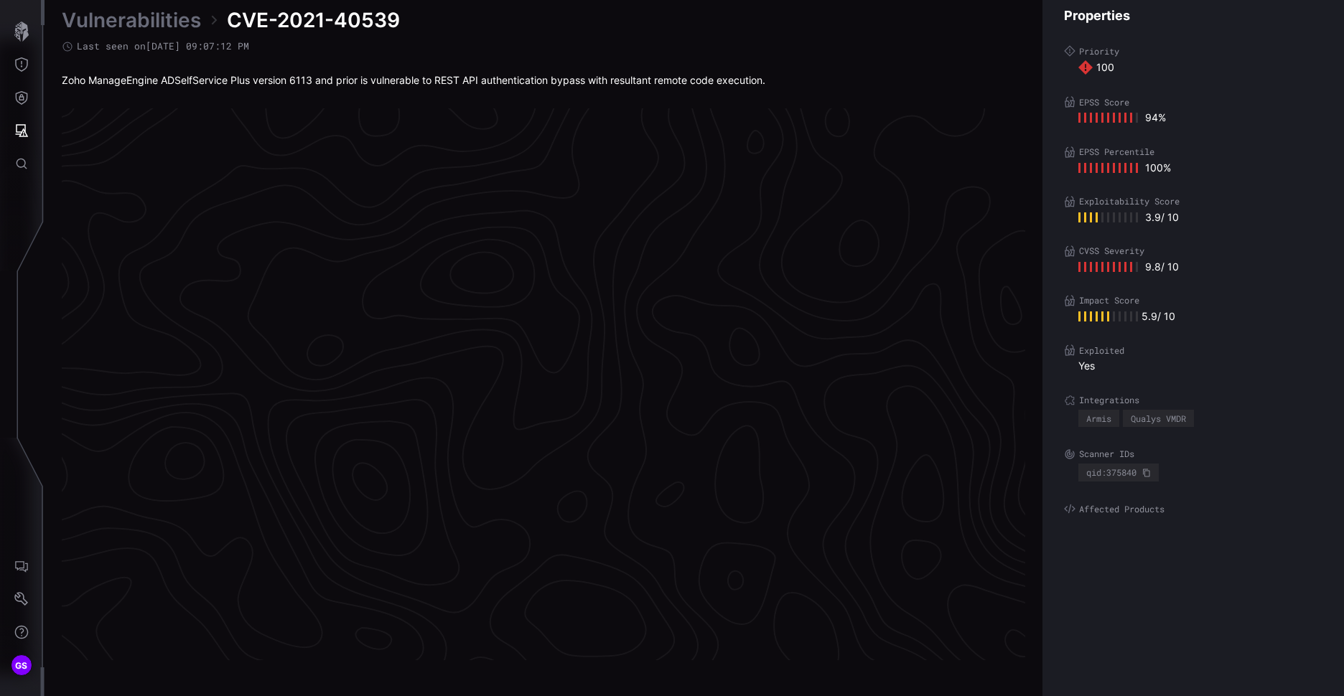
scroll to position [2960, 601]
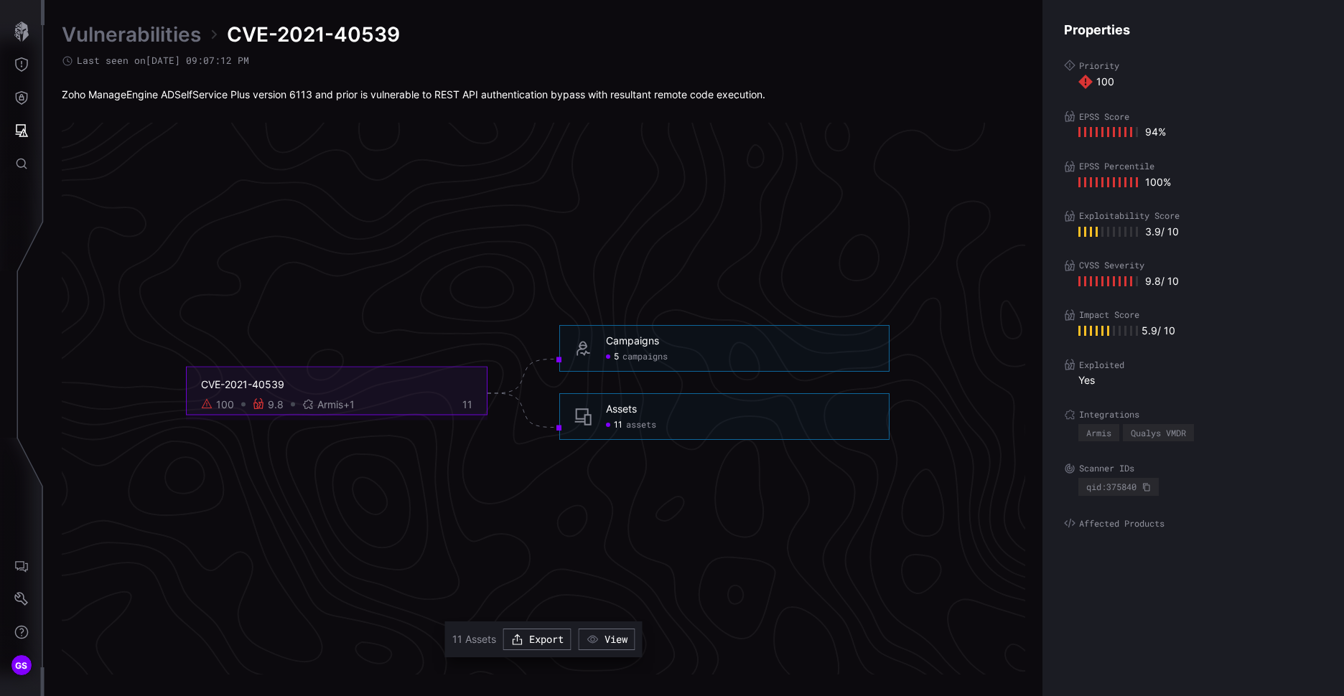
click at [623, 415] on div "Assets" at bounding box center [621, 409] width 31 height 13
click at [629, 424] on span "assets" at bounding box center [641, 425] width 30 height 11
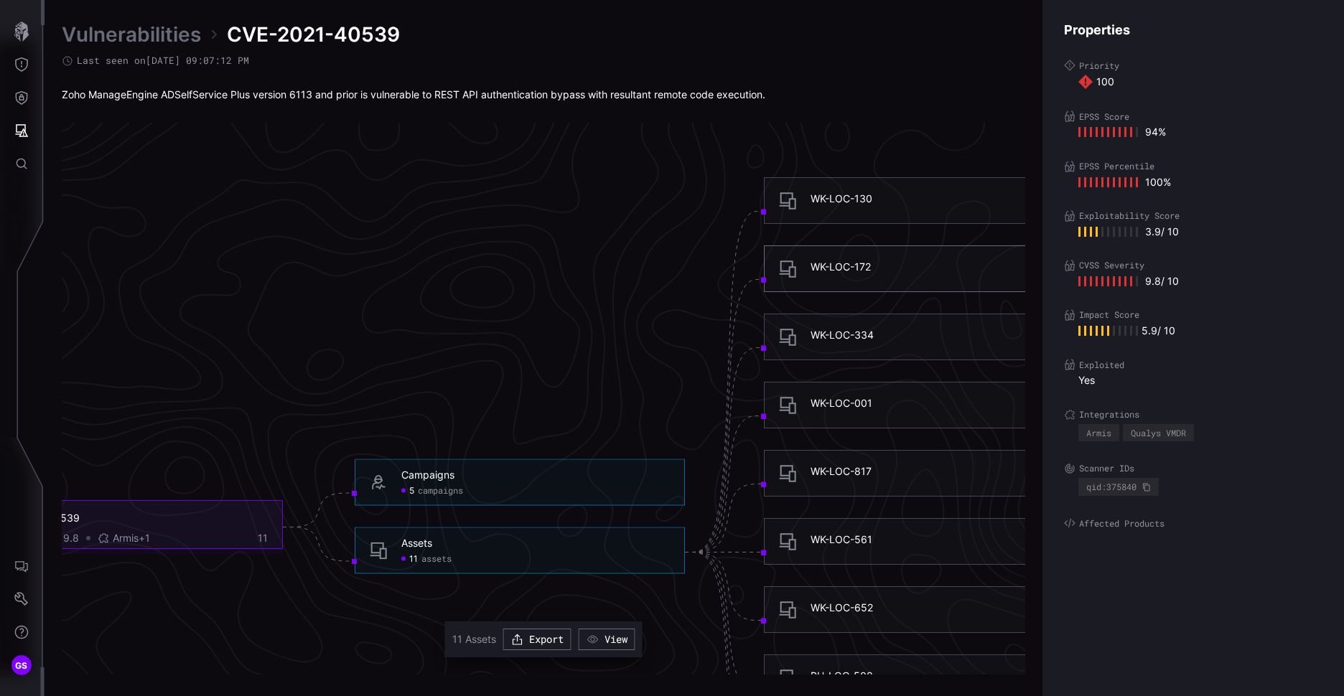
scroll to position [2816, 601]
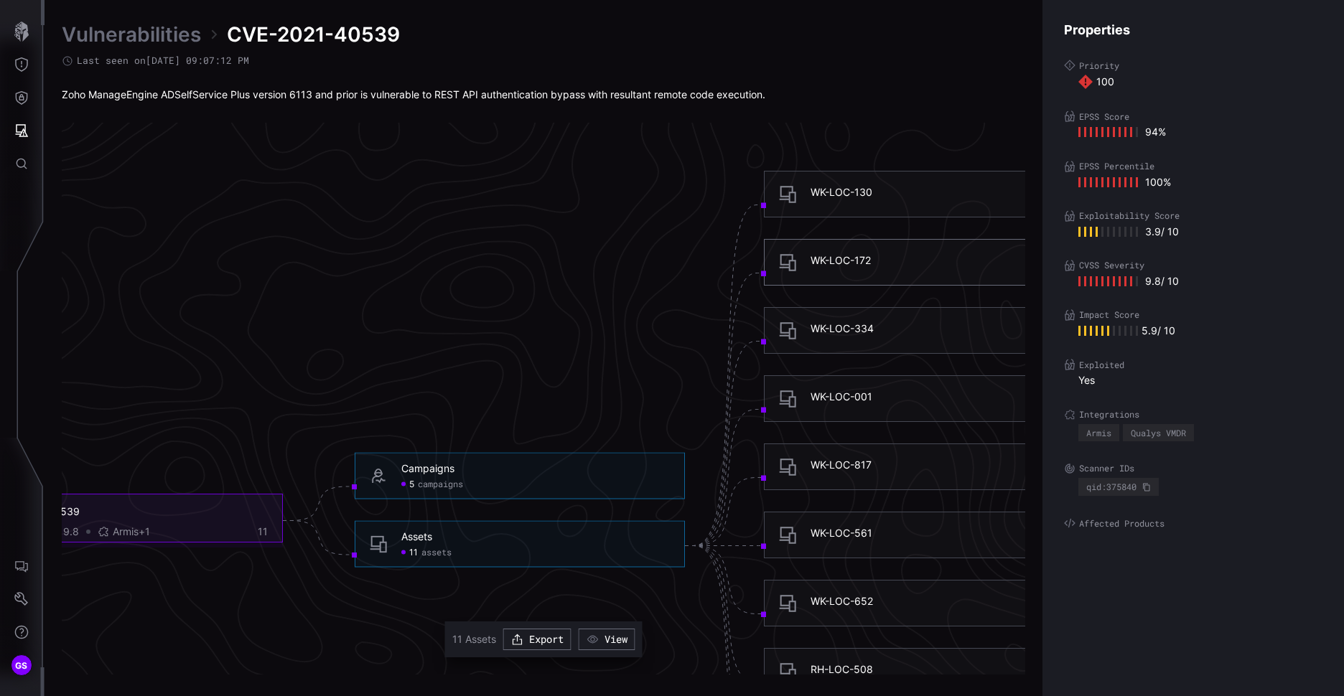
click at [840, 200] on div "WK-LOC-130" at bounding box center [945, 194] width 268 height 17
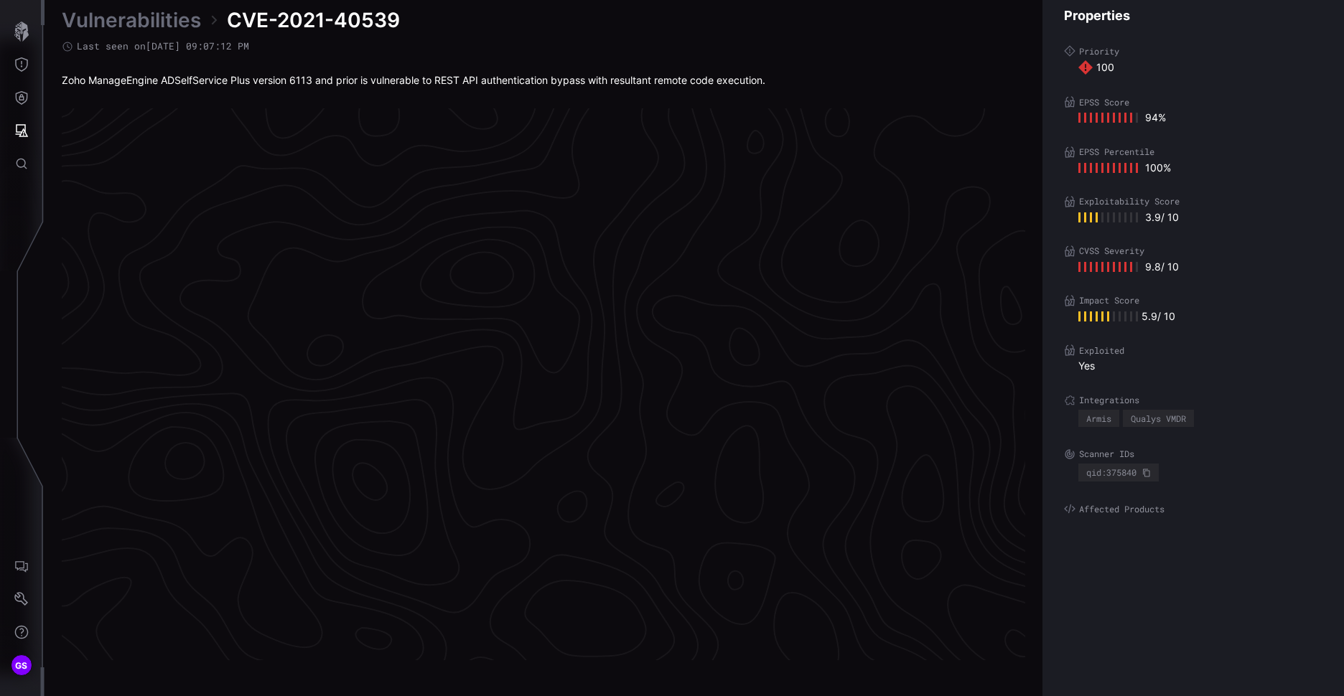
scroll to position [2960, 601]
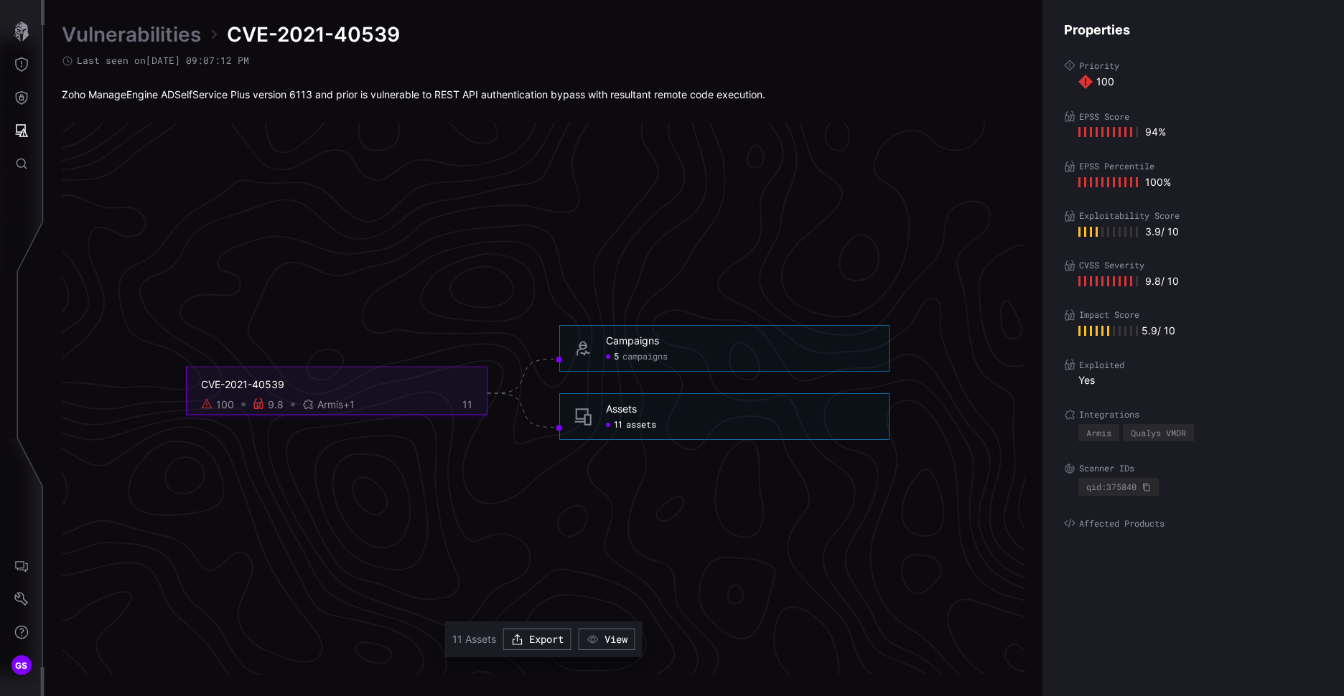
click at [643, 426] on span "assets" at bounding box center [641, 425] width 30 height 11
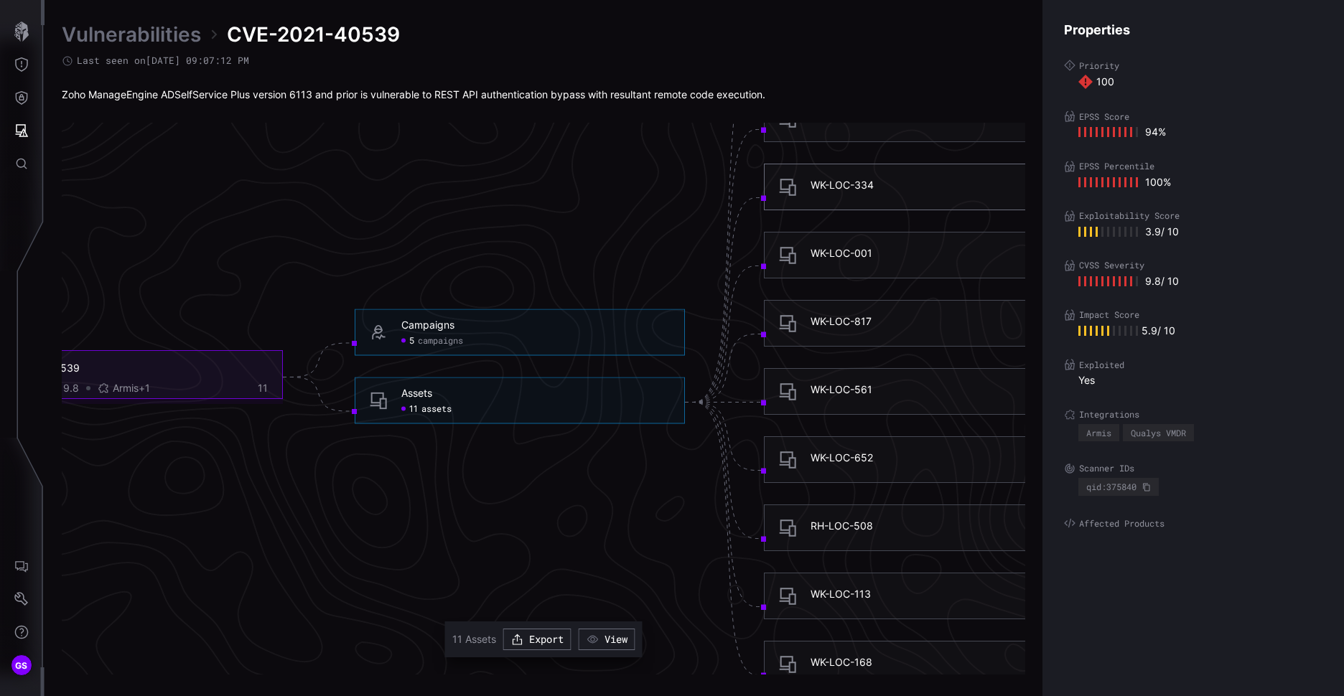
click at [850, 192] on div "WK-LOC-334" at bounding box center [945, 187] width 268 height 17
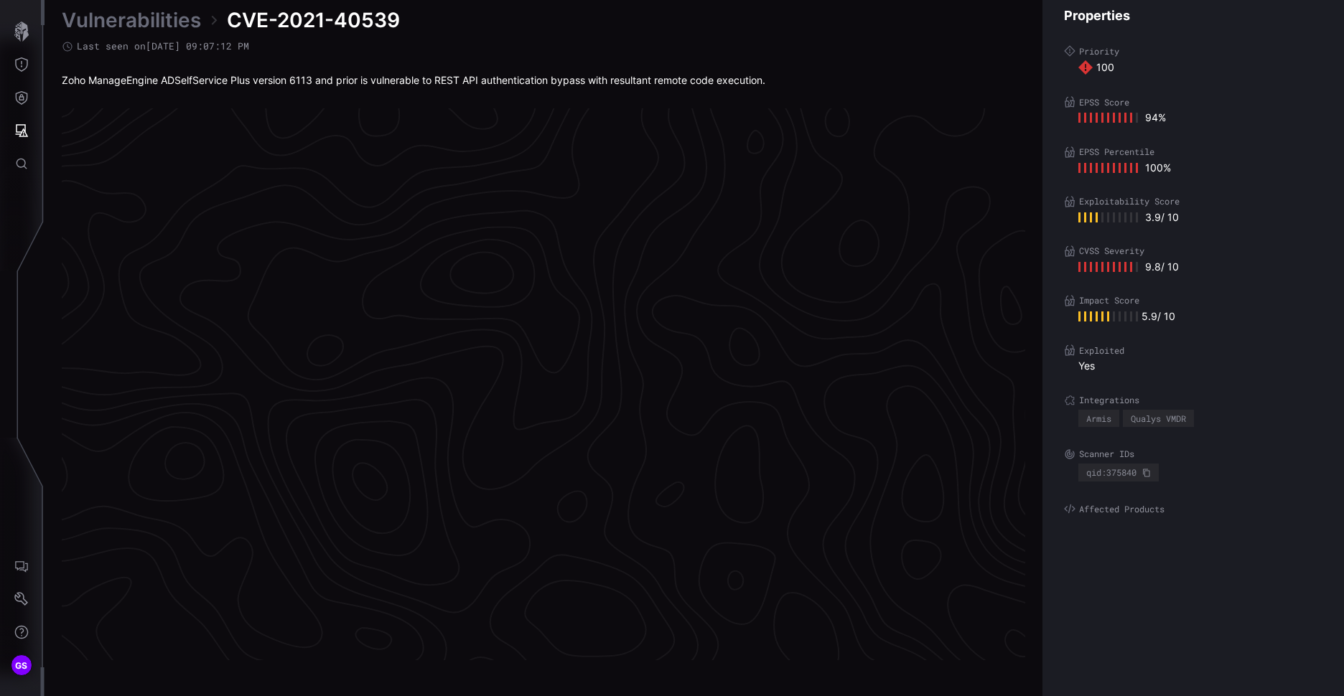
scroll to position [2960, 601]
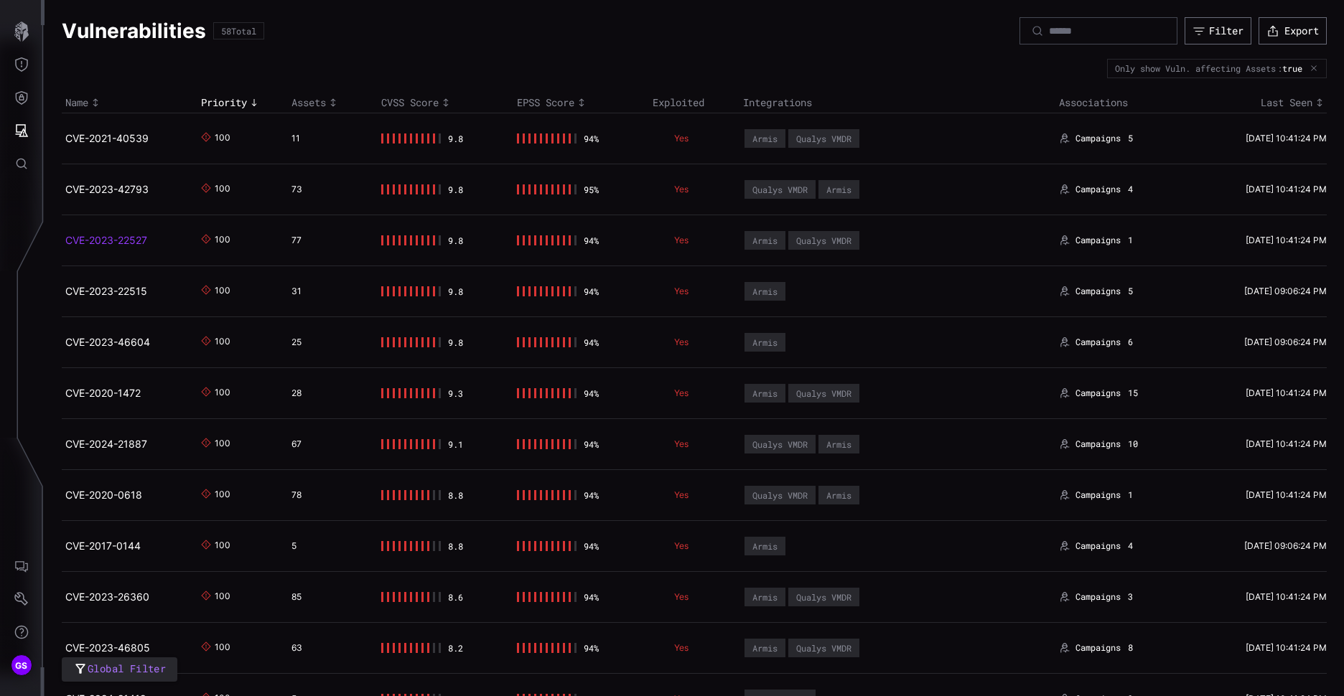
click at [117, 244] on link "CVE-2023-22527" at bounding box center [106, 240] width 82 height 12
click at [129, 184] on link "CVE-2023-42793" at bounding box center [106, 189] width 83 height 12
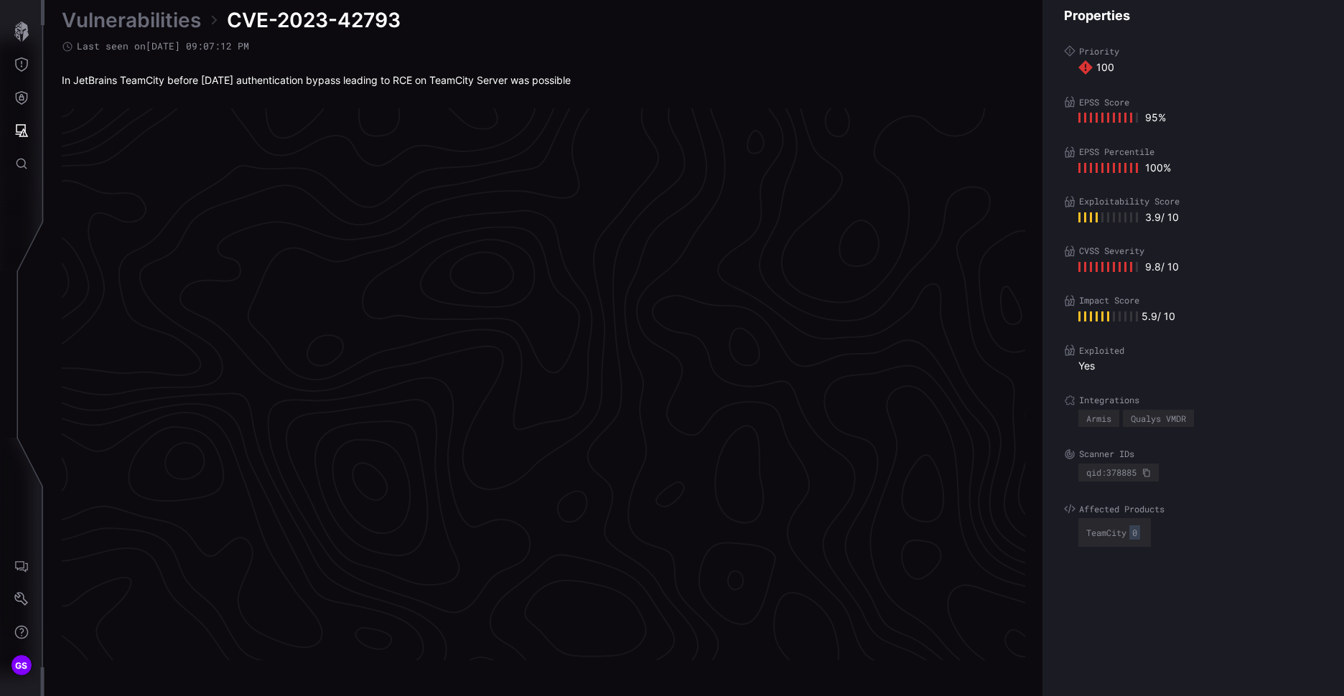
scroll to position [2960, 601]
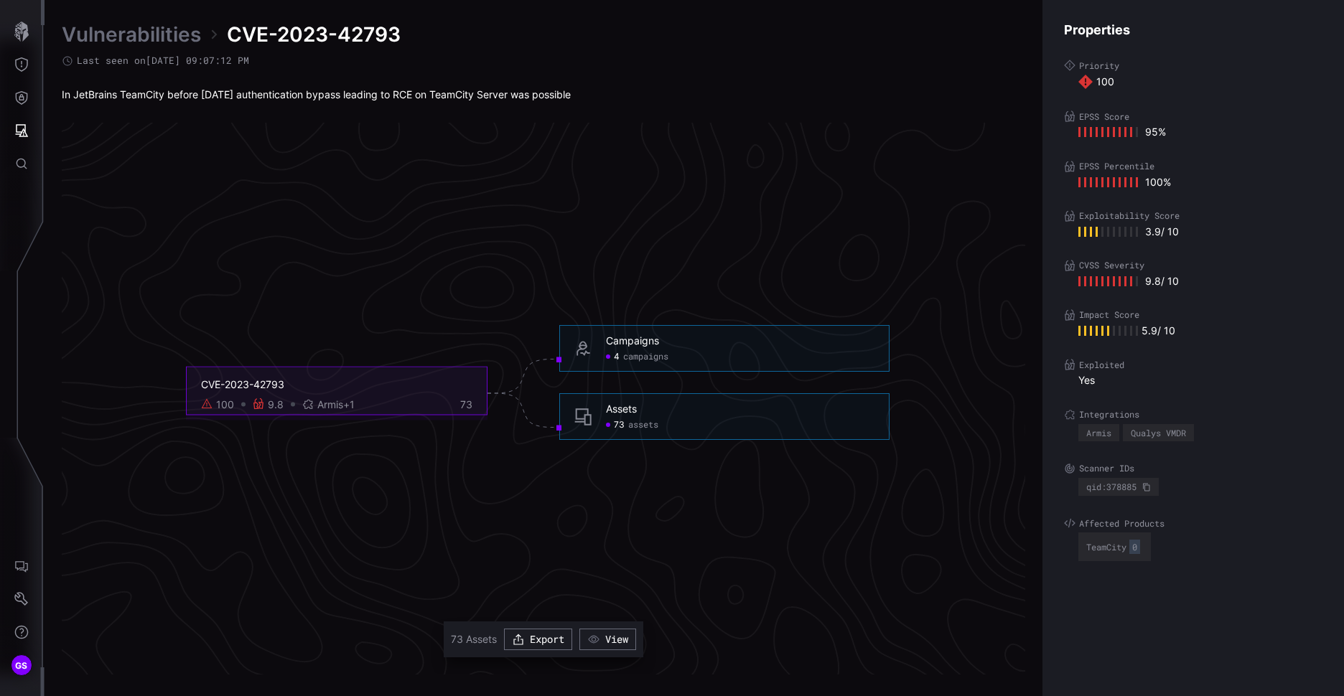
click at [619, 414] on div "Assets" at bounding box center [621, 409] width 31 height 13
drag, startPoint x: 1190, startPoint y: 212, endPoint x: 1188, endPoint y: 231, distance: 18.7
click at [1188, 231] on div "Exploitability Score 3.9 / 10" at bounding box center [1193, 224] width 258 height 28
click at [27, 573] on icon "AI Chat" at bounding box center [21, 566] width 14 height 14
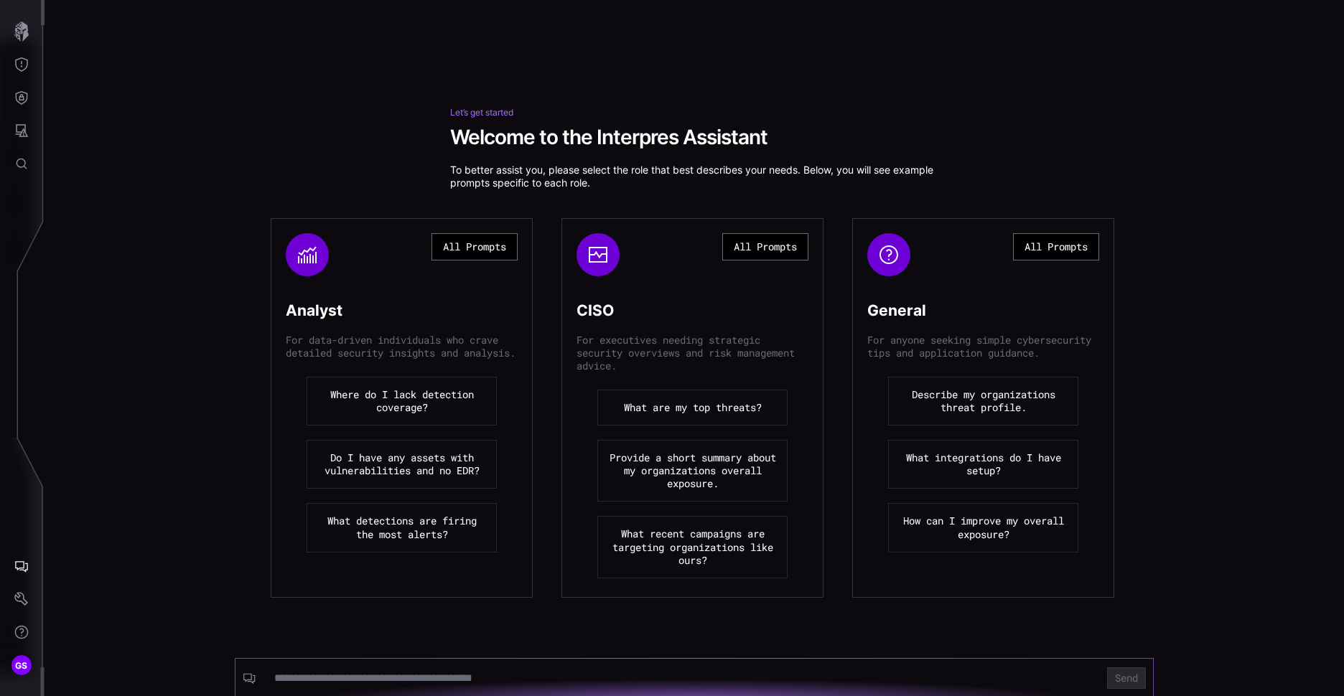
click at [305, 680] on input at bounding box center [682, 678] width 816 height 14
type input "**********"
click button "Send" at bounding box center [1126, 679] width 39 height 22
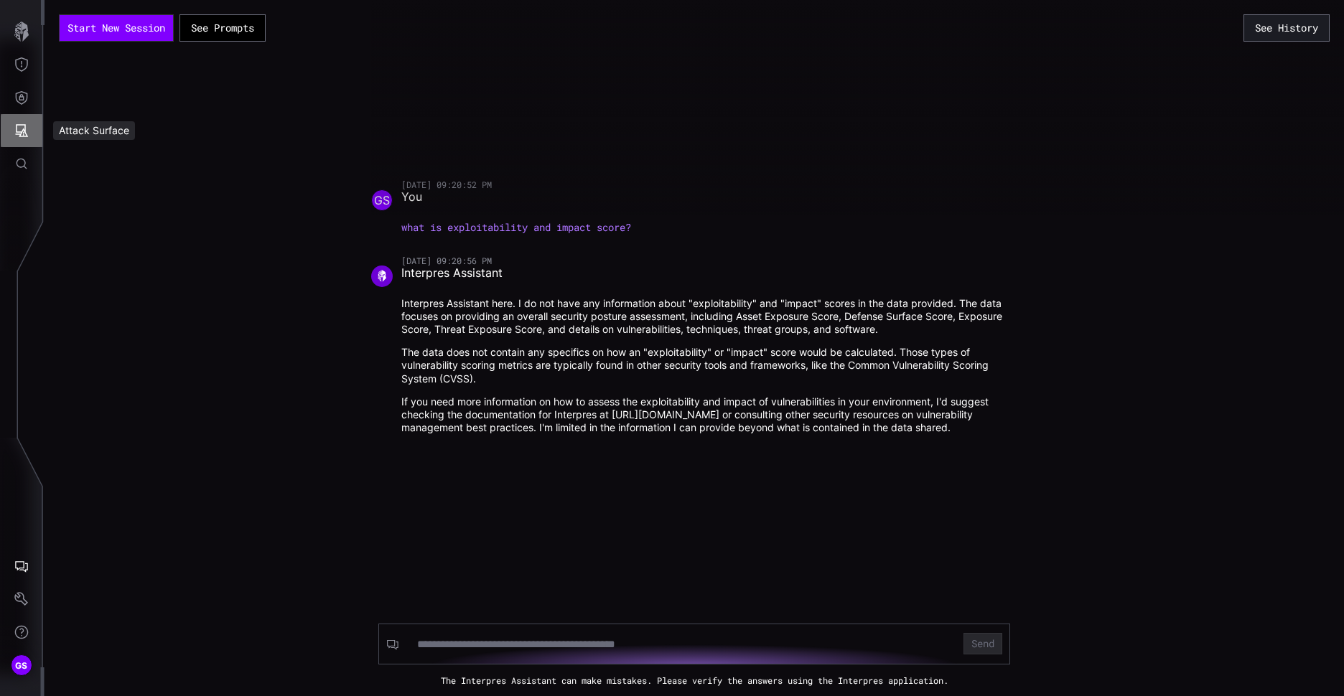
click at [19, 124] on icon "Attack Surface" at bounding box center [21, 130] width 14 height 14
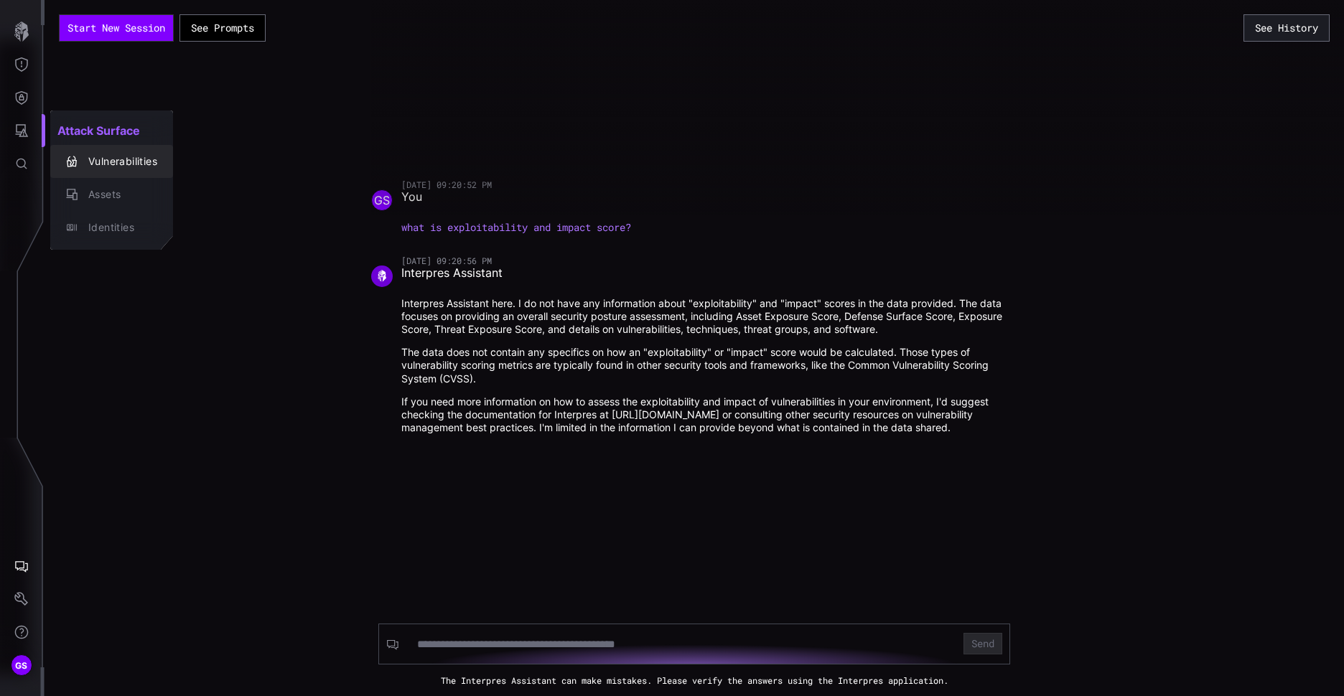
click at [121, 154] on div "Vulnerabilities" at bounding box center [119, 162] width 76 height 18
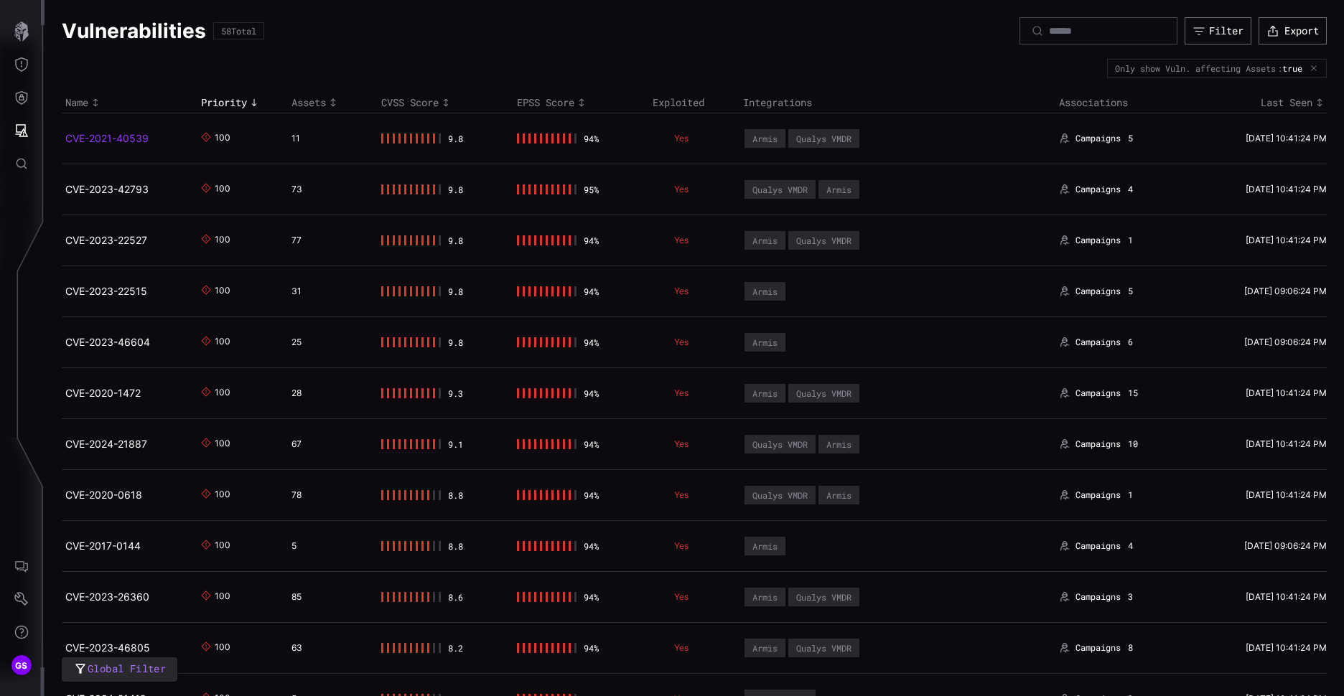
click at [118, 136] on link "CVE-2021-40539" at bounding box center [106, 138] width 83 height 12
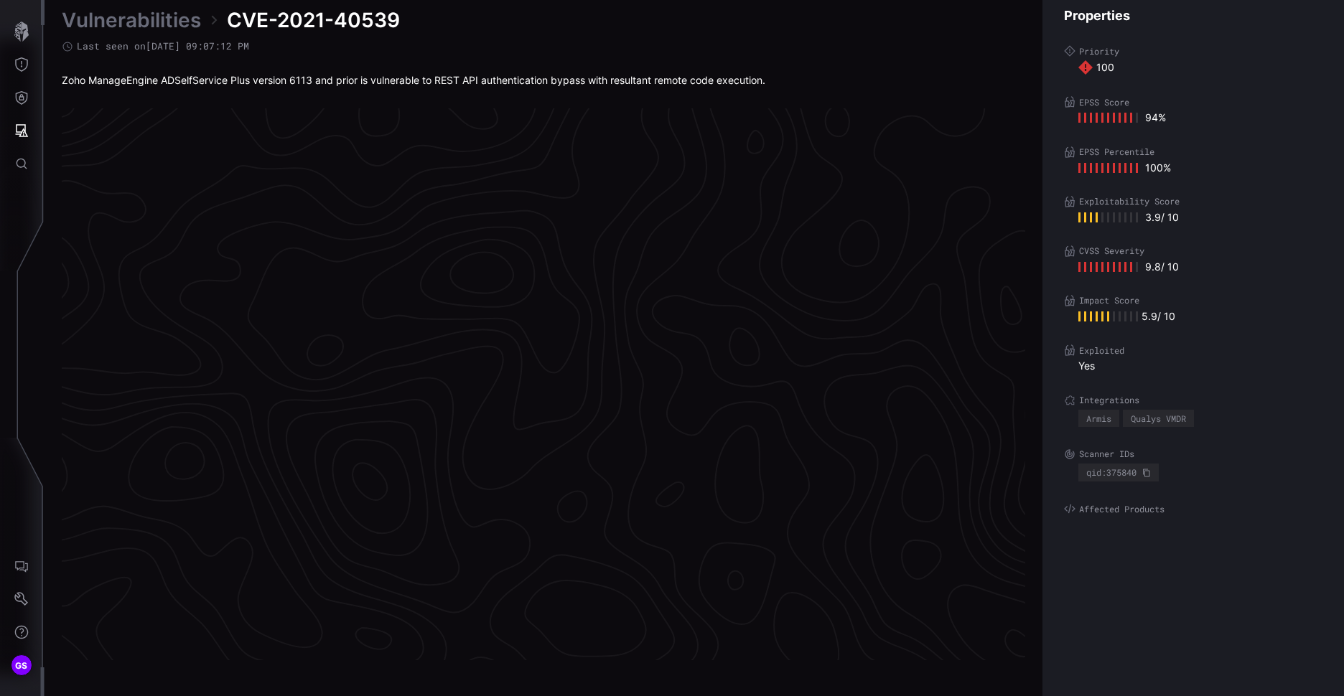
scroll to position [2960, 601]
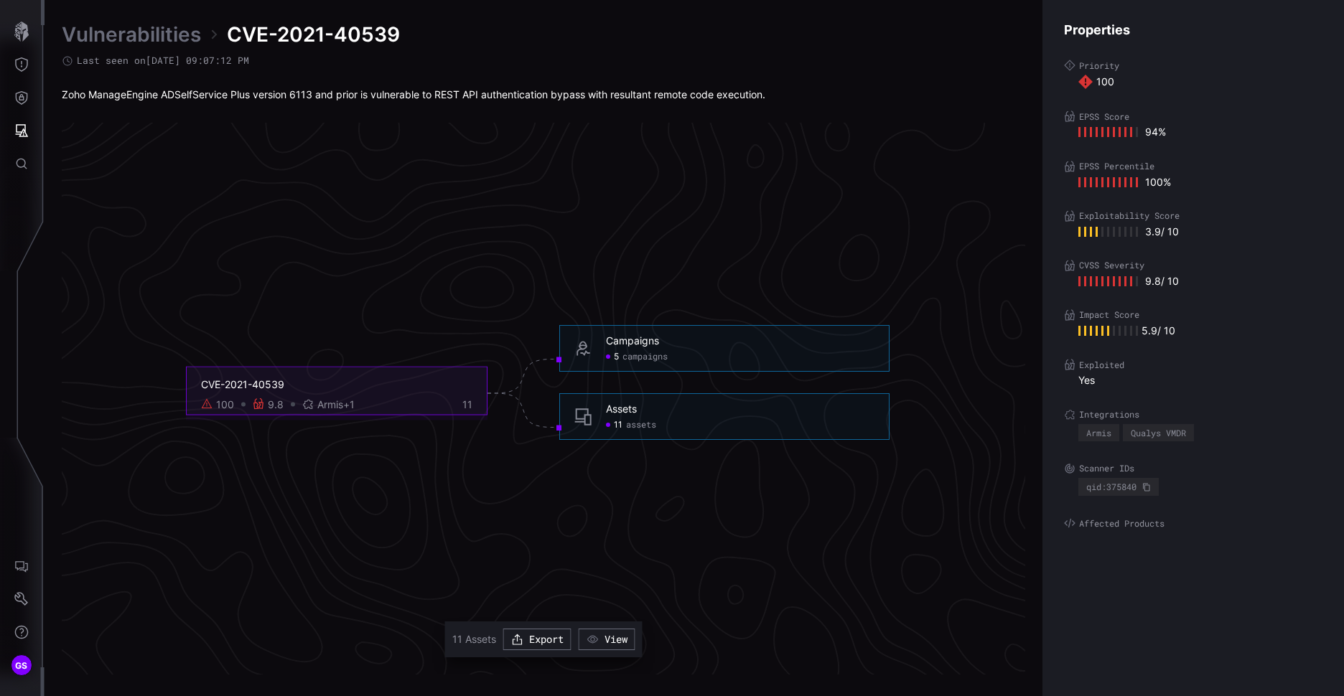
click at [627, 408] on div "Assets" at bounding box center [621, 409] width 31 height 13
click at [620, 409] on div "Assets" at bounding box center [621, 409] width 31 height 13
click at [625, 413] on div "Assets" at bounding box center [621, 409] width 31 height 13
click at [617, 424] on span "11" at bounding box center [618, 425] width 9 height 11
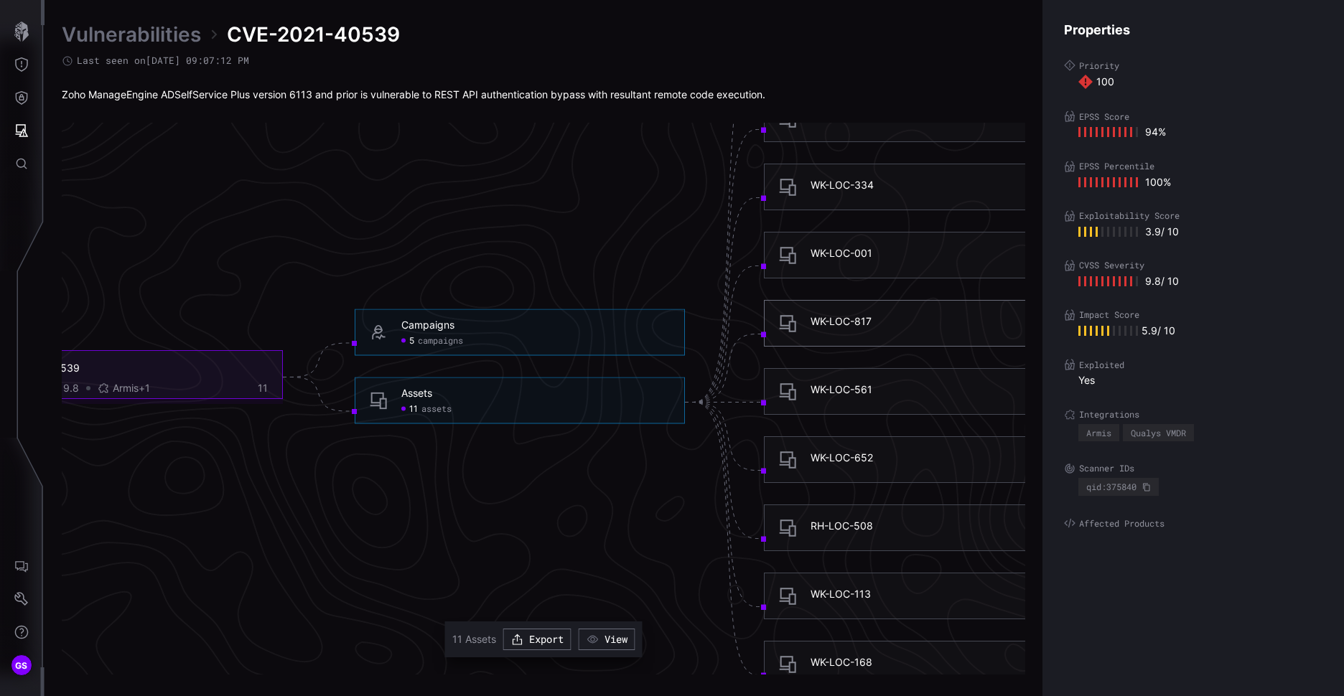
click at [836, 320] on div "WK-LOC-817" at bounding box center [841, 321] width 61 height 13
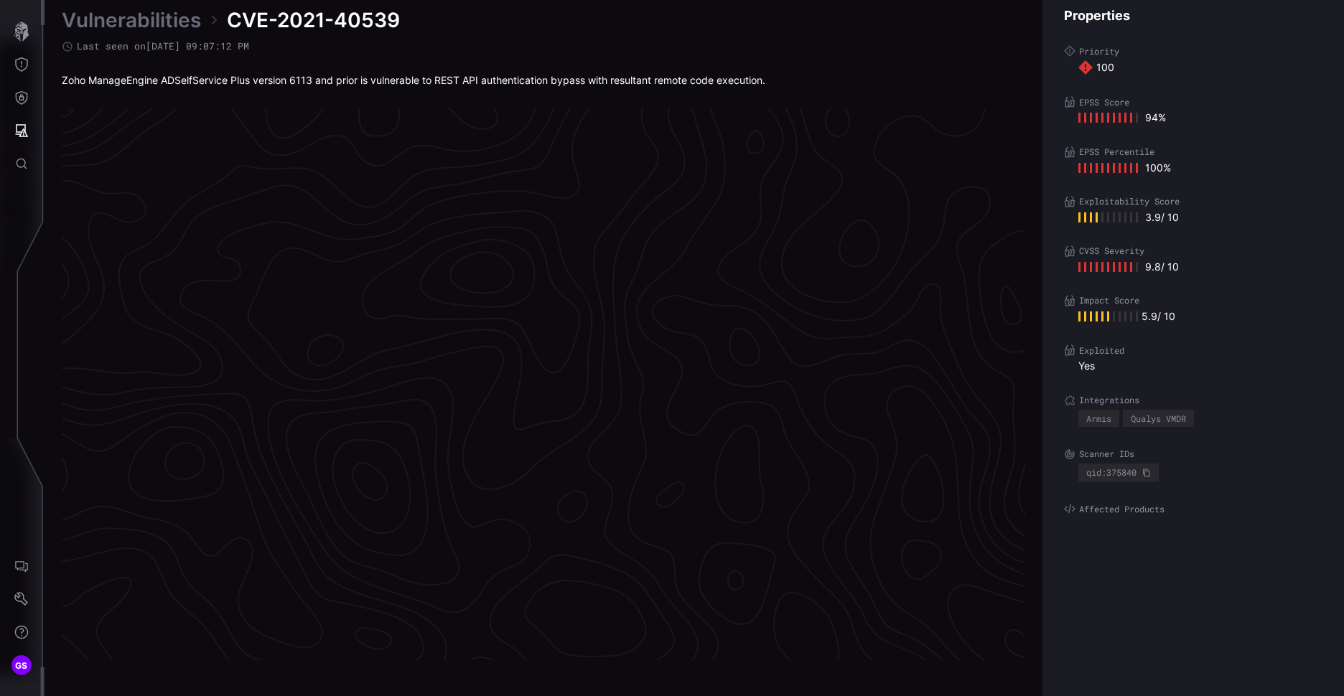
scroll to position [2960, 601]
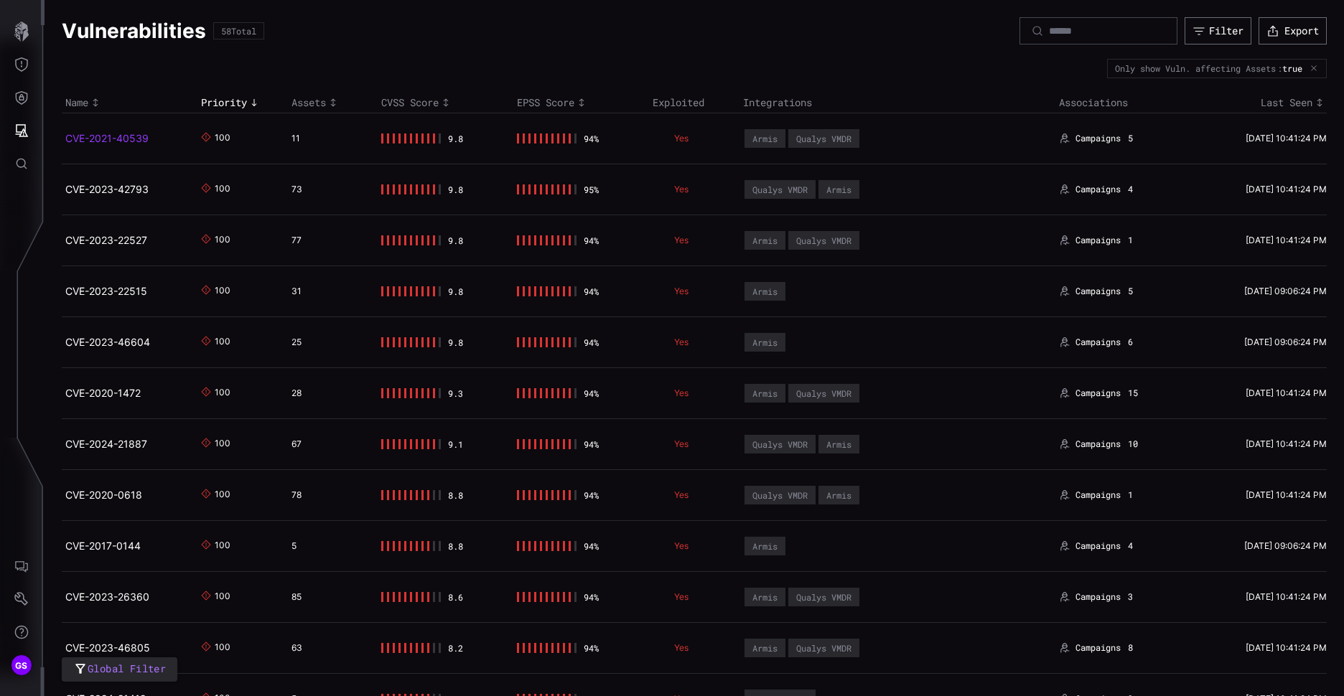
click at [103, 141] on link "CVE-2021-40539" at bounding box center [106, 138] width 83 height 12
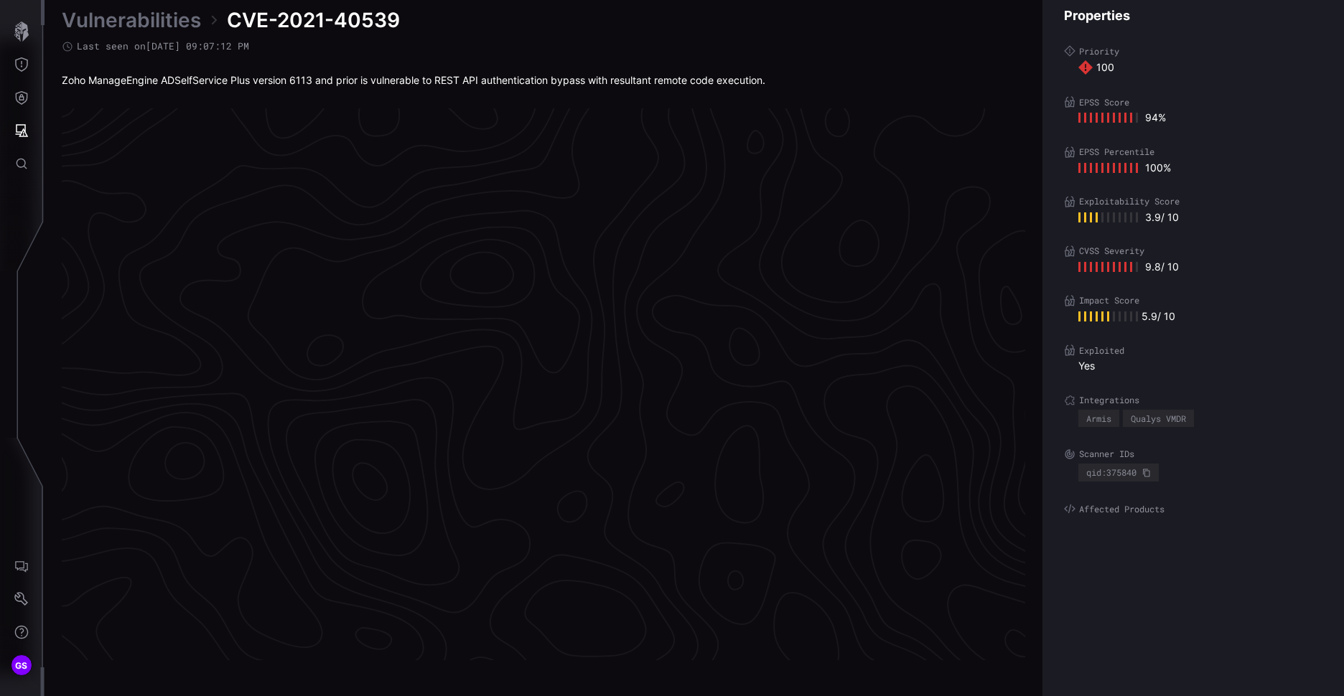
scroll to position [2960, 601]
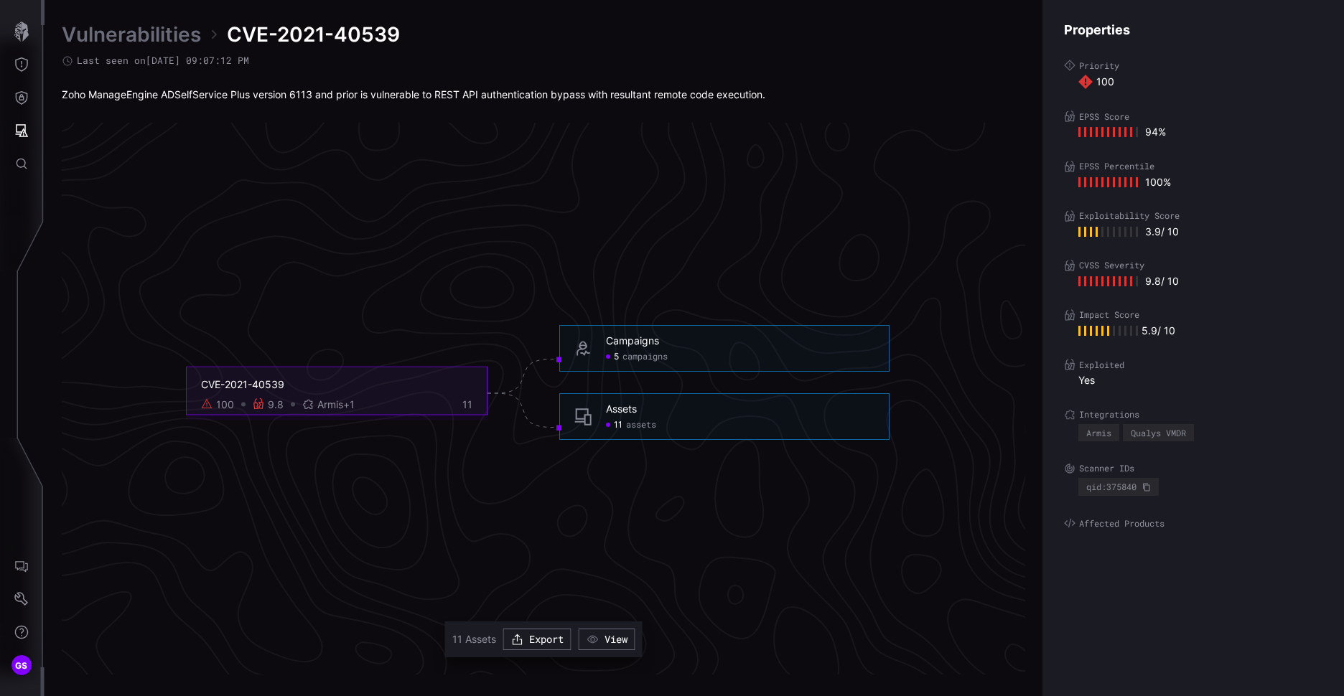
click at [631, 426] on span "assets" at bounding box center [641, 425] width 30 height 11
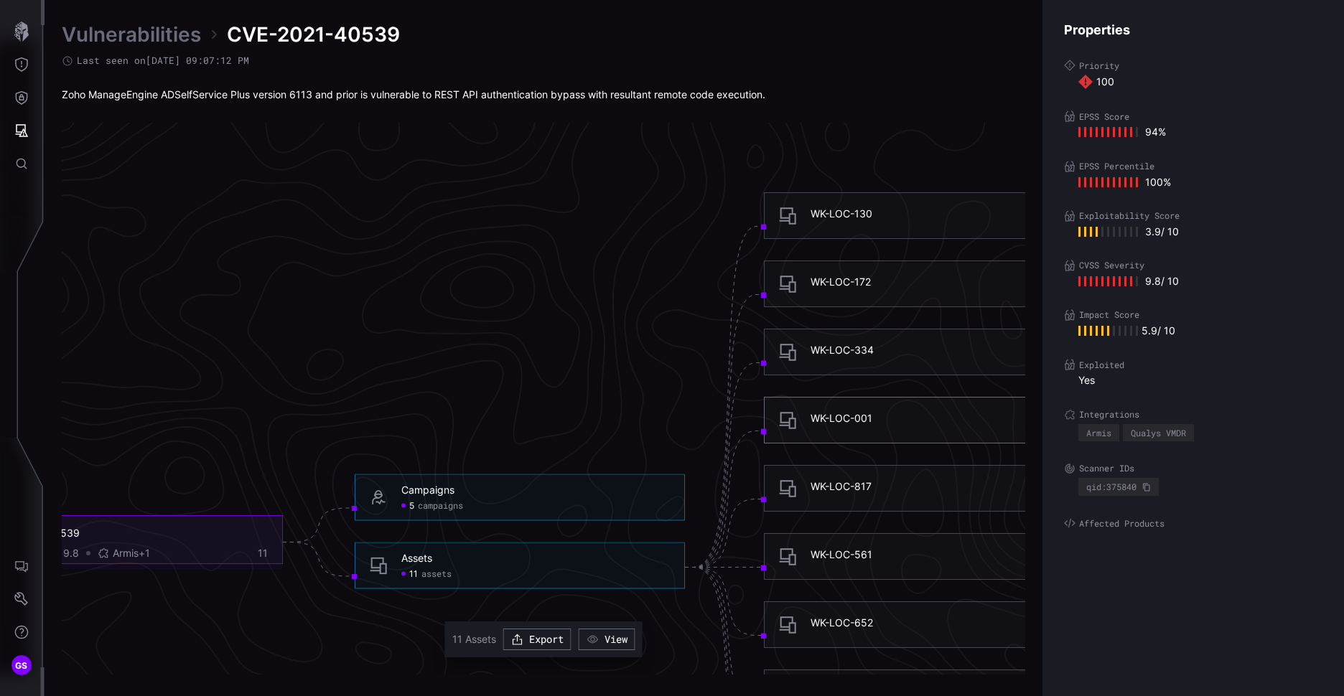
scroll to position [2816, 601]
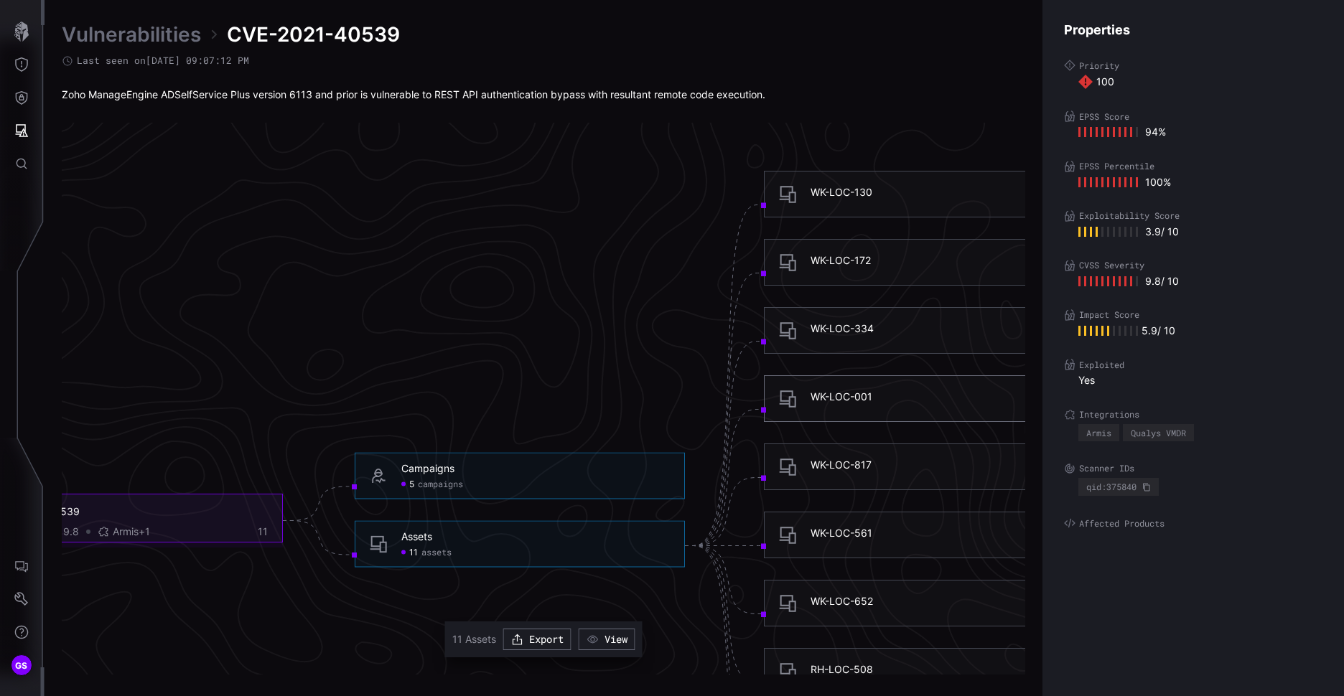
click at [851, 188] on div "WK-LOC-130" at bounding box center [842, 192] width 62 height 13
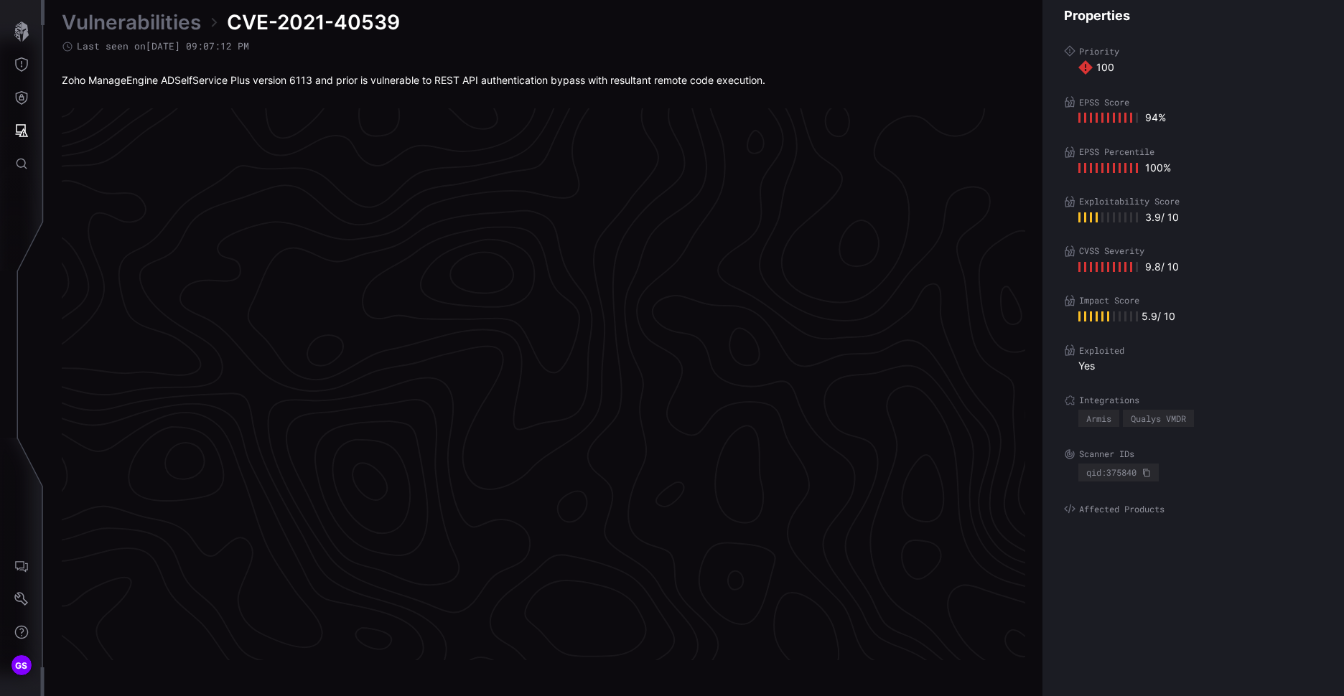
scroll to position [2960, 601]
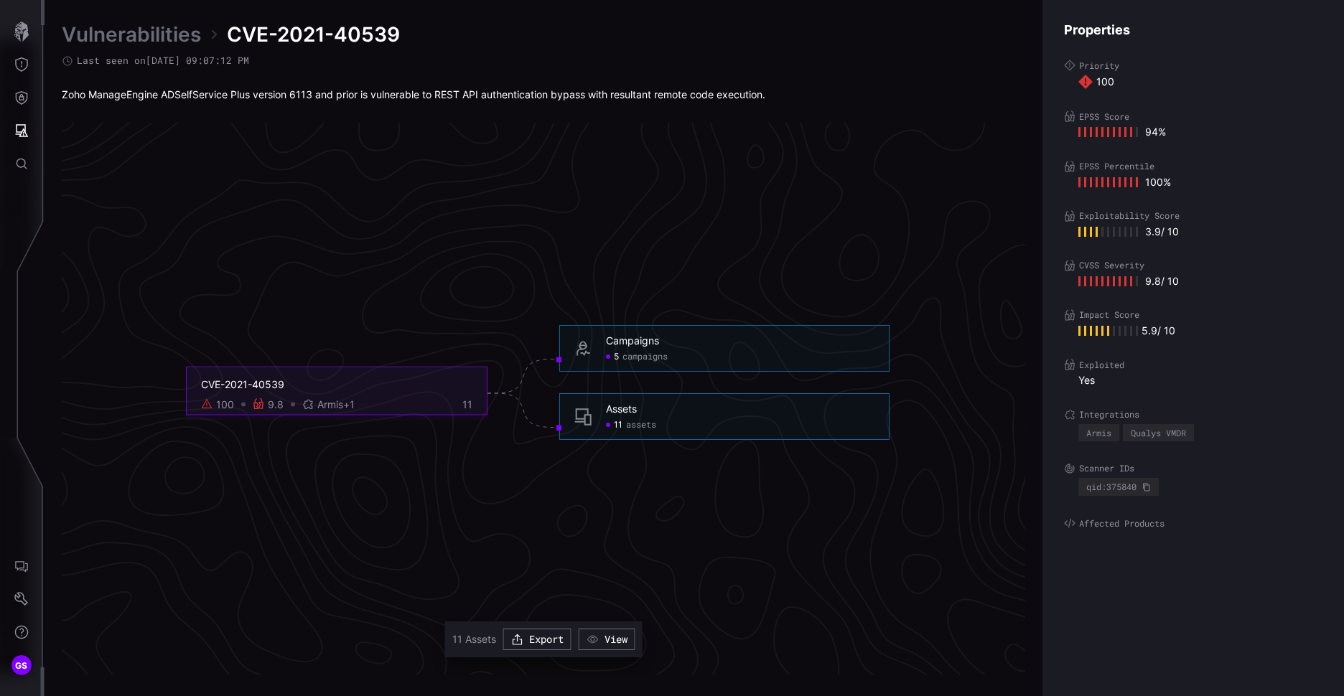
click at [625, 425] on div "11 assets" at bounding box center [631, 425] width 50 height 11
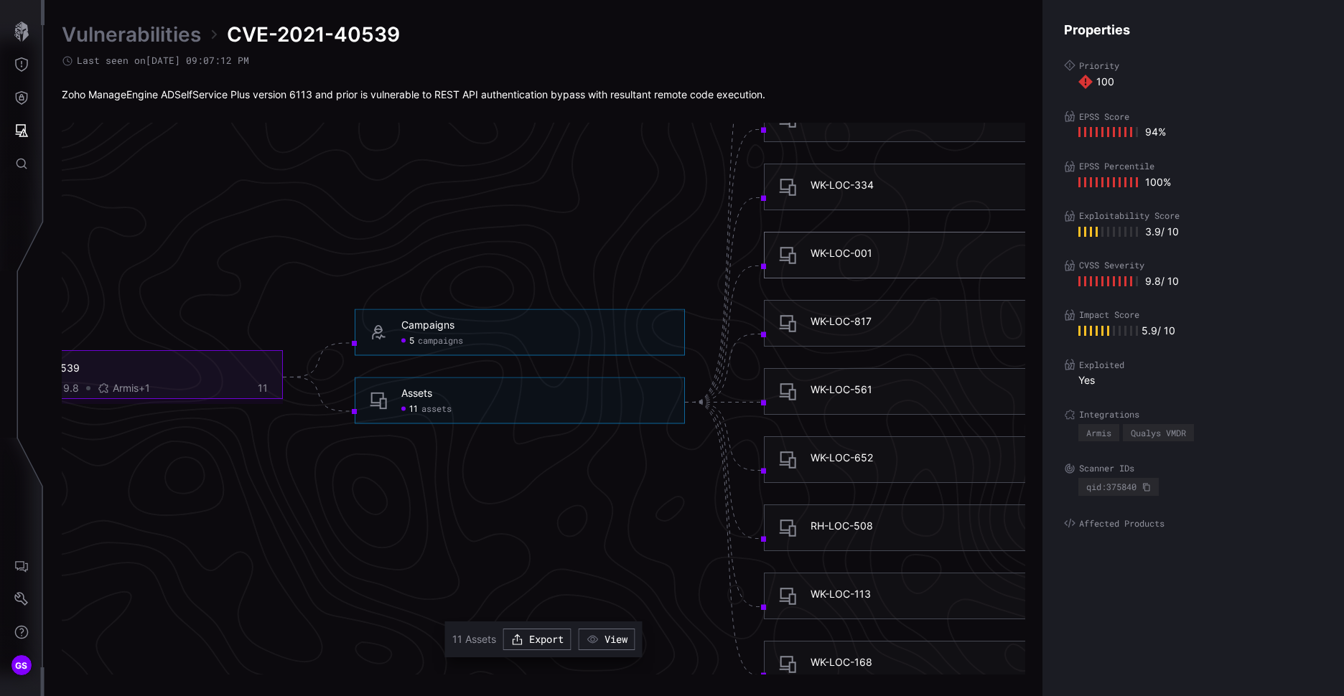
click at [851, 256] on div "WK-LOC-001" at bounding box center [842, 253] width 62 height 13
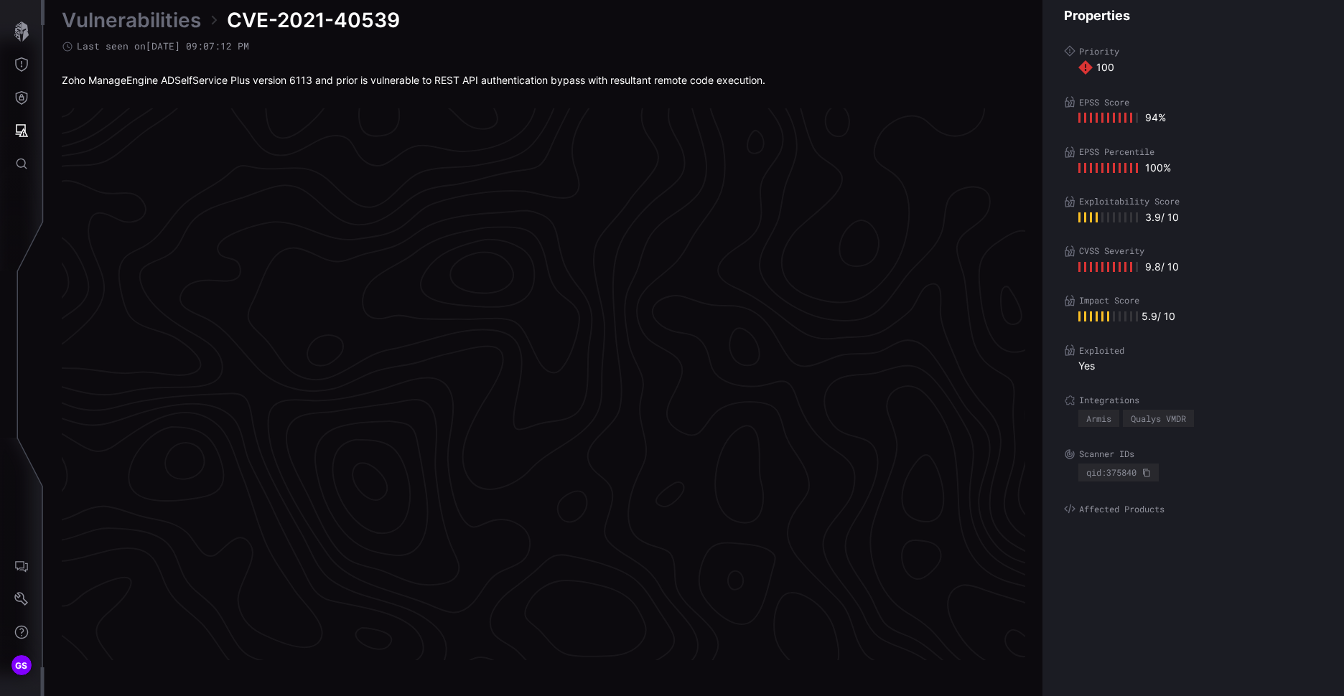
scroll to position [2960, 601]
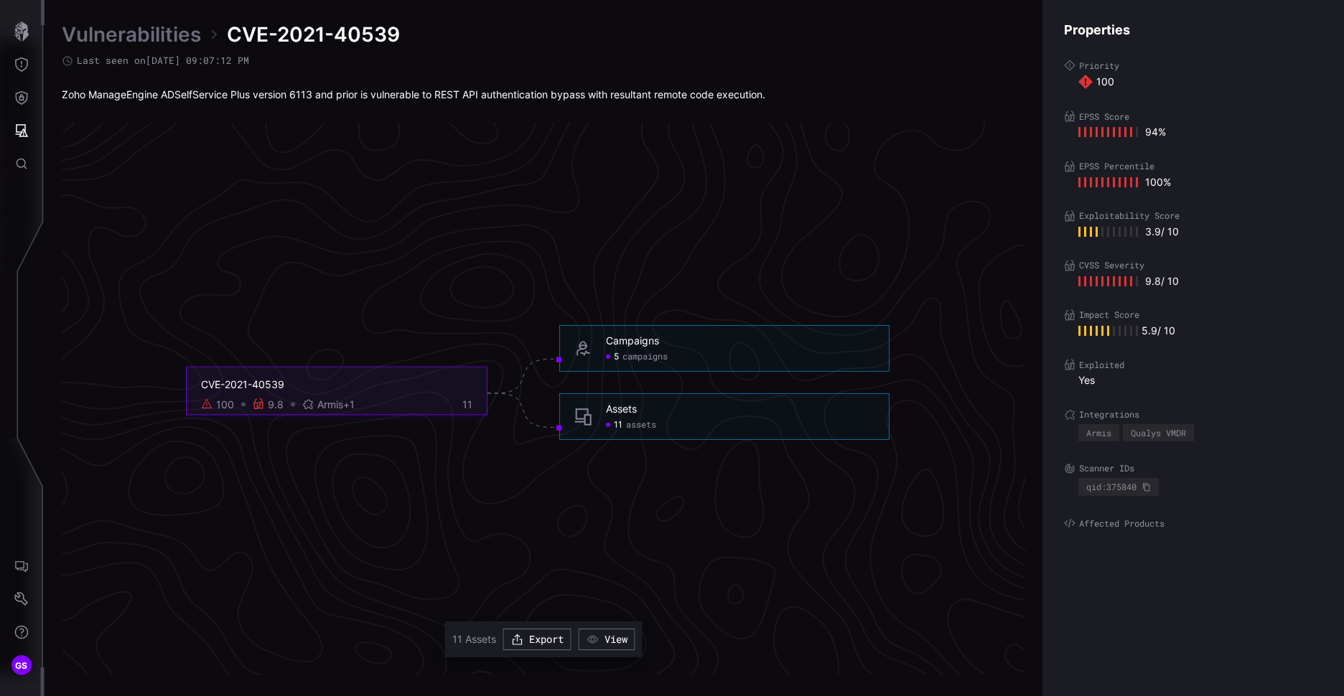
click at [622, 426] on div "11 assets" at bounding box center [631, 425] width 50 height 11
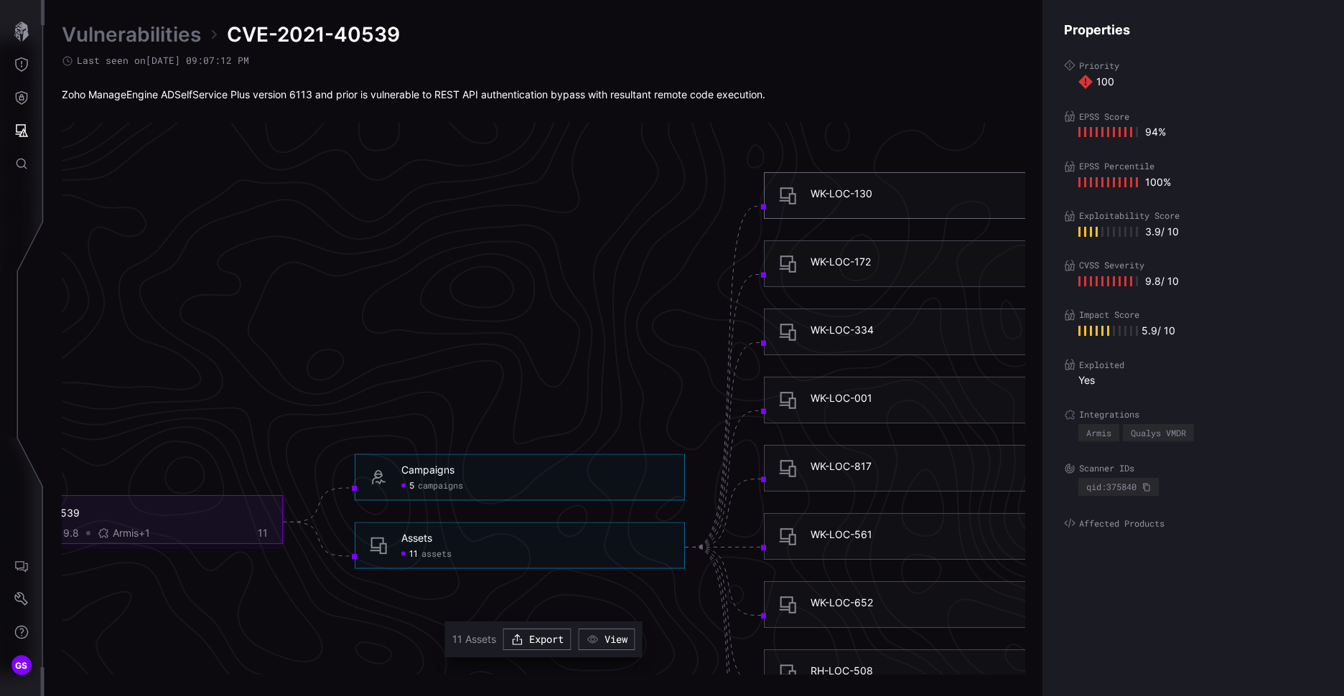
scroll to position [2816, 601]
click at [854, 399] on div "WK-LOC-001" at bounding box center [842, 397] width 62 height 13
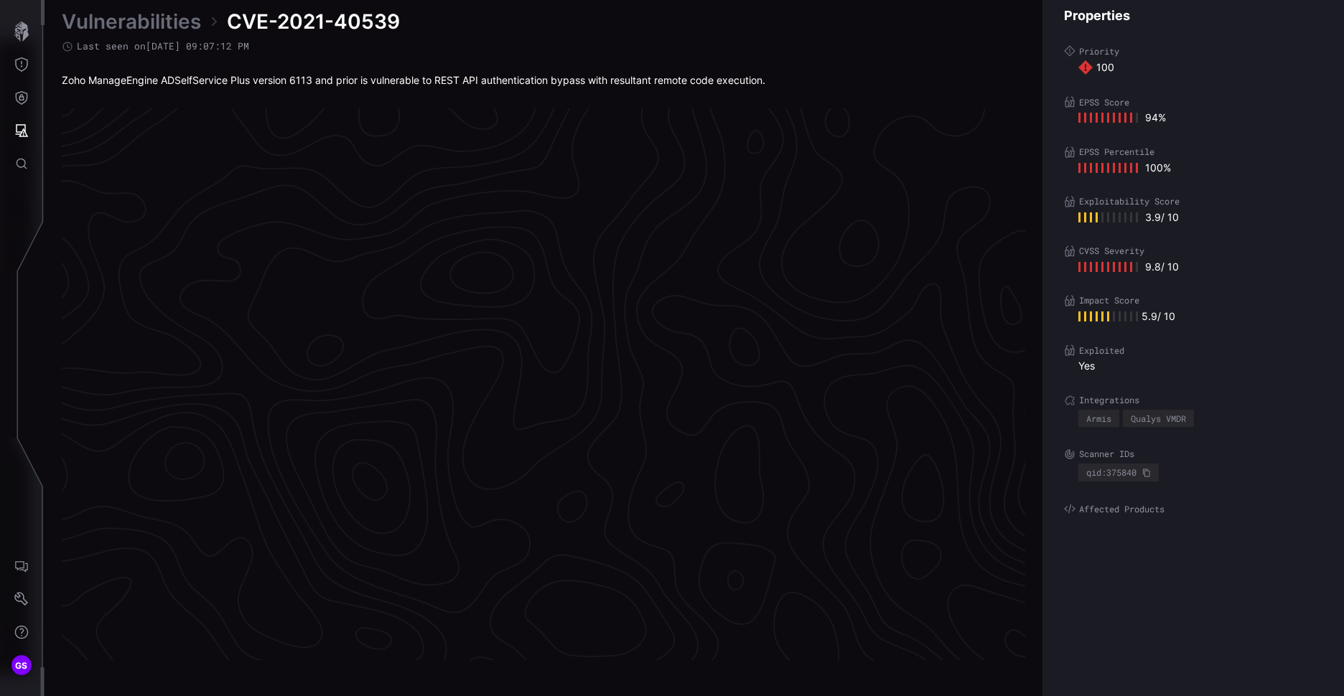
scroll to position [2960, 601]
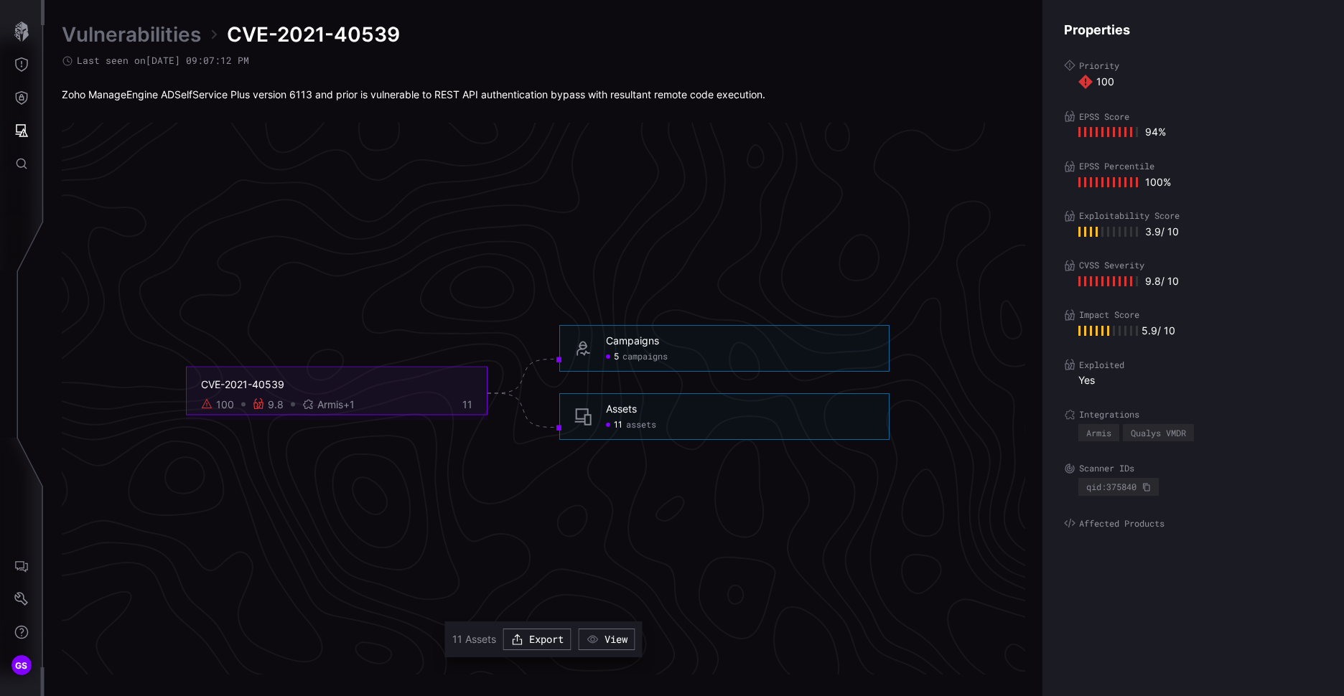
click at [644, 429] on span "assets" at bounding box center [641, 425] width 30 height 11
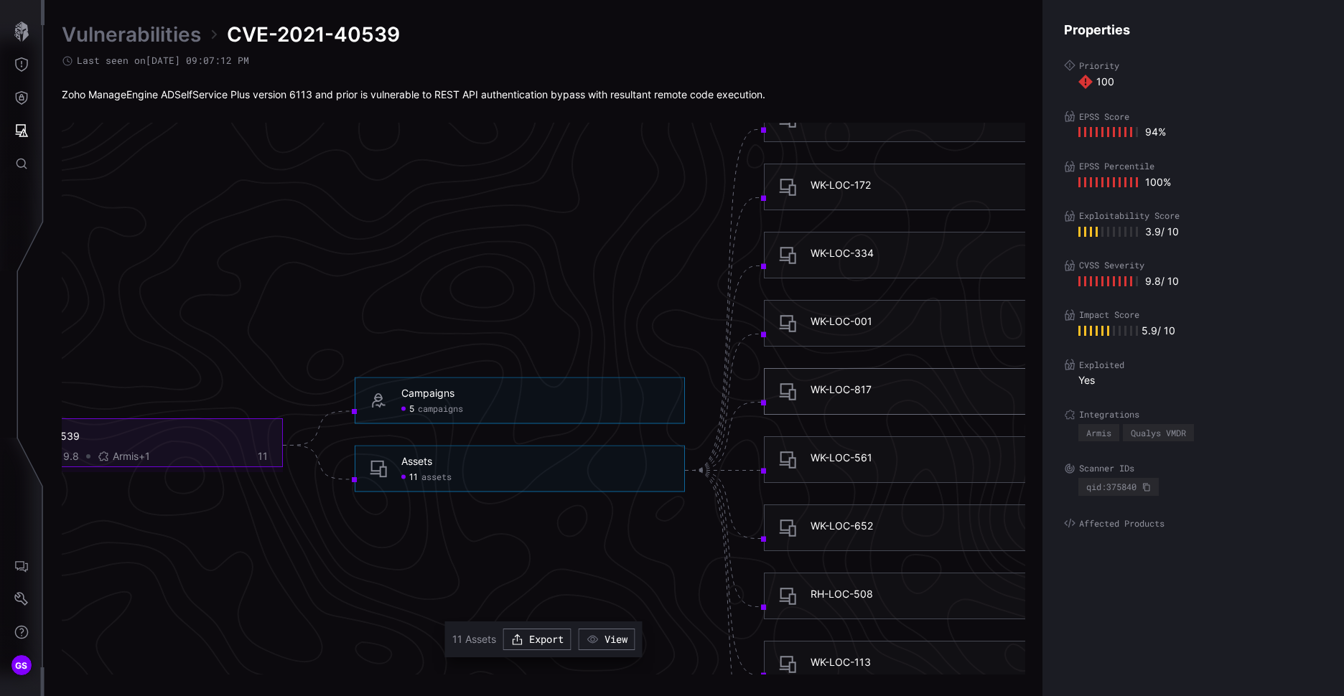
scroll to position [2816, 601]
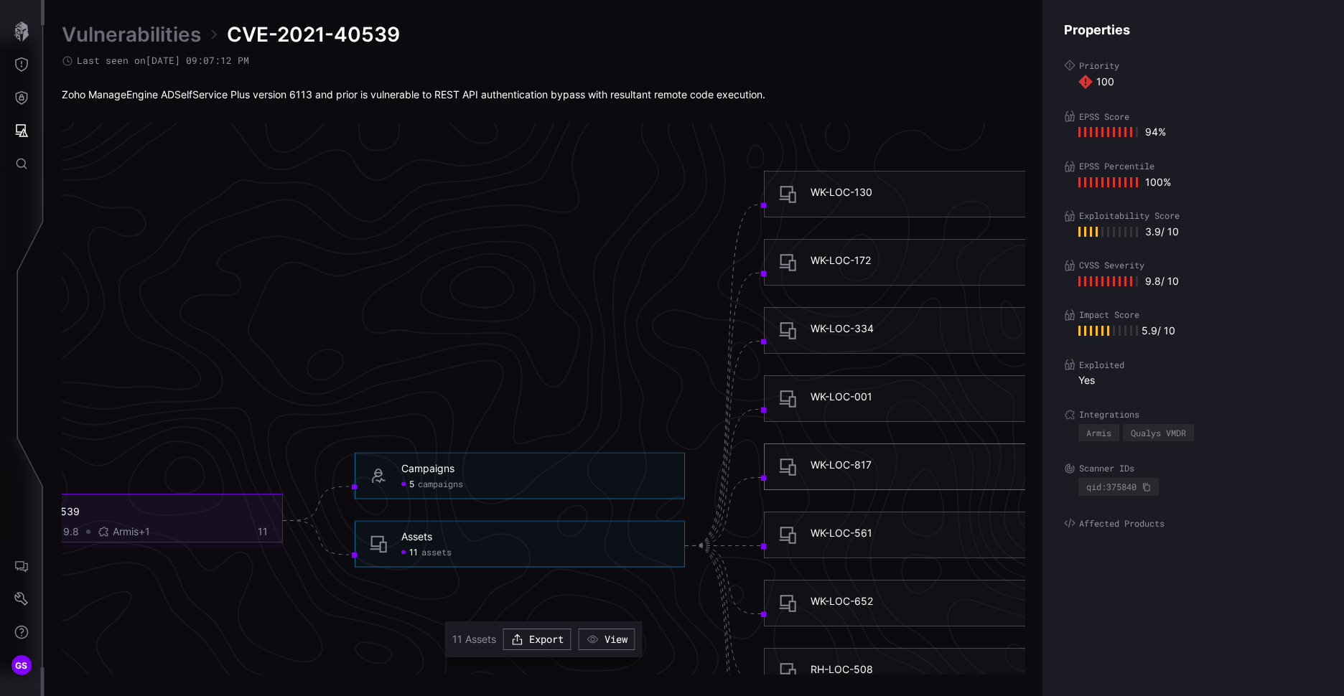
click at [856, 461] on div "WK-LOC-817" at bounding box center [841, 465] width 61 height 13
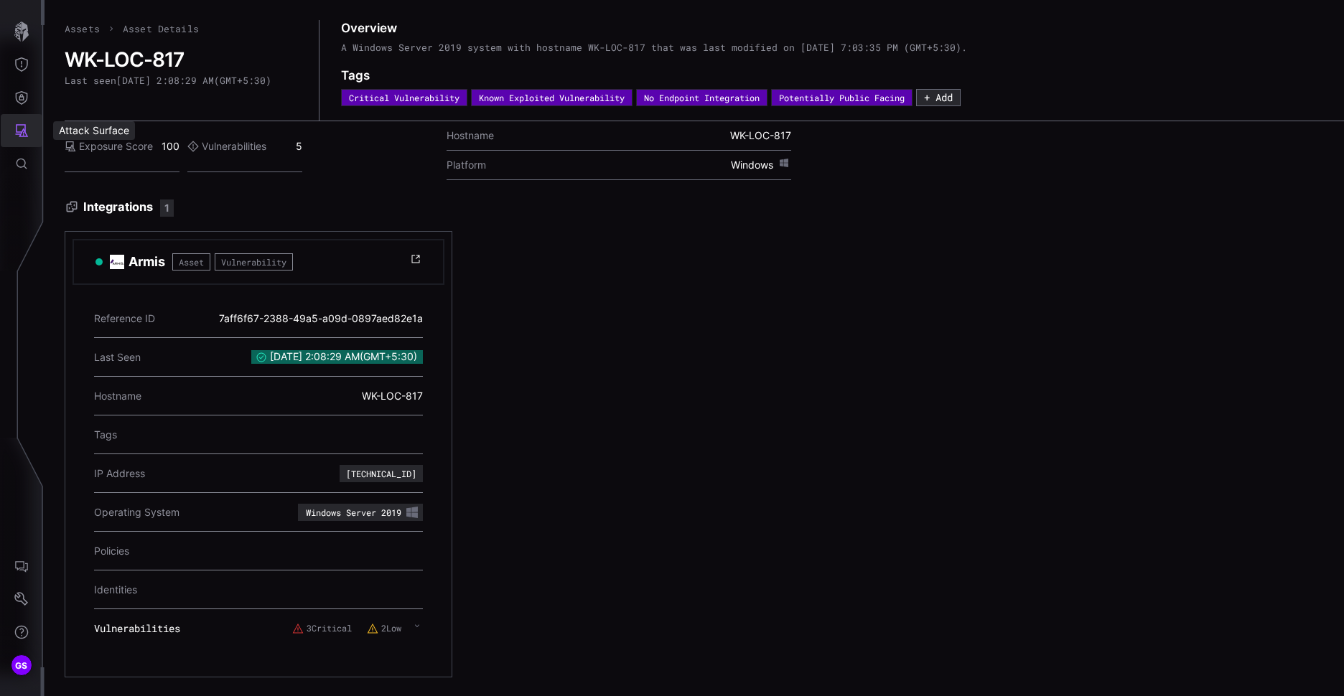
click at [27, 129] on icon "Attack Surface" at bounding box center [21, 130] width 14 height 14
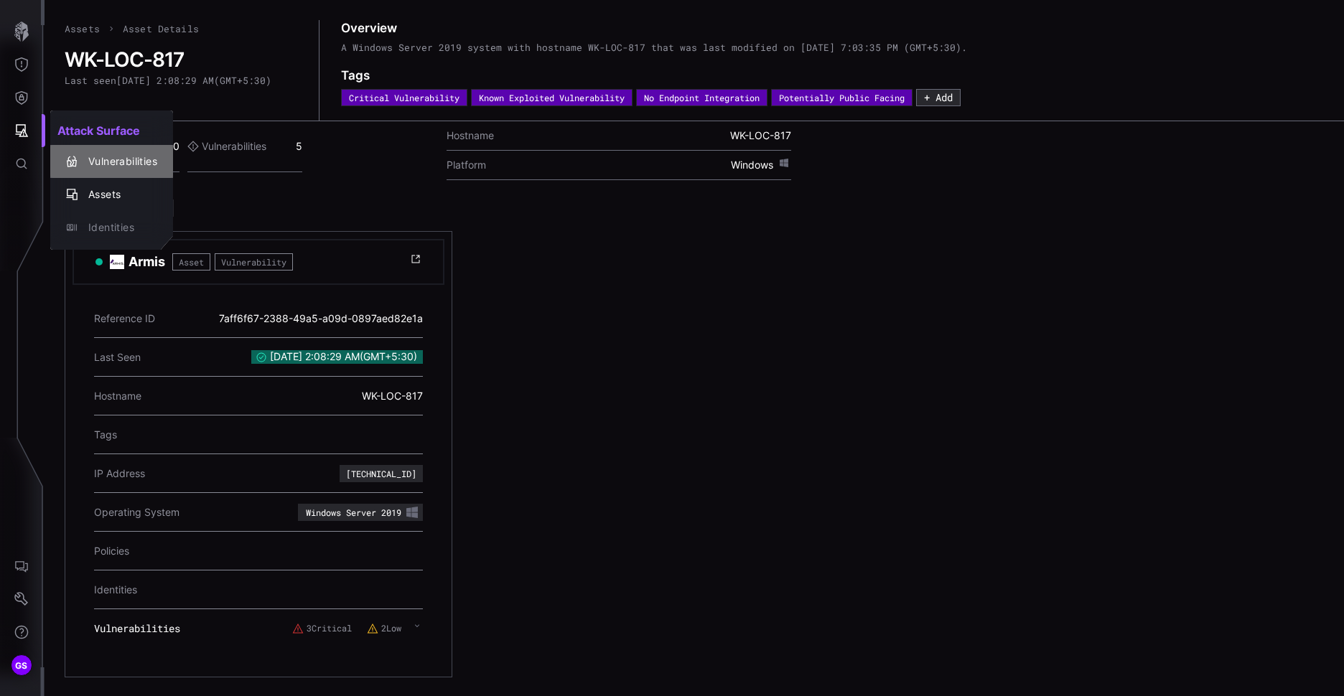
click at [119, 161] on div "Vulnerabilities" at bounding box center [119, 162] width 76 height 18
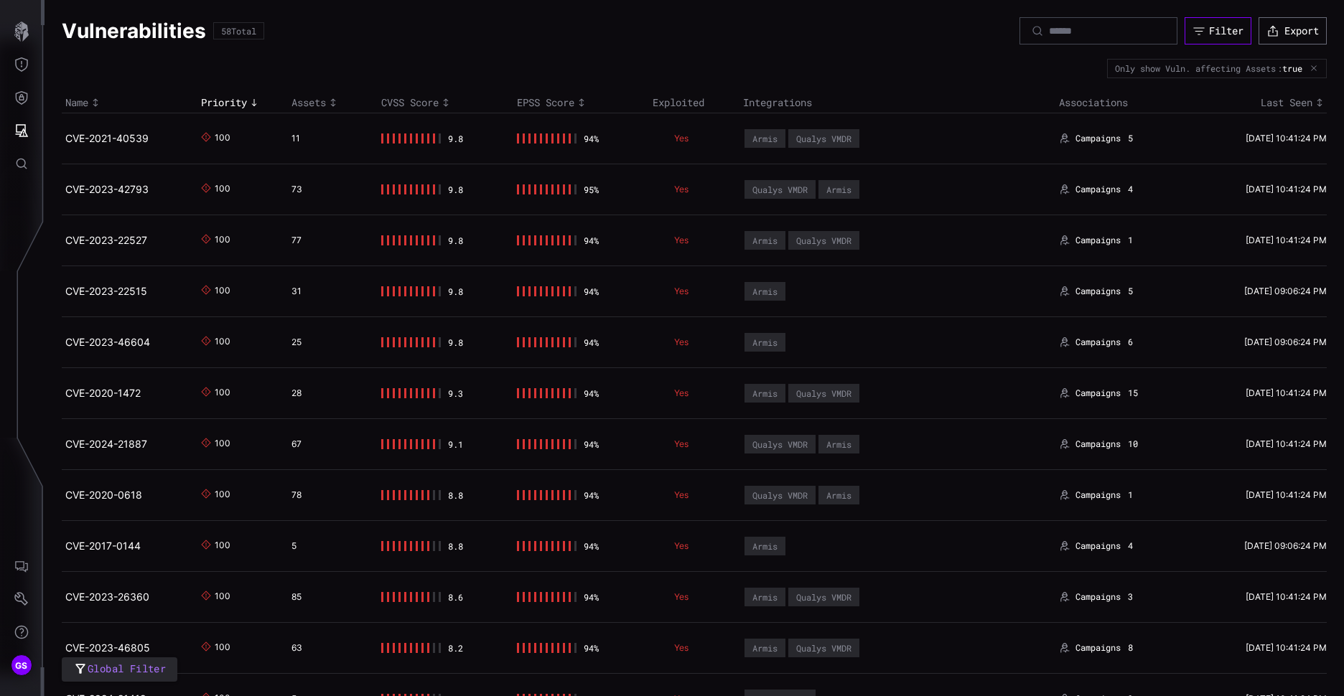
click at [1209, 29] on div "Filter" at bounding box center [1226, 30] width 34 height 13
